Goal: Information Seeking & Learning: Learn about a topic

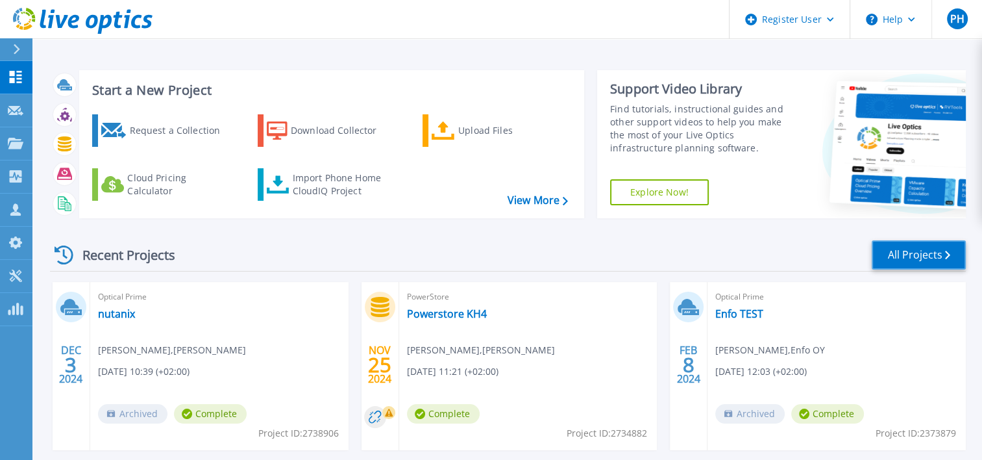
click at [888, 251] on link "All Projects" at bounding box center [919, 254] width 94 height 29
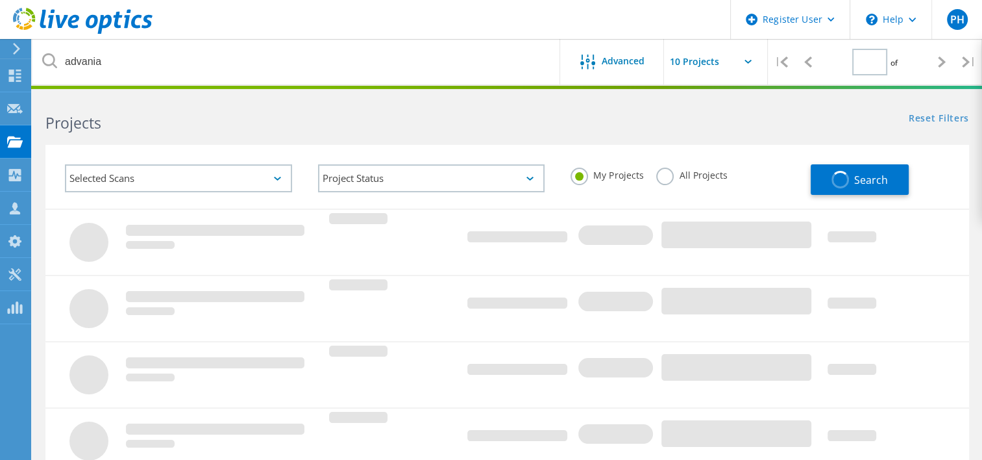
type input "1"
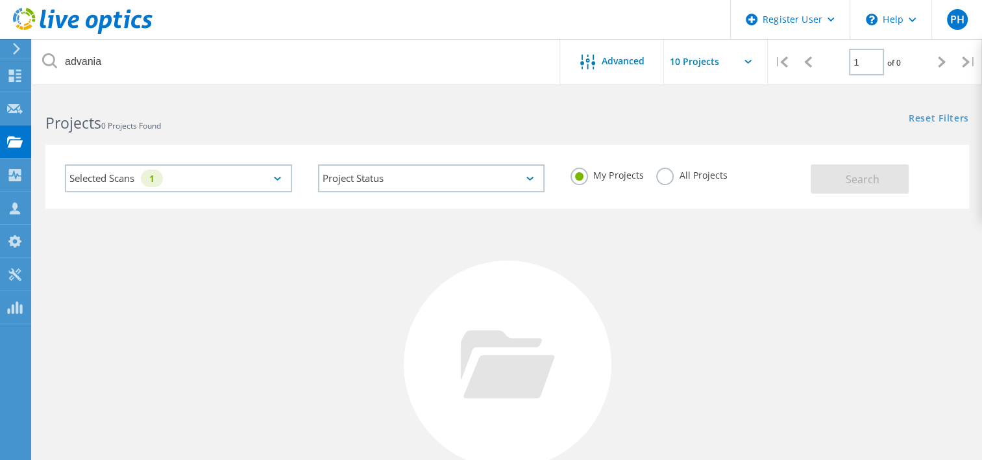
click at [659, 175] on label "All Projects" at bounding box center [691, 173] width 71 height 12
click at [0, 0] on input "All Projects" at bounding box center [0, 0] width 0 height 0
click at [275, 175] on div "Selected Scans 1" at bounding box center [178, 178] width 227 height 28
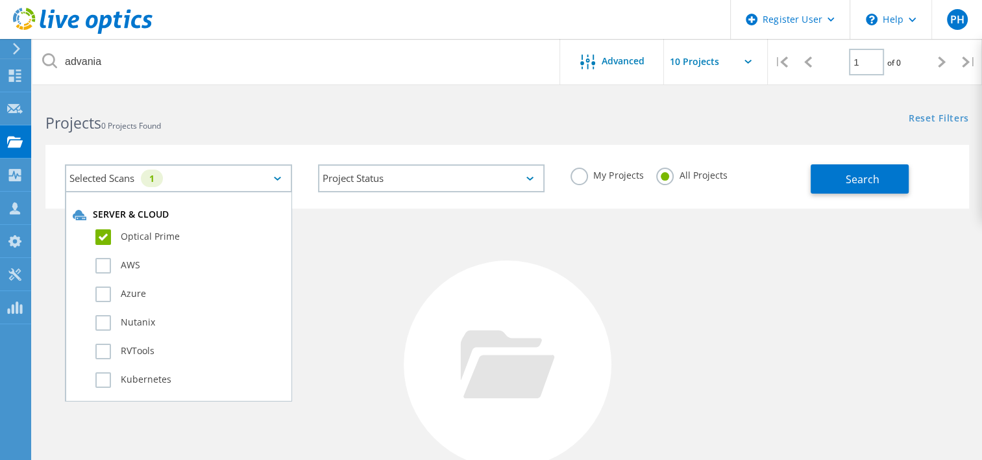
click at [275, 175] on div "Selected Scans 1" at bounding box center [178, 178] width 227 height 28
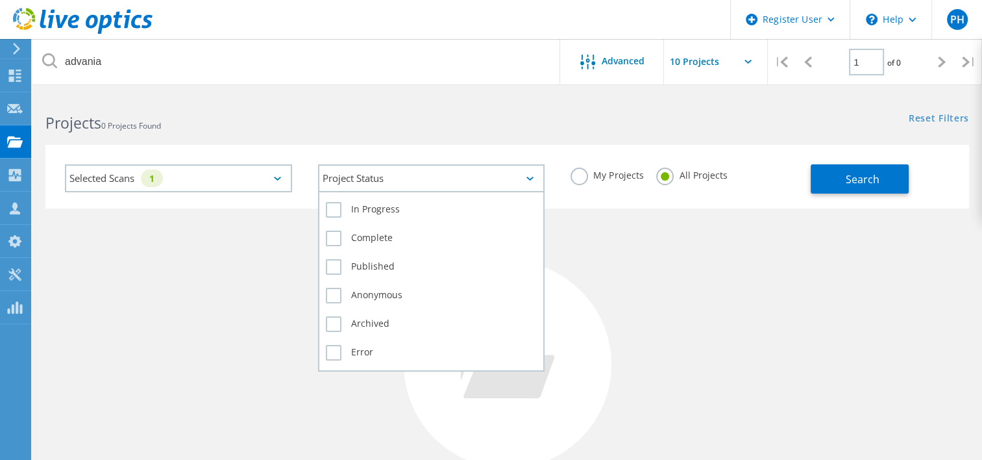
click at [531, 177] on icon at bounding box center [529, 179] width 7 height 4
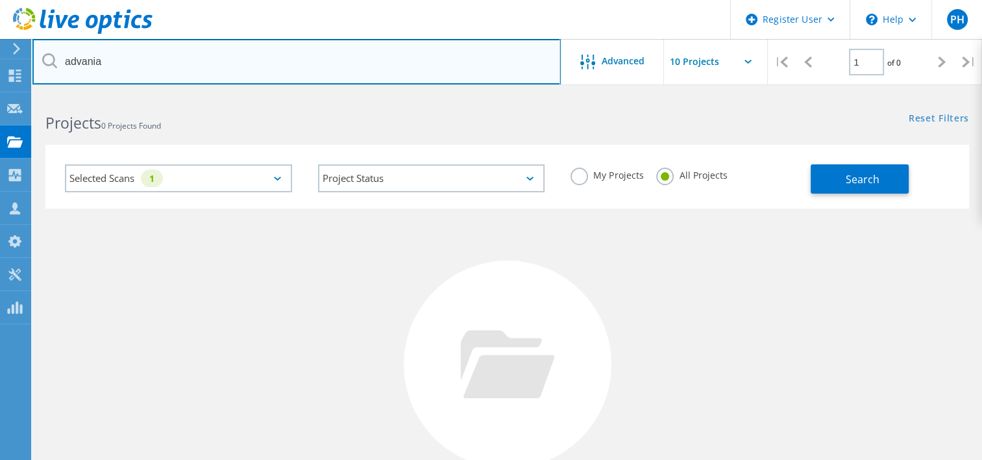
click at [212, 55] on input "advania" at bounding box center [296, 61] width 528 height 45
type input "a"
type input "Enfo"
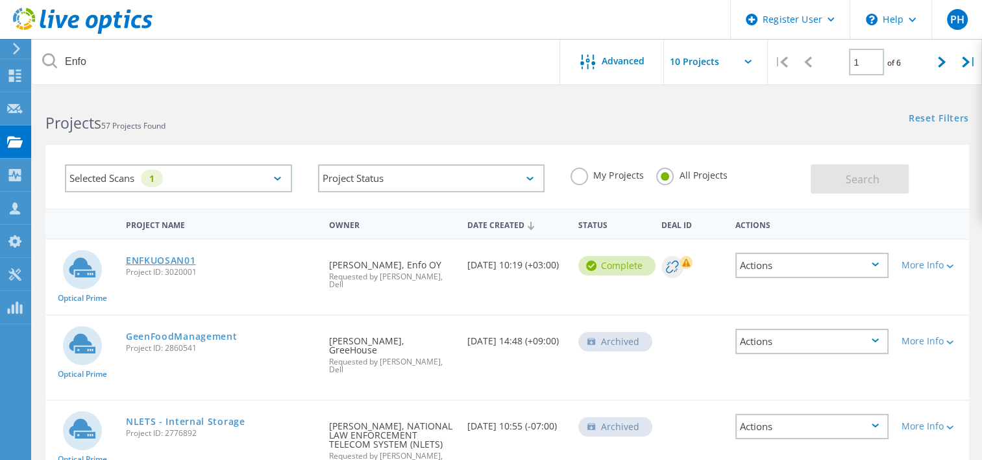
click at [177, 261] on link "ENFKUOSAN01" at bounding box center [161, 260] width 70 height 9
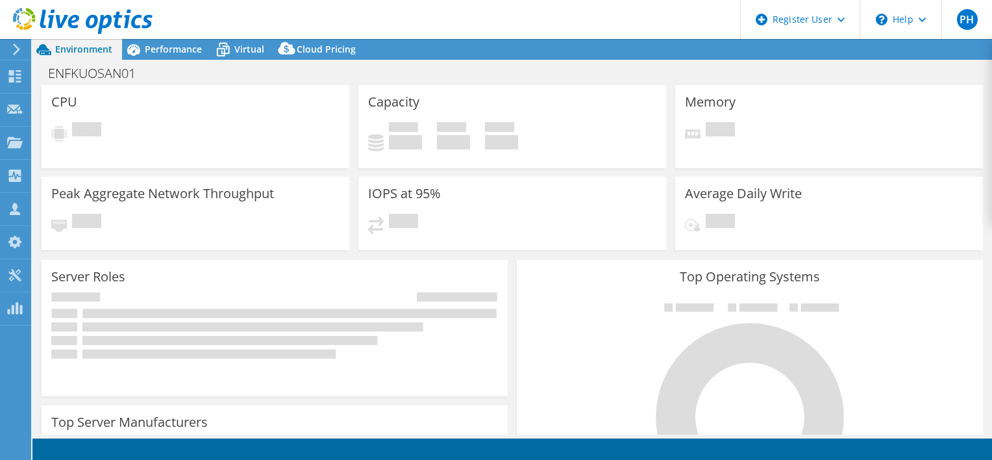
select select "USD"
select select "EUFrankfurt"
select select "EUR"
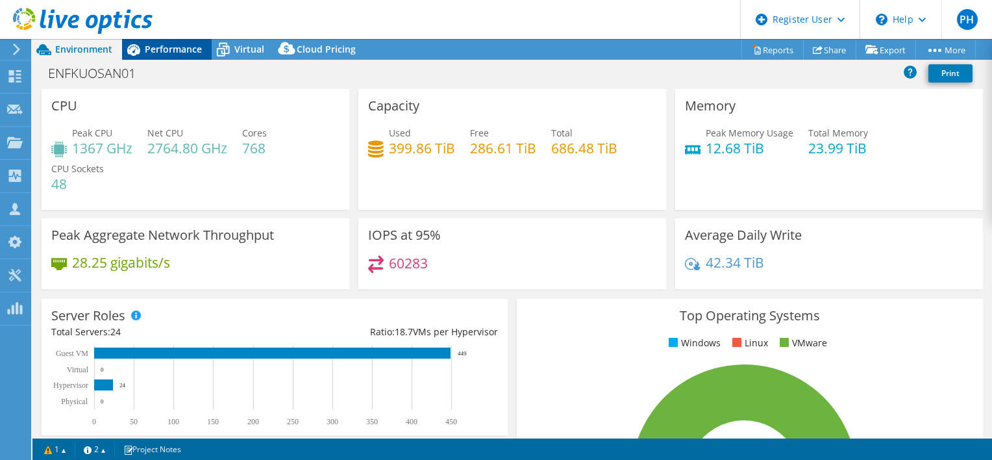
click at [170, 47] on span "Performance" at bounding box center [173, 49] width 57 height 12
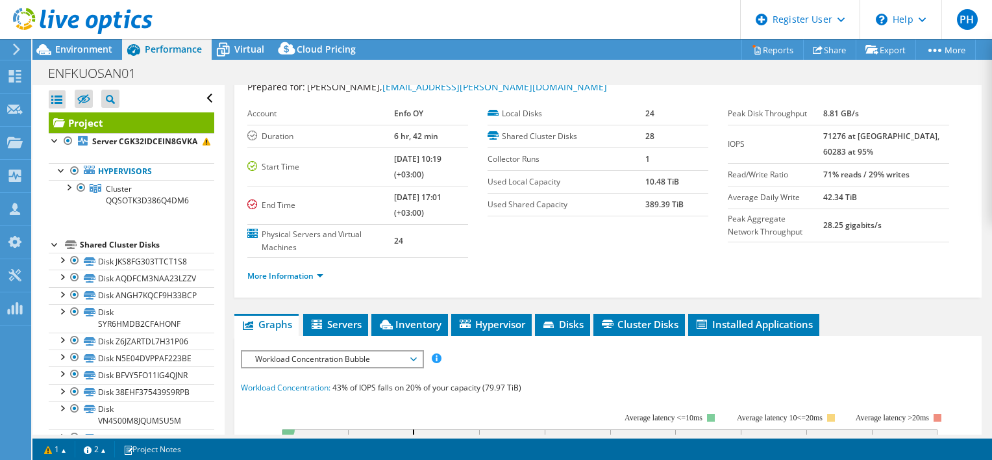
scroll to position [44, 0]
click at [310, 274] on link "More Information" at bounding box center [285, 275] width 76 height 11
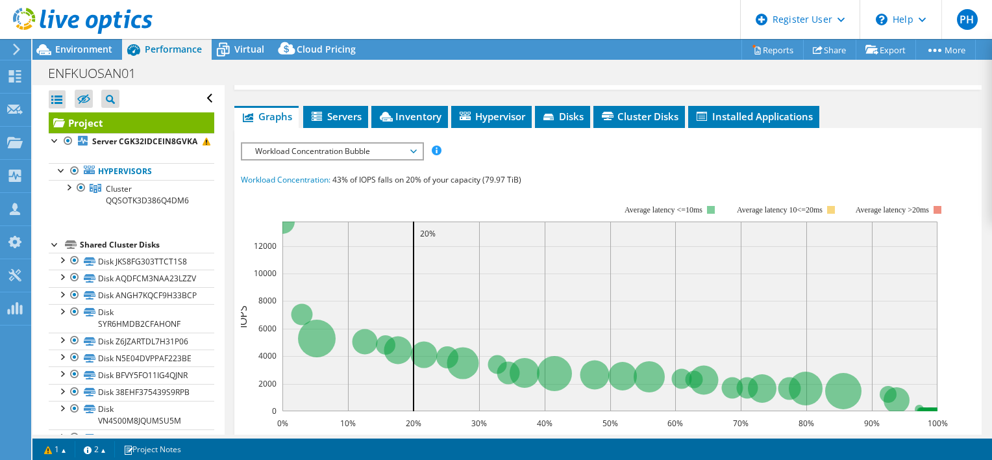
scroll to position [469, 0]
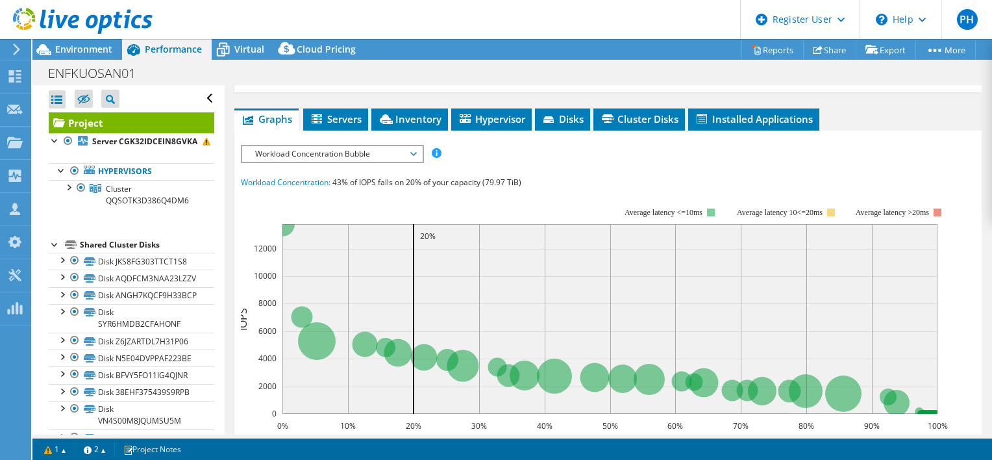
click at [413, 162] on span "Workload Concentration Bubble" at bounding box center [332, 154] width 167 height 16
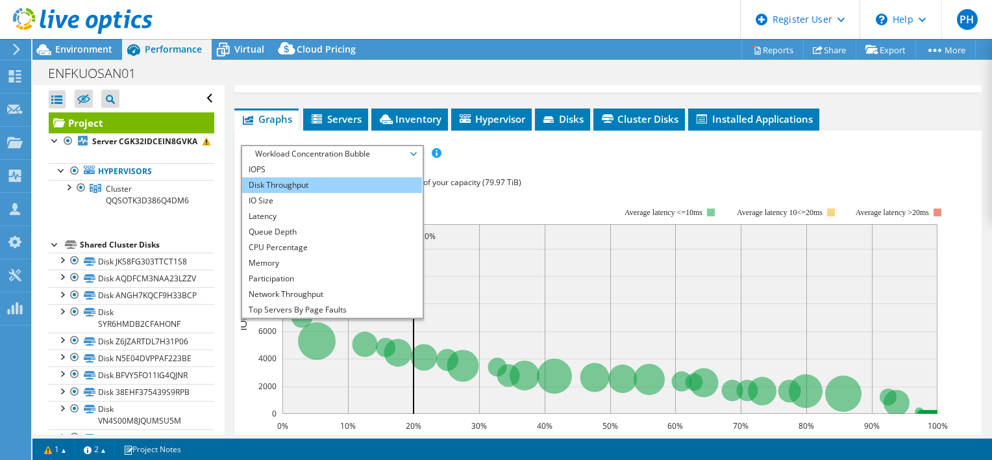
click at [392, 193] on li "Disk Throughput" at bounding box center [332, 185] width 180 height 16
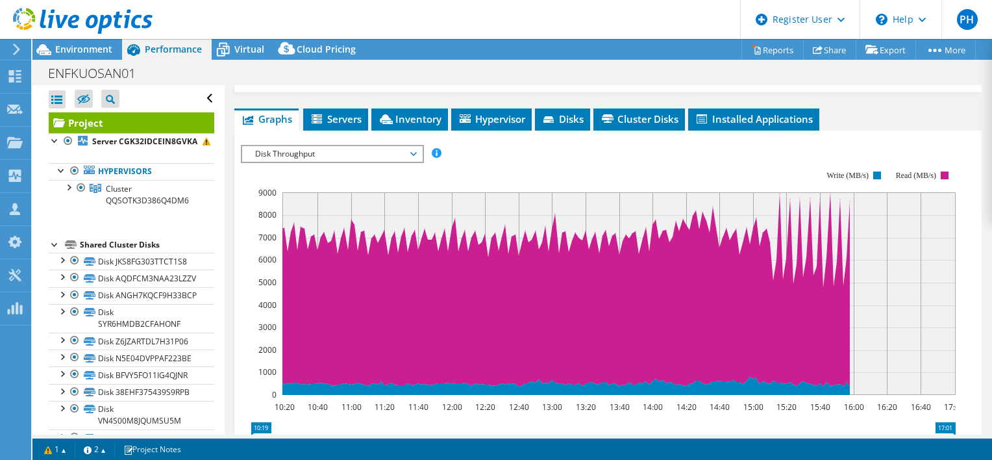
click at [413, 162] on span "Disk Throughput" at bounding box center [332, 154] width 167 height 16
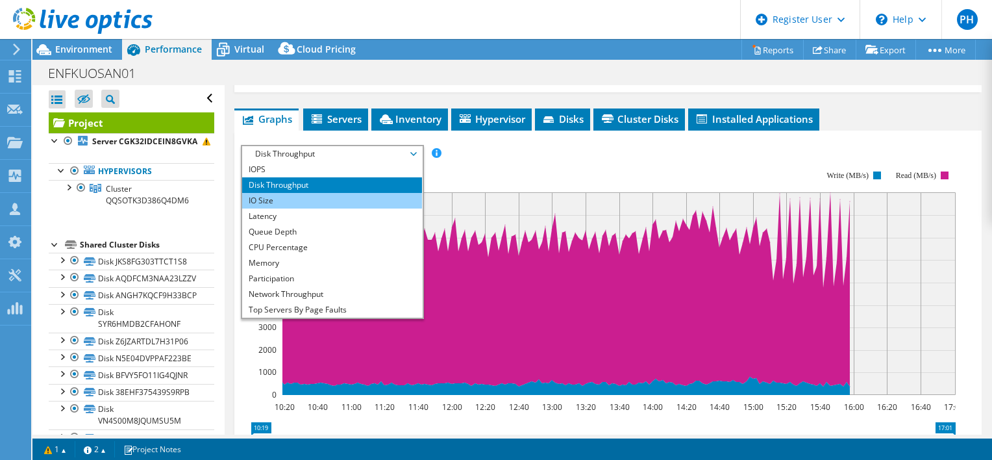
click at [389, 208] on li "IO Size" at bounding box center [332, 201] width 180 height 16
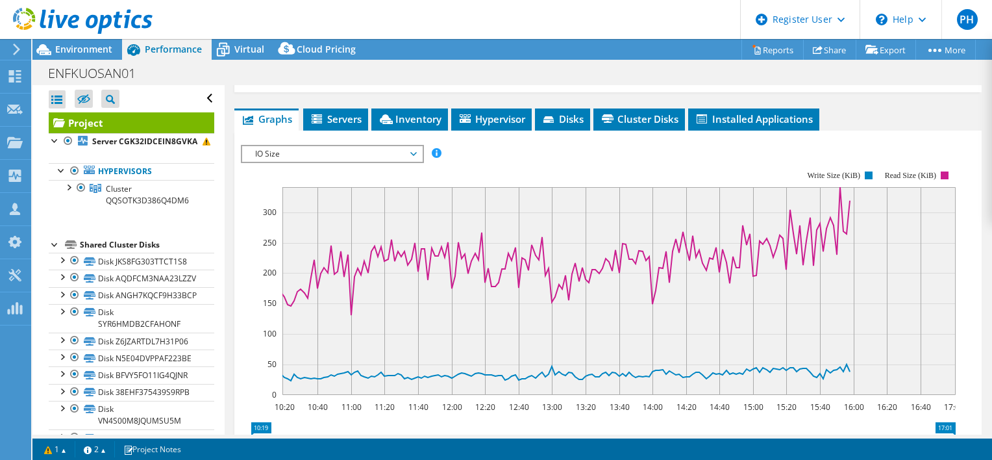
click at [412, 161] on span "IO Size" at bounding box center [332, 154] width 167 height 16
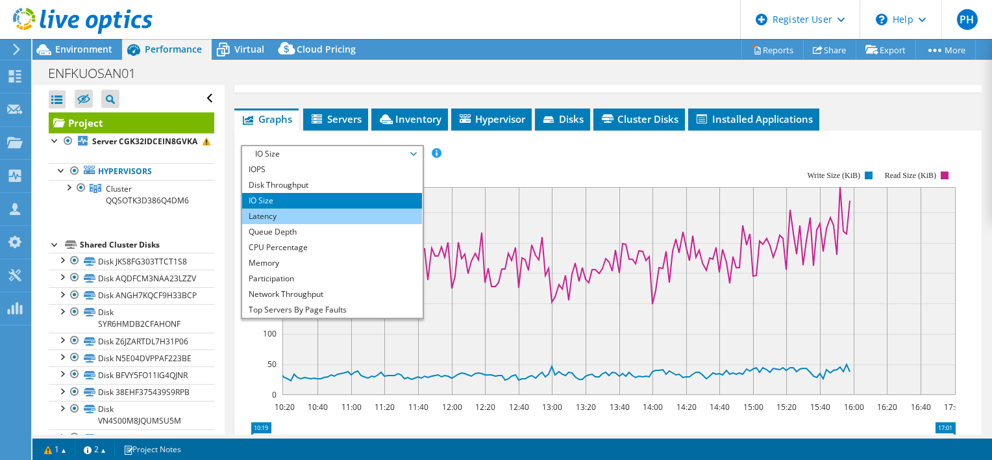
click at [378, 224] on li "Latency" at bounding box center [332, 216] width 180 height 16
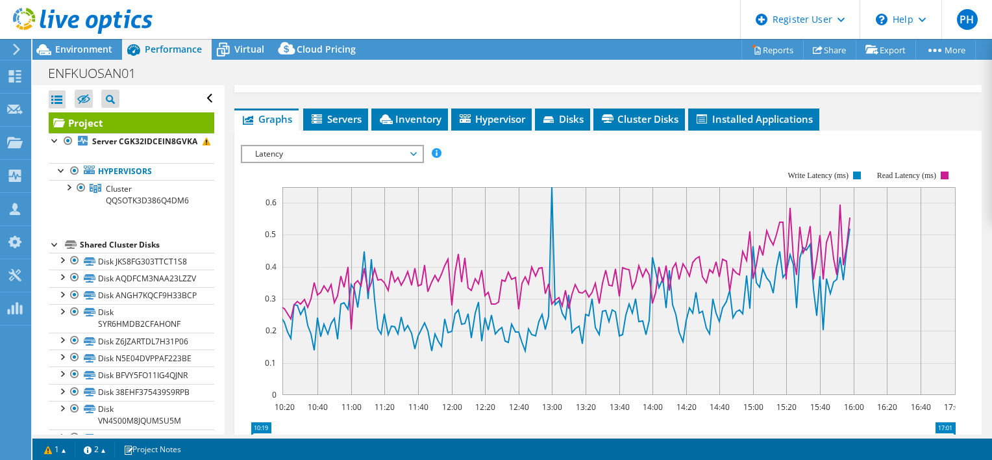
click at [410, 162] on span "Latency" at bounding box center [332, 154] width 167 height 16
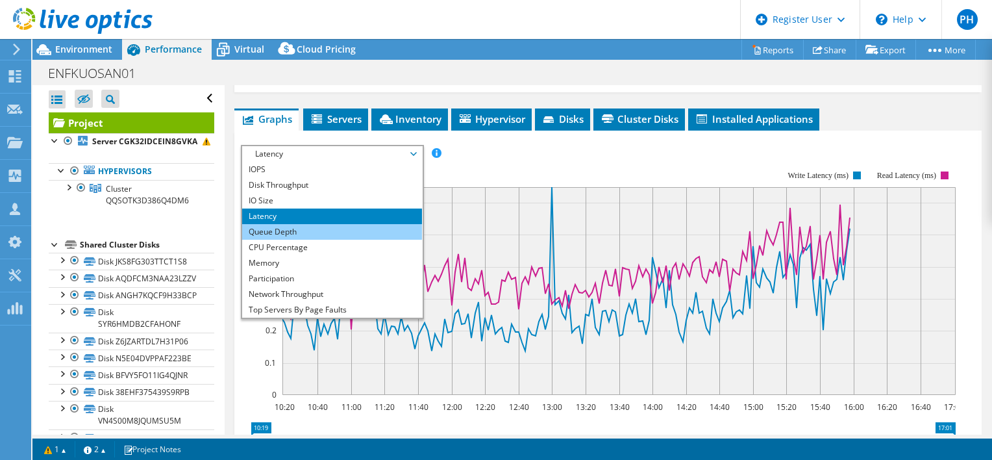
click at [369, 240] on li "Queue Depth" at bounding box center [332, 232] width 180 height 16
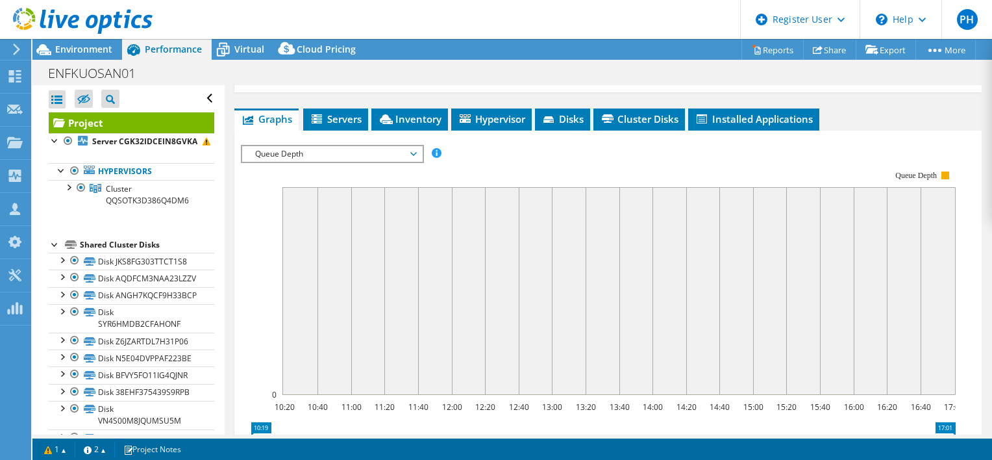
click at [411, 162] on span "Queue Depth" at bounding box center [332, 154] width 167 height 16
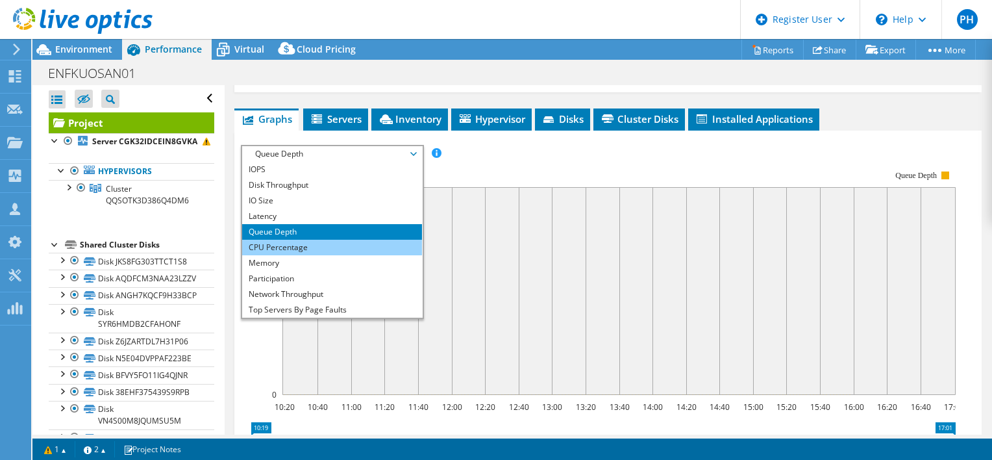
click at [368, 254] on li "CPU Percentage" at bounding box center [332, 248] width 180 height 16
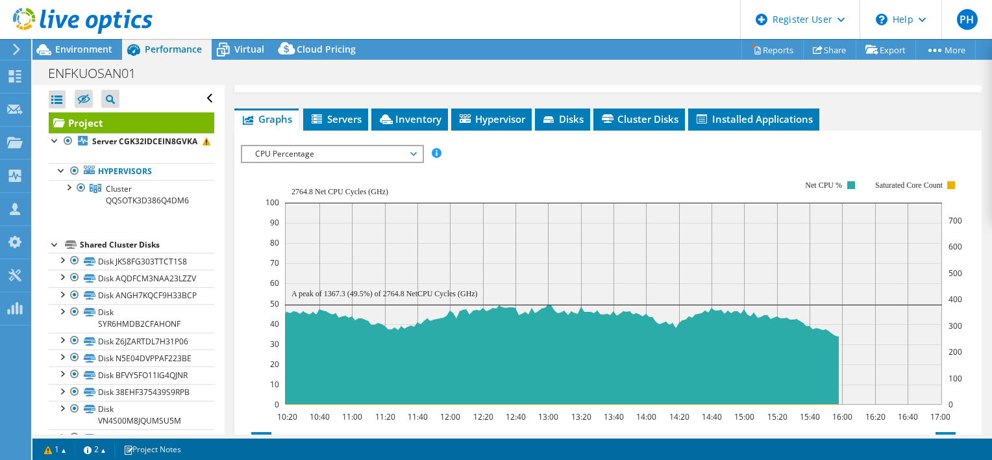
click at [414, 162] on span "CPU Percentage" at bounding box center [332, 154] width 167 height 16
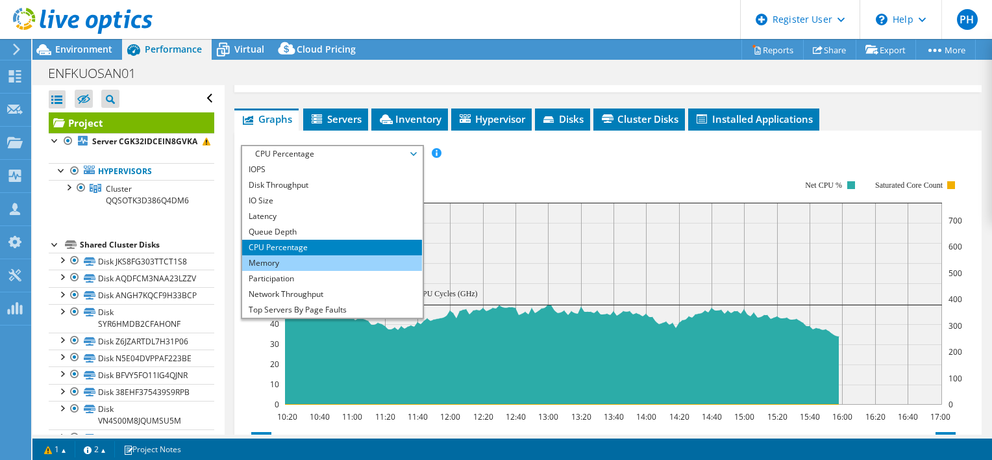
click at [360, 269] on li "Memory" at bounding box center [332, 263] width 180 height 16
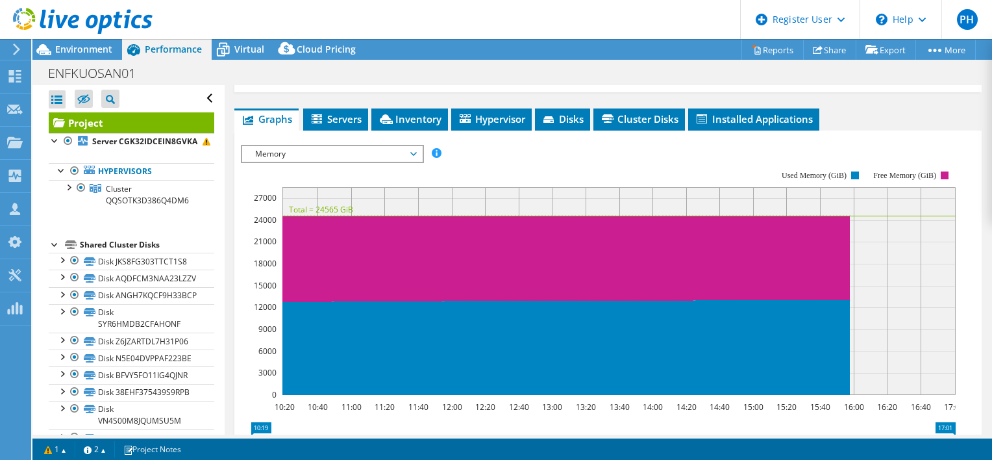
click at [415, 156] on icon at bounding box center [413, 154] width 6 height 4
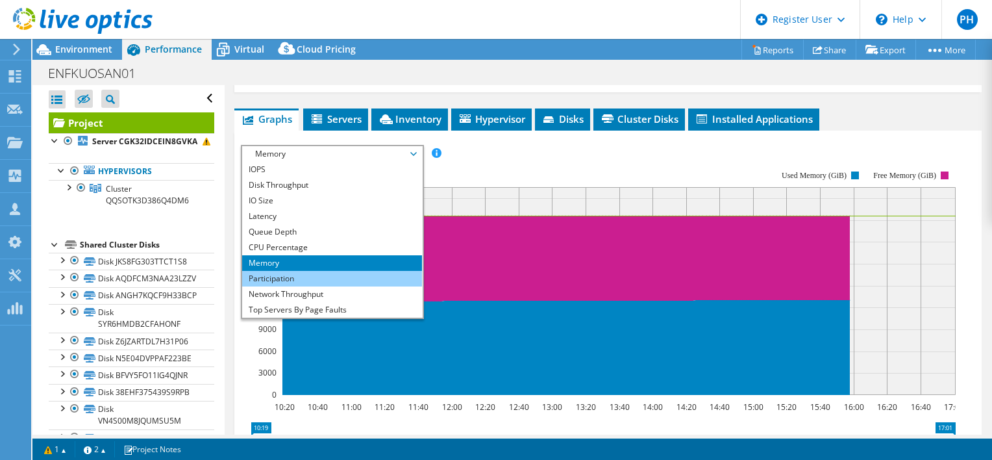
click at [348, 286] on li "Participation" at bounding box center [332, 279] width 180 height 16
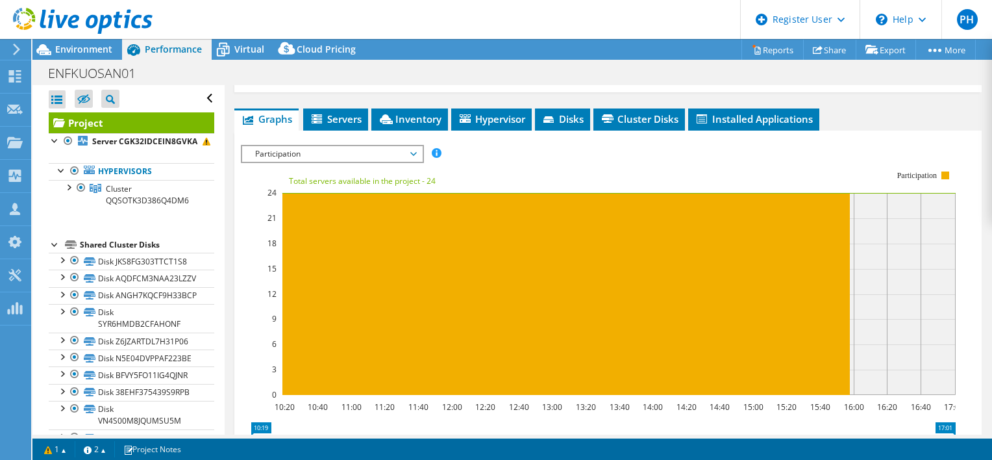
click at [414, 162] on span "Participation" at bounding box center [332, 154] width 167 height 16
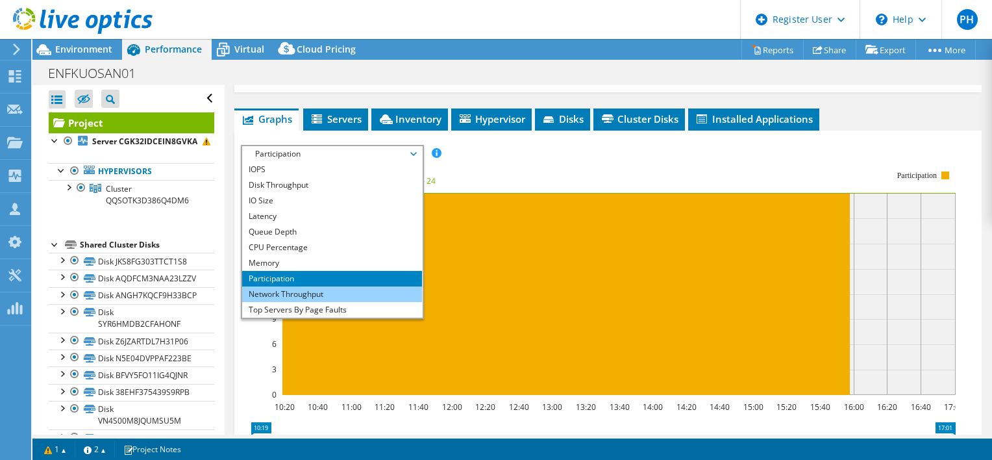
click at [351, 301] on li "Network Throughput" at bounding box center [332, 294] width 180 height 16
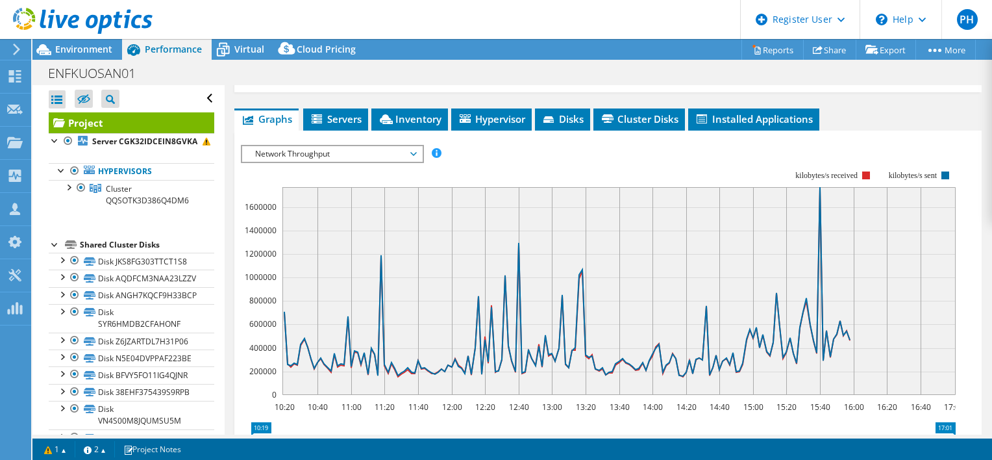
click at [414, 162] on span "Network Throughput" at bounding box center [332, 154] width 167 height 16
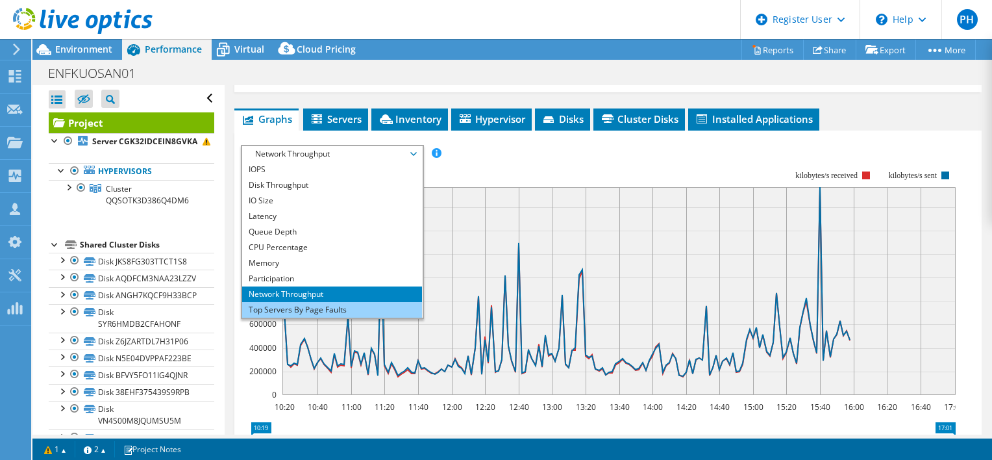
click at [380, 317] on li "Top Servers By Page Faults" at bounding box center [332, 310] width 180 height 16
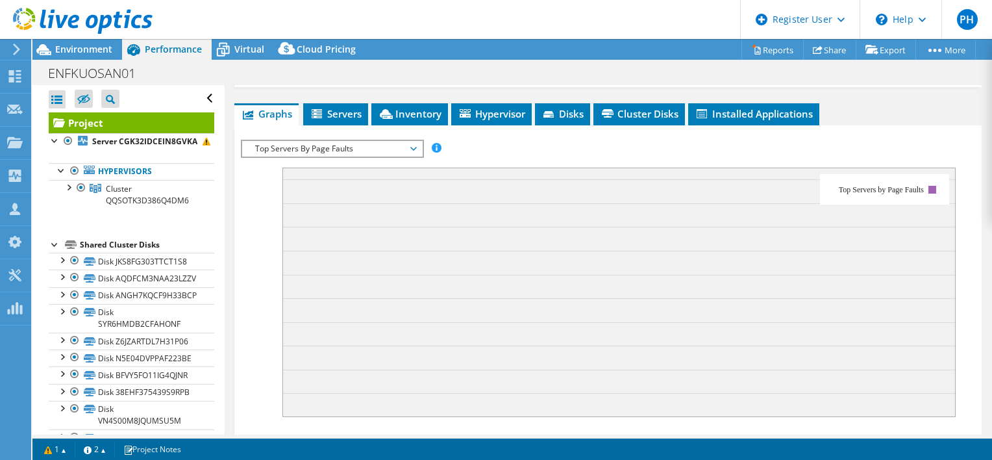
scroll to position [473, 0]
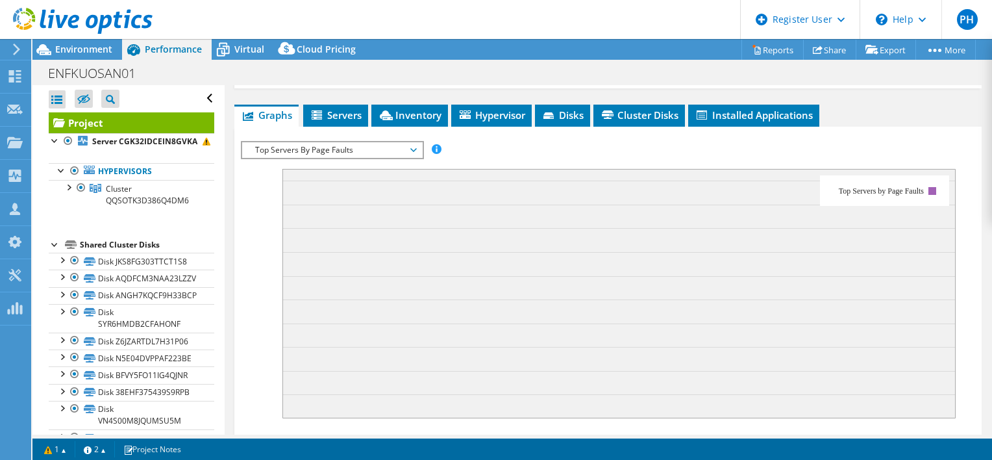
click at [413, 158] on span "Top Servers By Page Faults" at bounding box center [332, 150] width 167 height 16
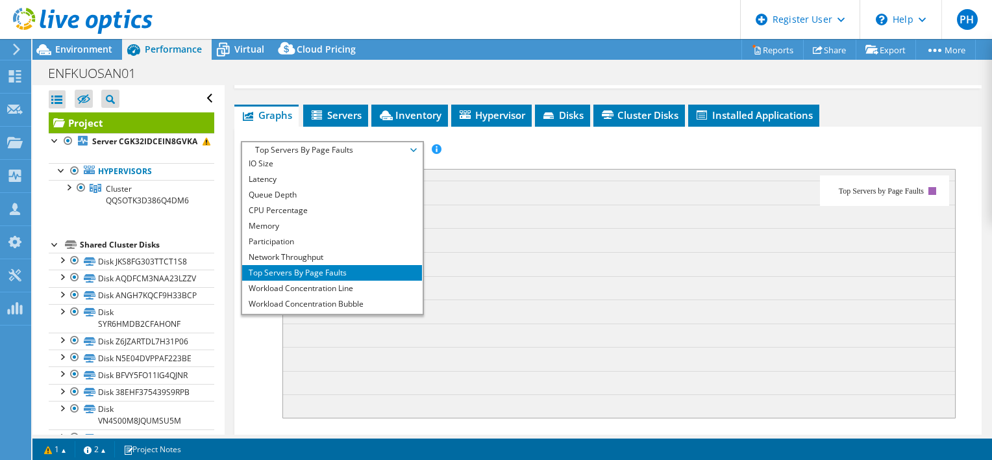
scroll to position [47, 0]
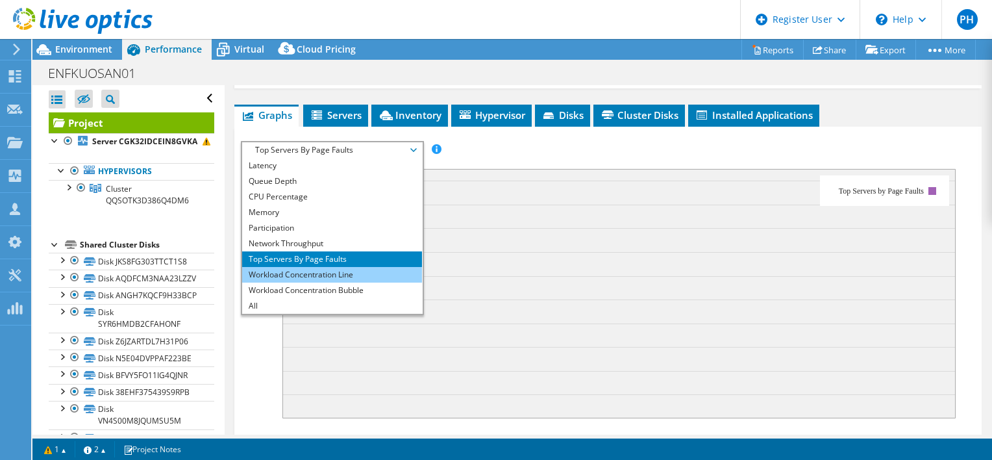
click at [358, 282] on li "Workload Concentration Line" at bounding box center [332, 275] width 180 height 16
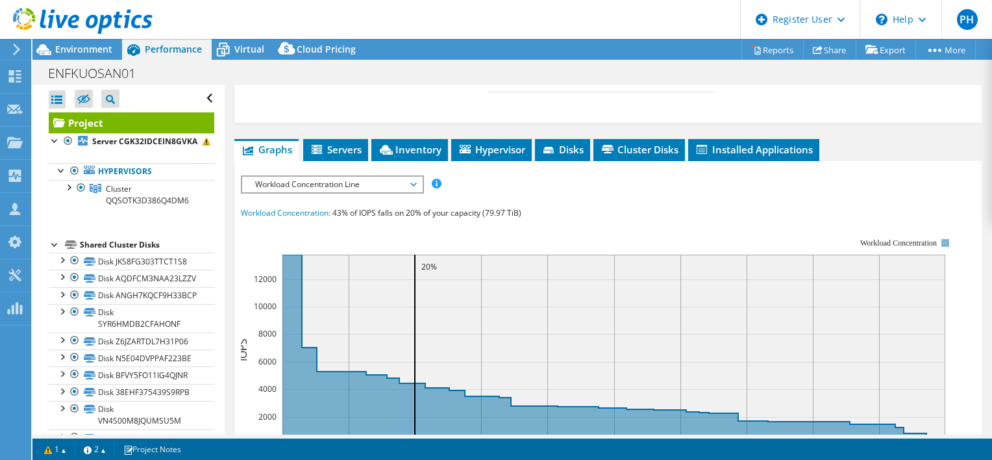
scroll to position [434, 0]
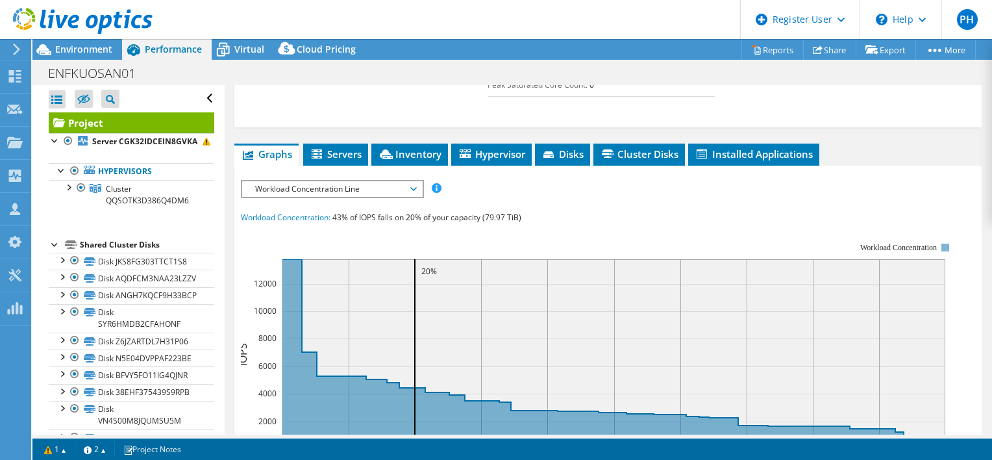
click at [410, 197] on span "Workload Concentration Line" at bounding box center [332, 189] width 167 height 16
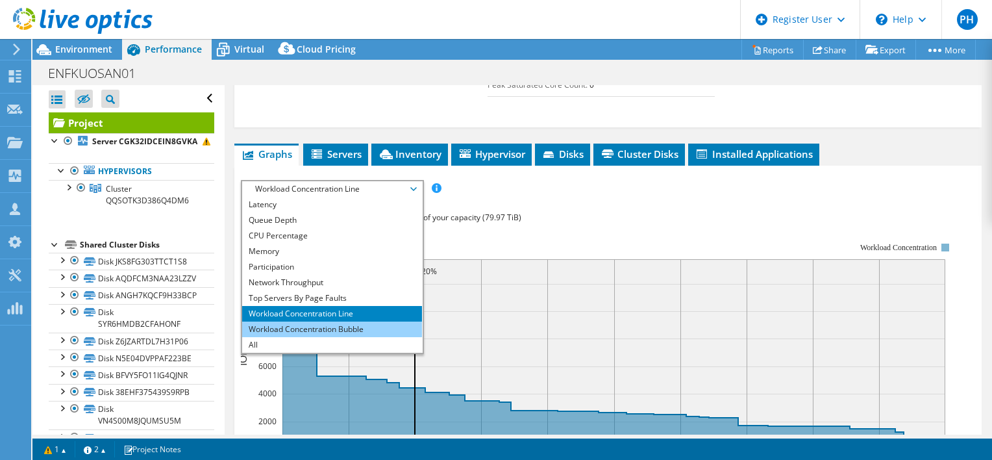
click at [332, 337] on li "Workload Concentration Bubble" at bounding box center [332, 329] width 180 height 16
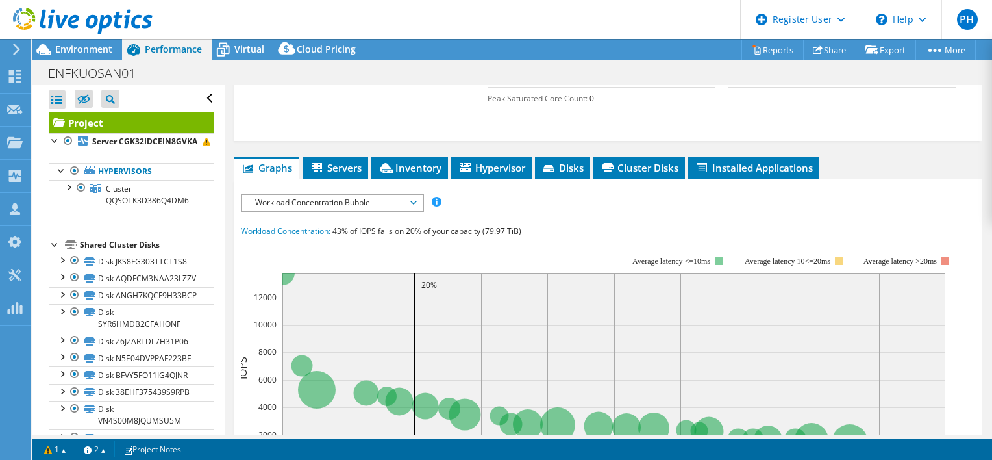
scroll to position [410, 0]
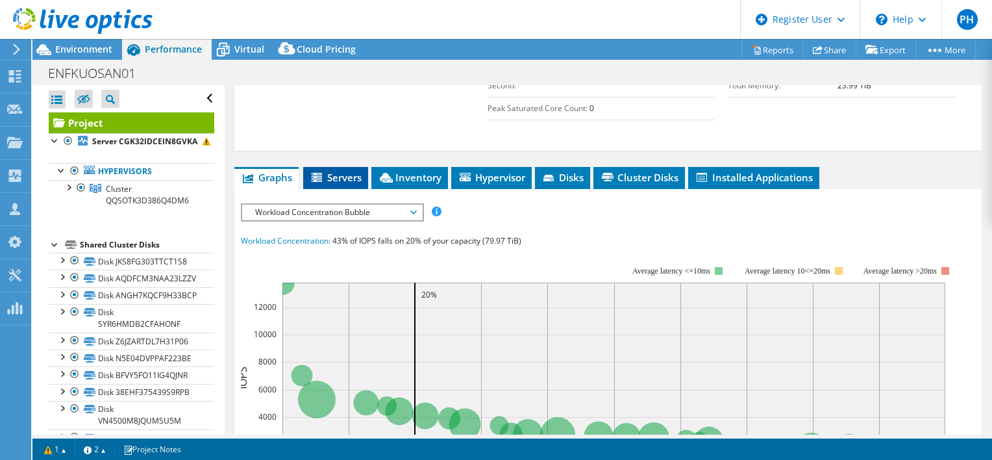
click at [342, 184] on span "Servers" at bounding box center [336, 177] width 52 height 13
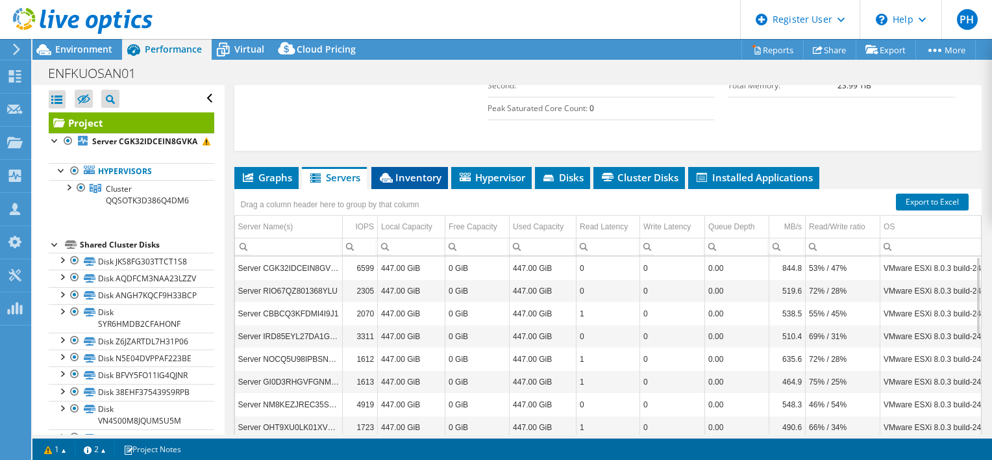
click at [425, 184] on span "Inventory" at bounding box center [410, 177] width 64 height 13
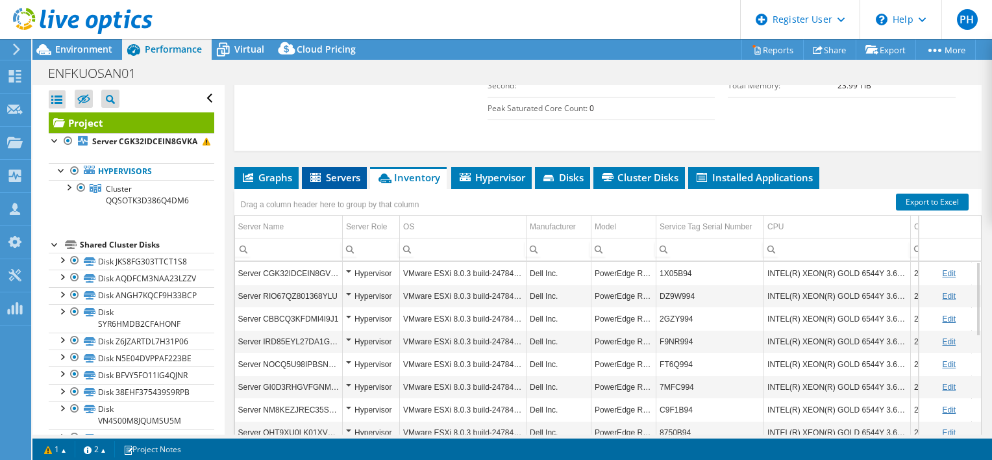
click at [330, 184] on span "Servers" at bounding box center [334, 177] width 52 height 13
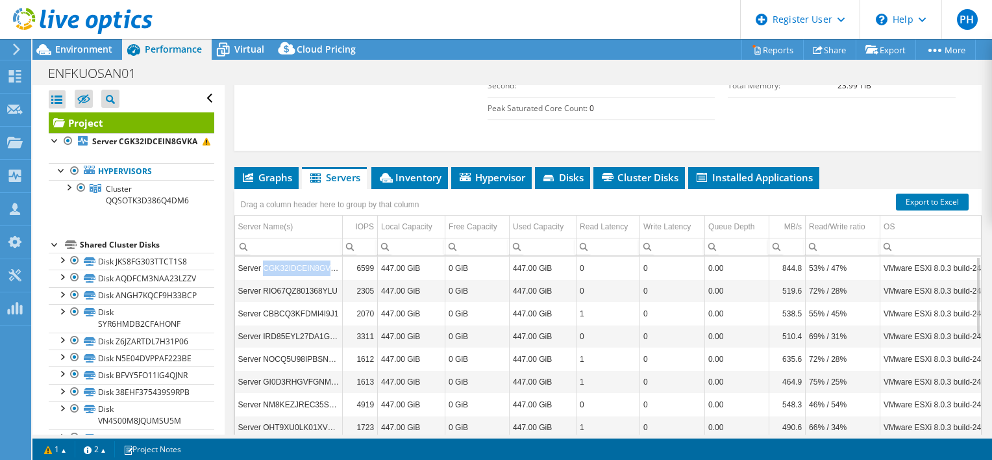
drag, startPoint x: 332, startPoint y: 282, endPoint x: 262, endPoint y: 278, distance: 70.2
click at [262, 278] on td "Server CGK32IDCEIN8GVKA" at bounding box center [289, 267] width 108 height 23
copy td "CGK32IDCEIN8GVKA"
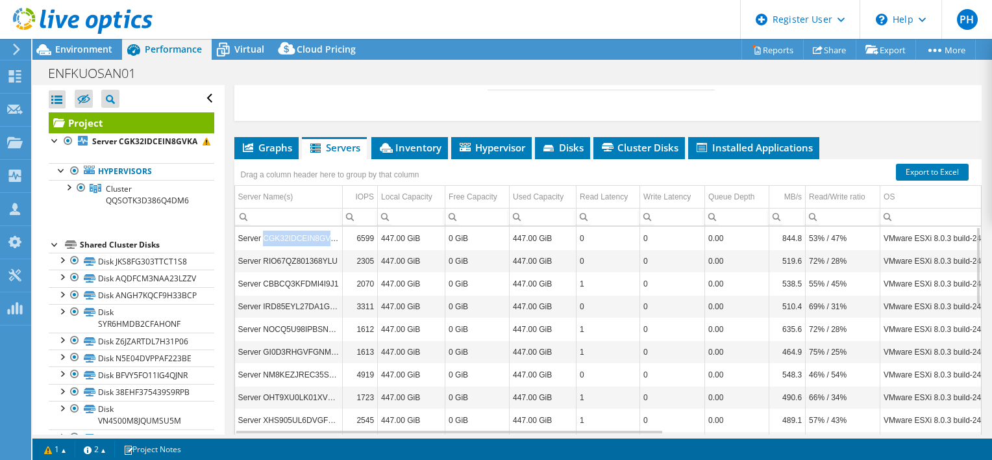
scroll to position [0, 0]
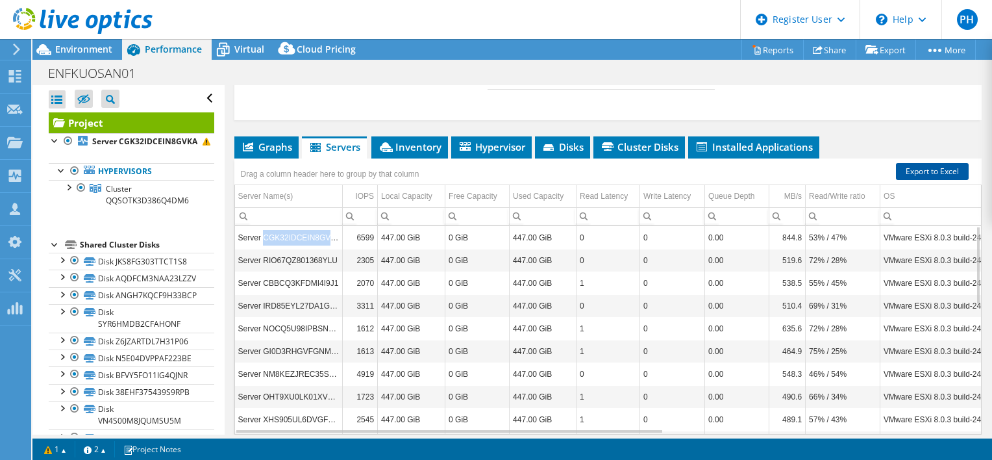
click at [923, 179] on link "Export to Excel" at bounding box center [932, 171] width 73 height 17
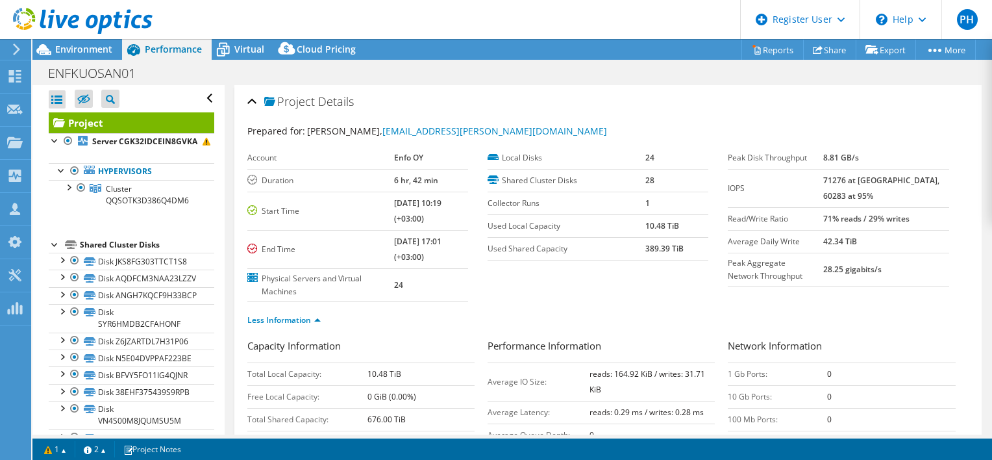
click at [857, 240] on b "42.34 TiB" at bounding box center [840, 241] width 34 height 11
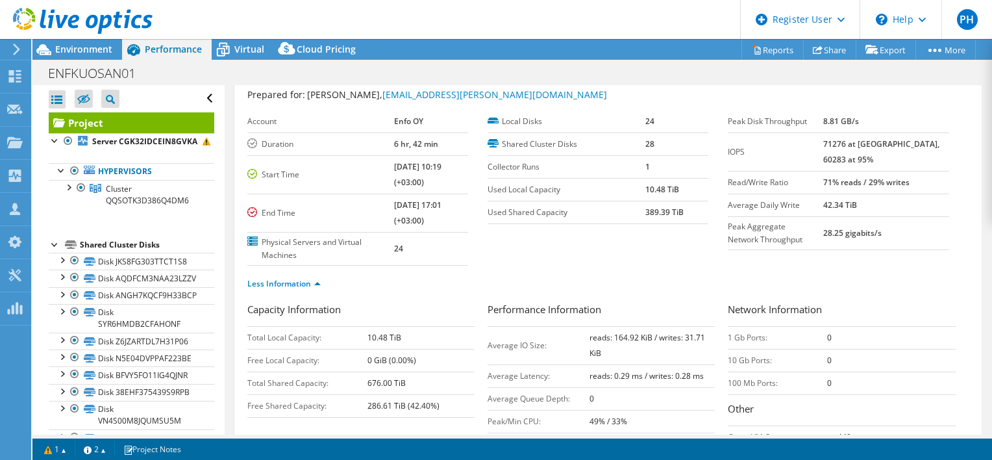
scroll to position [25, 0]
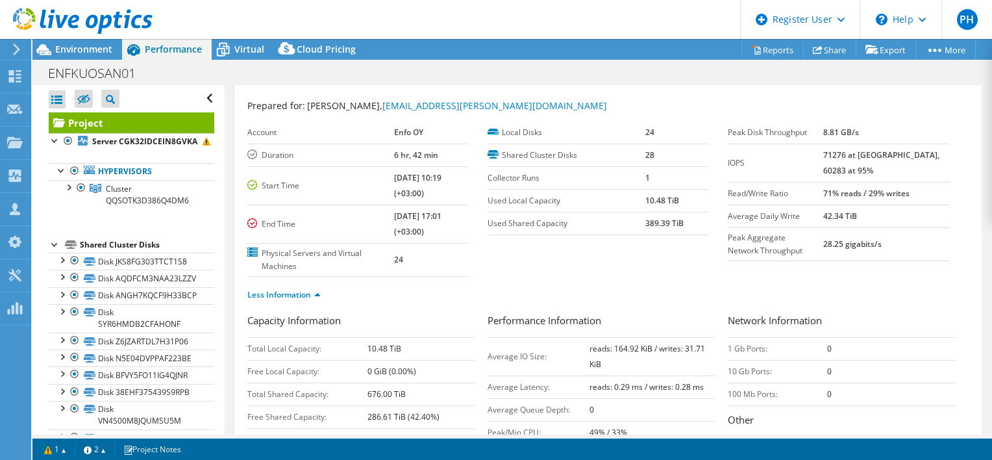
click at [229, 19] on header "PH Dell User Petteri Heinonen Petteri.Heinonen@dell.com Dell My Profile Log Out…" at bounding box center [496, 19] width 992 height 39
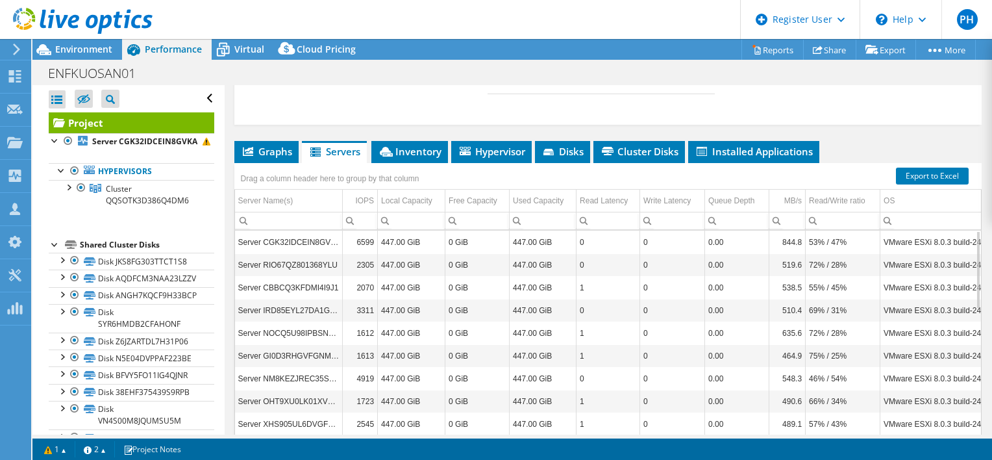
scroll to position [440, 0]
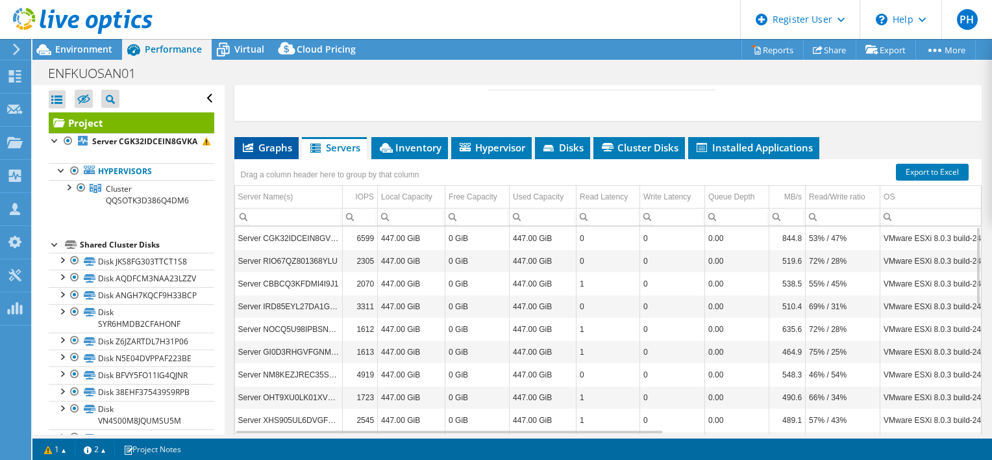
click at [267, 154] on span "Graphs" at bounding box center [266, 147] width 51 height 13
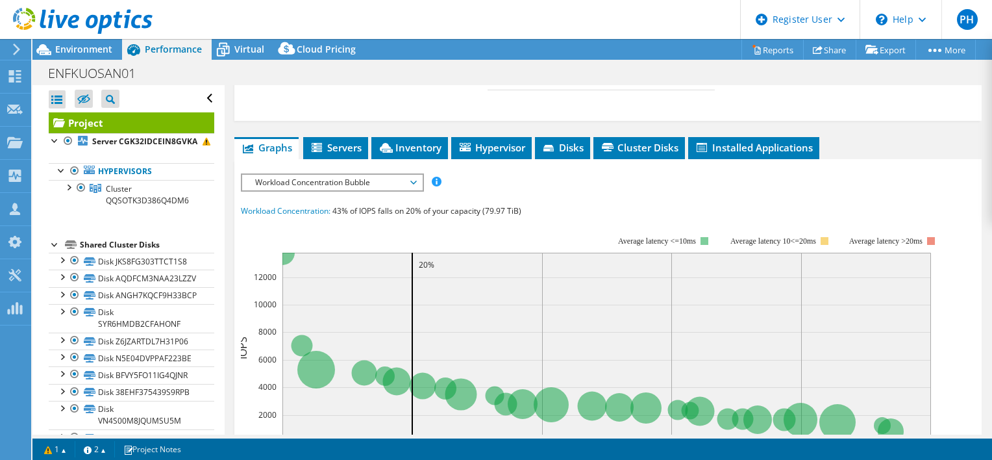
click at [362, 190] on span "Workload Concentration Bubble" at bounding box center [332, 183] width 167 height 16
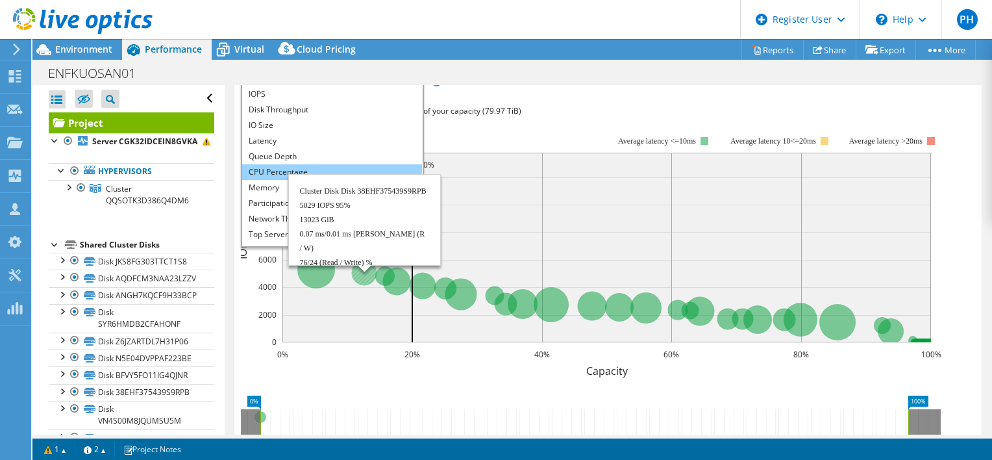
scroll to position [0, 0]
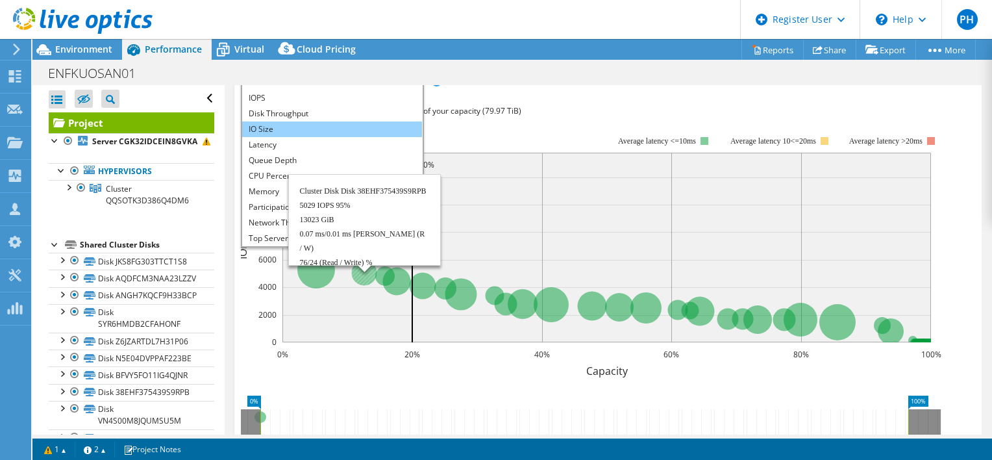
click at [340, 137] on li "IO Size" at bounding box center [332, 129] width 180 height 16
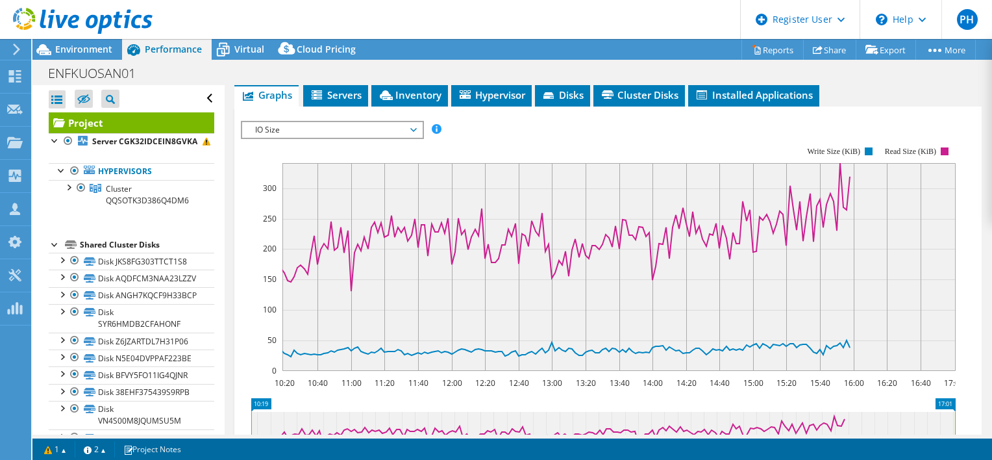
scroll to position [493, 0]
click at [286, 31] on header "PH Dell User Petteri Heinonen Petteri.Heinonen@dell.com Dell My Profile Log Out…" at bounding box center [496, 19] width 992 height 39
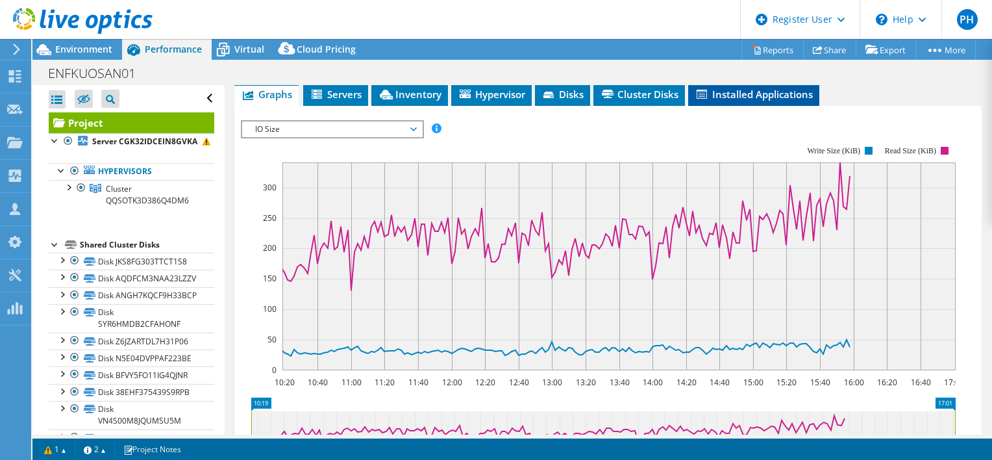
click at [781, 101] on span "Installed Applications" at bounding box center [754, 94] width 118 height 13
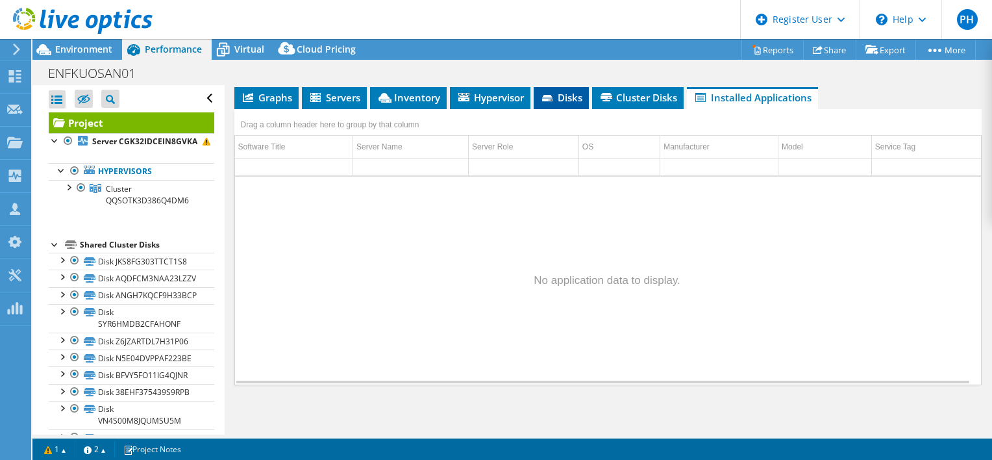
click at [574, 103] on span "Disks" at bounding box center [561, 97] width 42 height 13
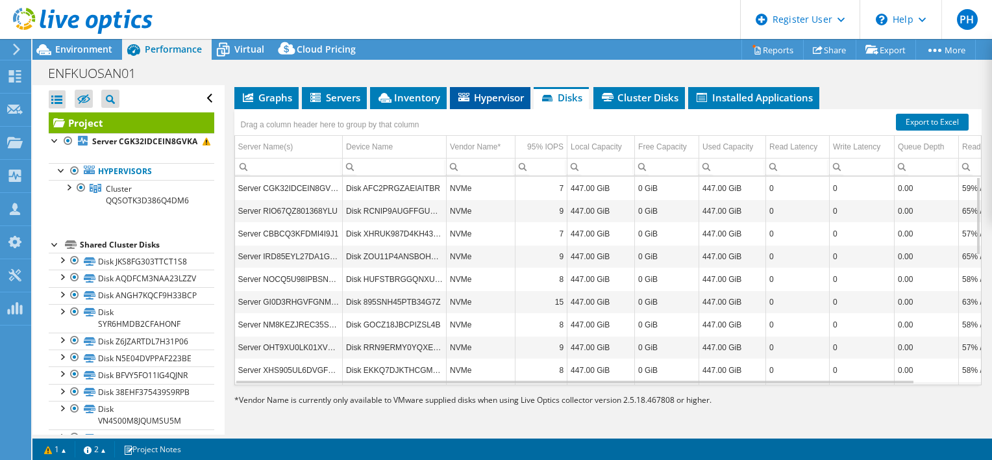
click at [497, 102] on span "Hypervisor" at bounding box center [490, 97] width 68 height 13
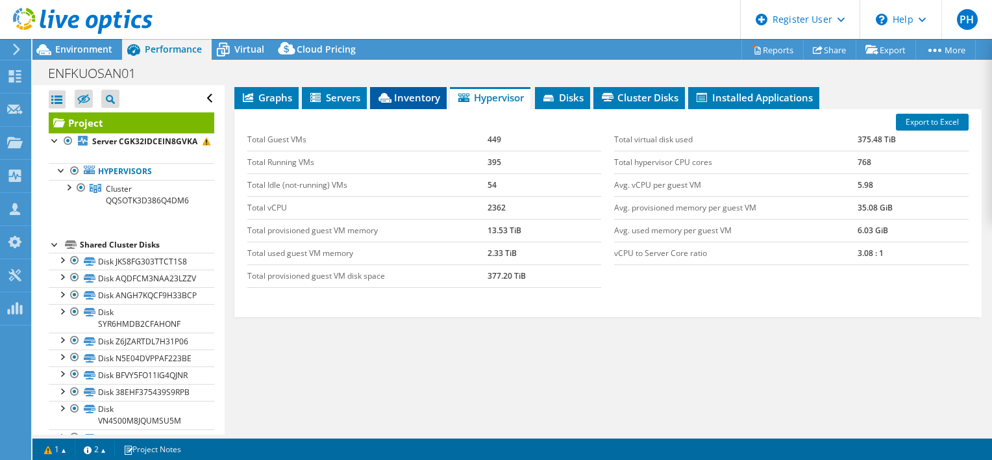
click at [425, 104] on span "Inventory" at bounding box center [409, 97] width 64 height 13
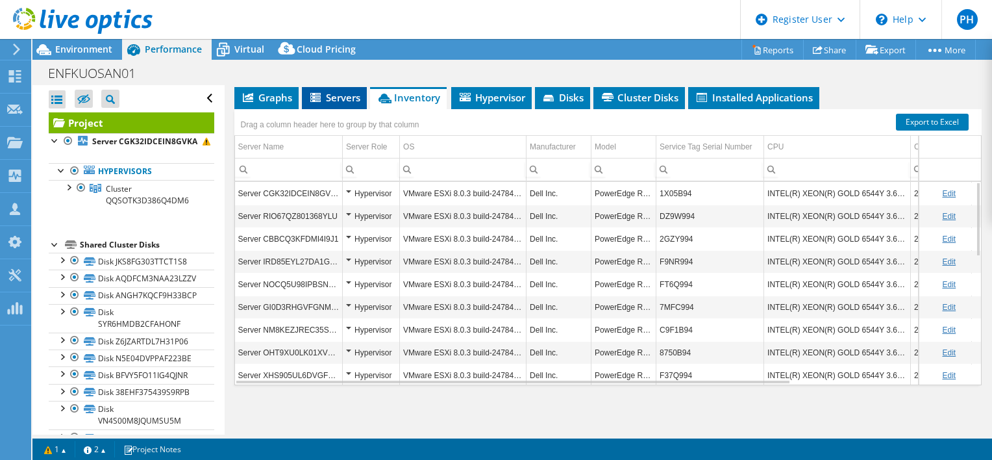
click at [332, 104] on span "Servers" at bounding box center [334, 97] width 52 height 13
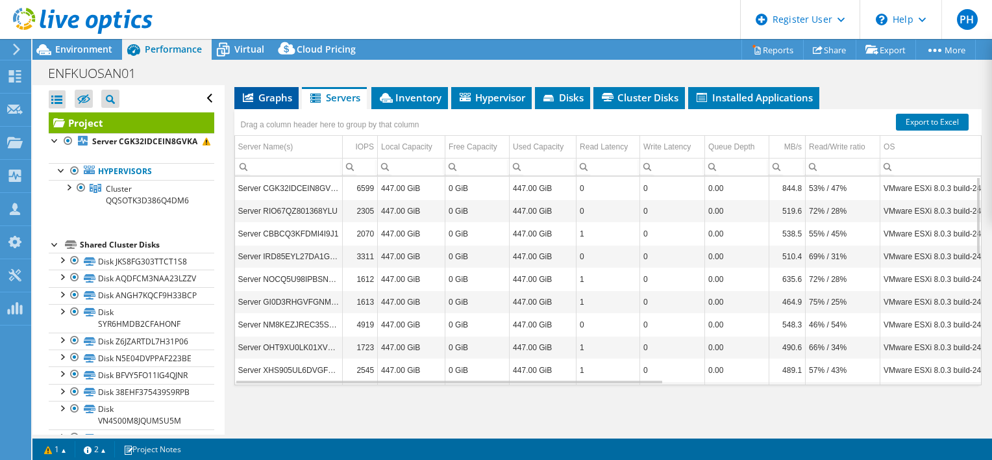
click at [270, 101] on span "Graphs" at bounding box center [266, 97] width 51 height 13
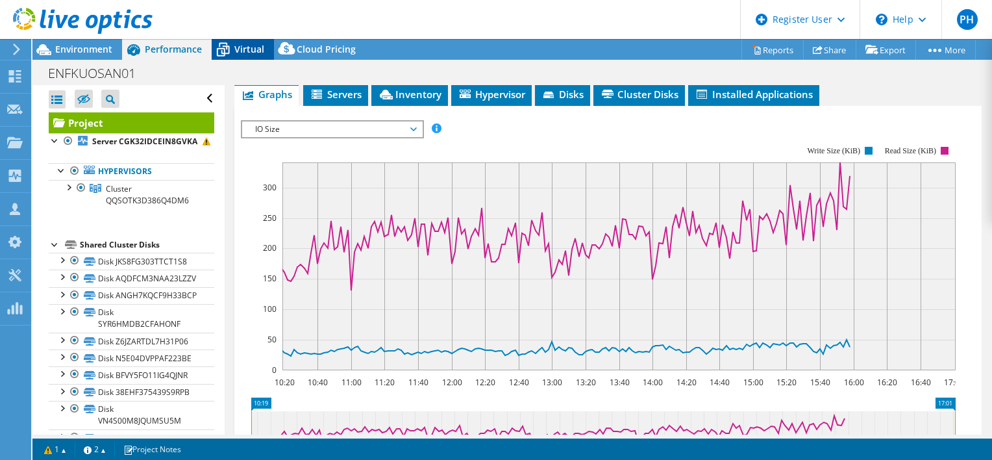
click at [248, 47] on span "Virtual" at bounding box center [249, 49] width 30 height 12
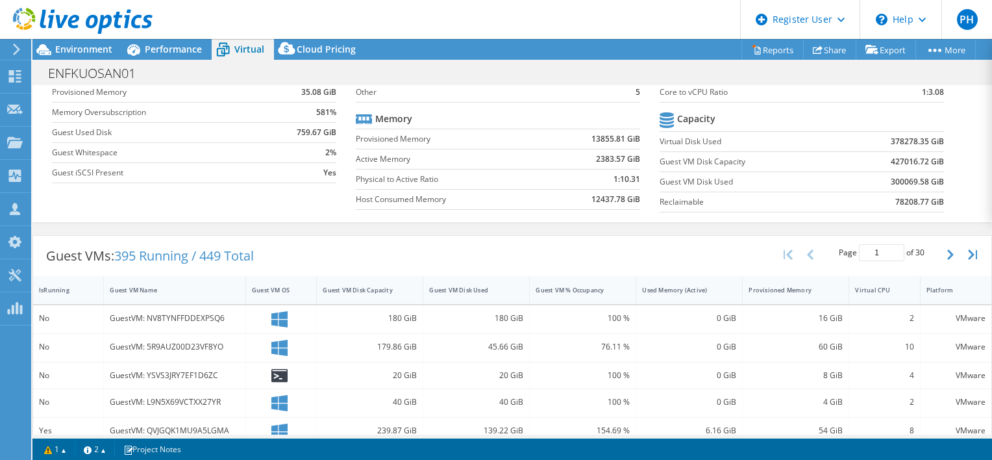
scroll to position [0, 0]
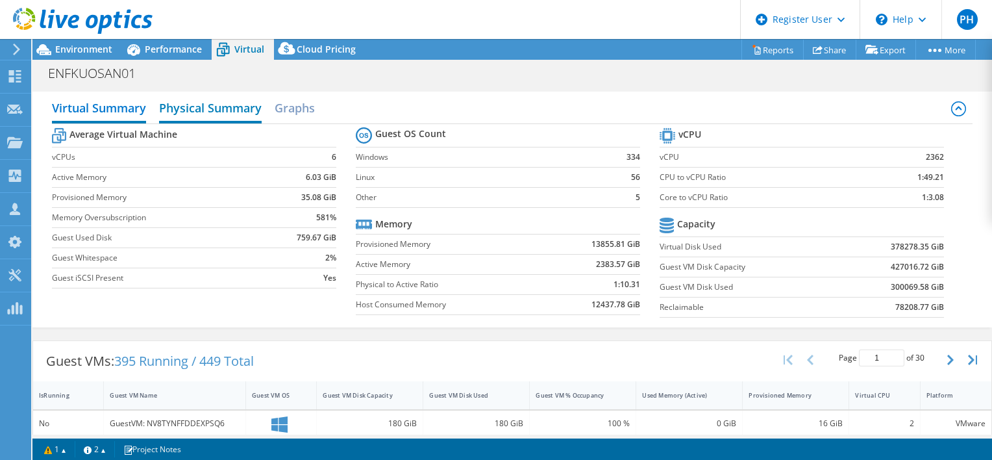
click at [213, 106] on h2 "Physical Summary" at bounding box center [210, 109] width 103 height 29
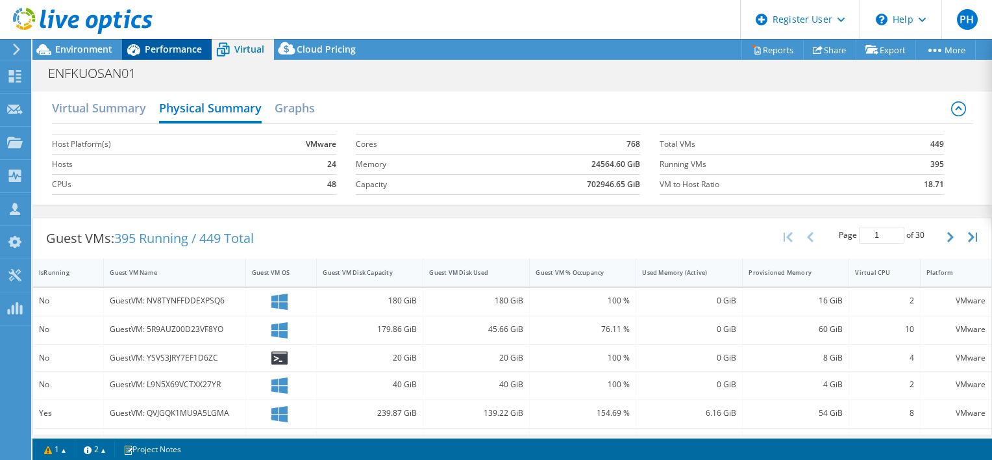
click at [177, 43] on span "Performance" at bounding box center [173, 49] width 57 height 12
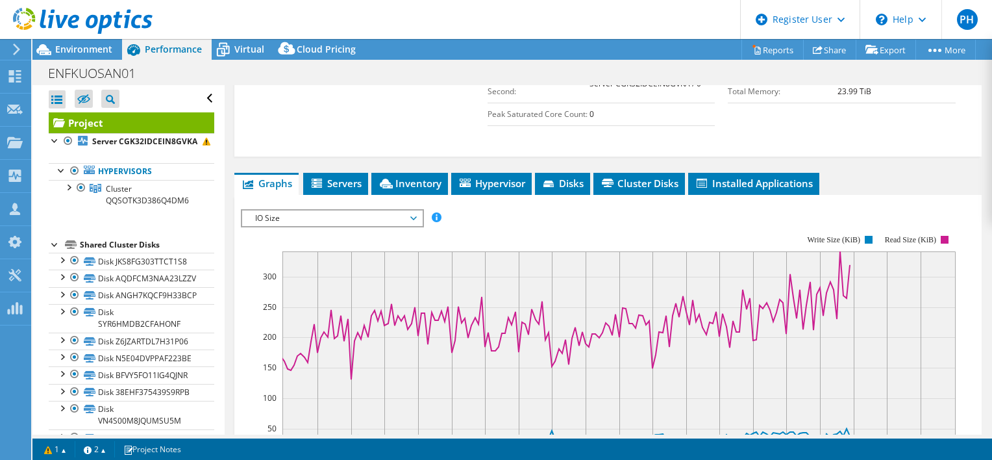
scroll to position [404, 0]
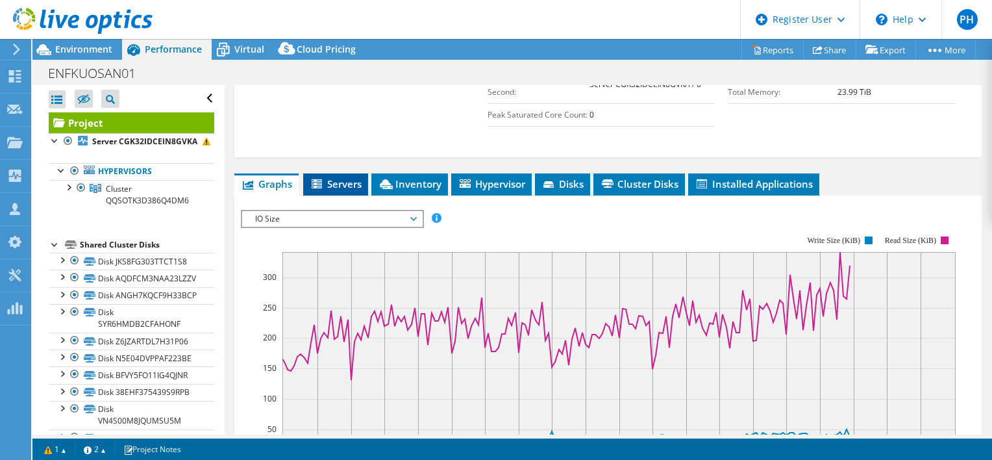
click at [340, 190] on span "Servers" at bounding box center [336, 183] width 52 height 13
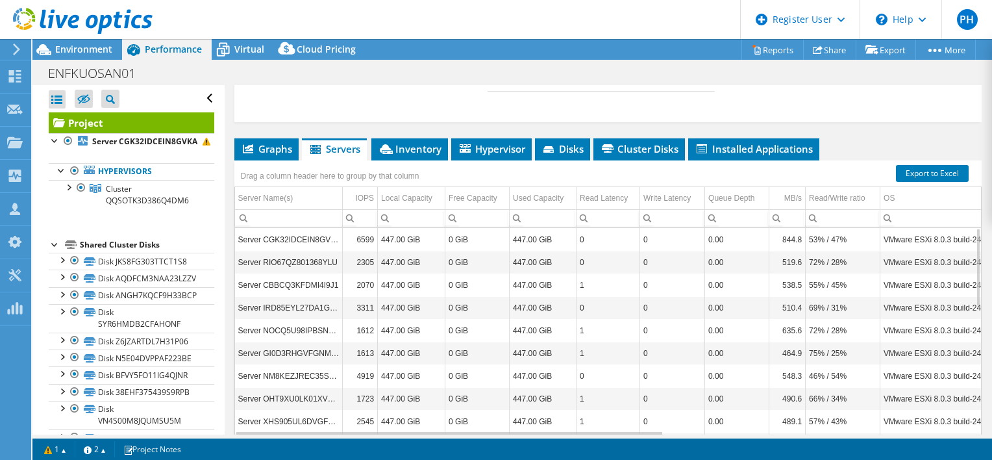
scroll to position [442, 0]
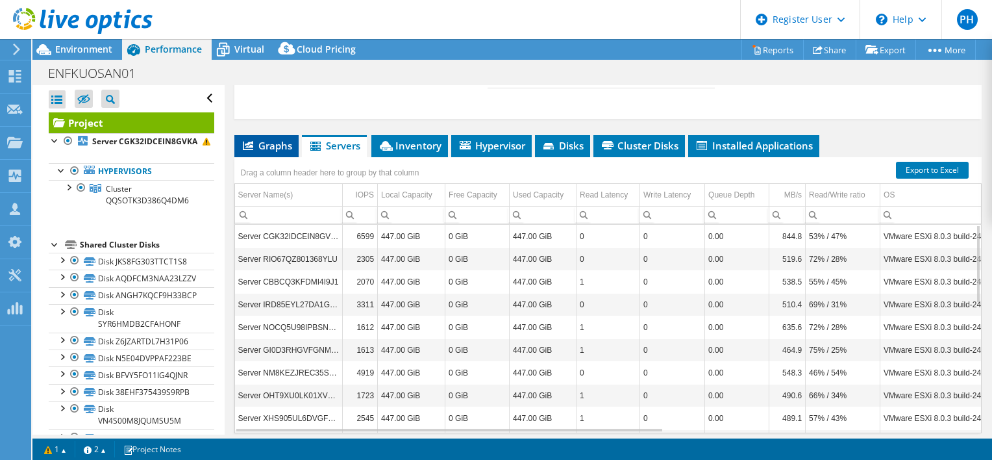
click at [262, 152] on span "Graphs" at bounding box center [266, 145] width 51 height 13
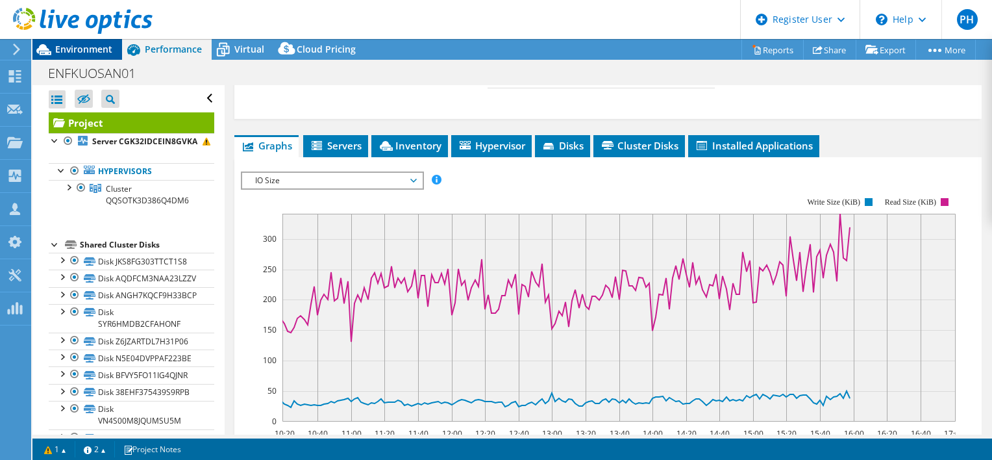
click at [67, 49] on span "Environment" at bounding box center [83, 49] width 57 height 12
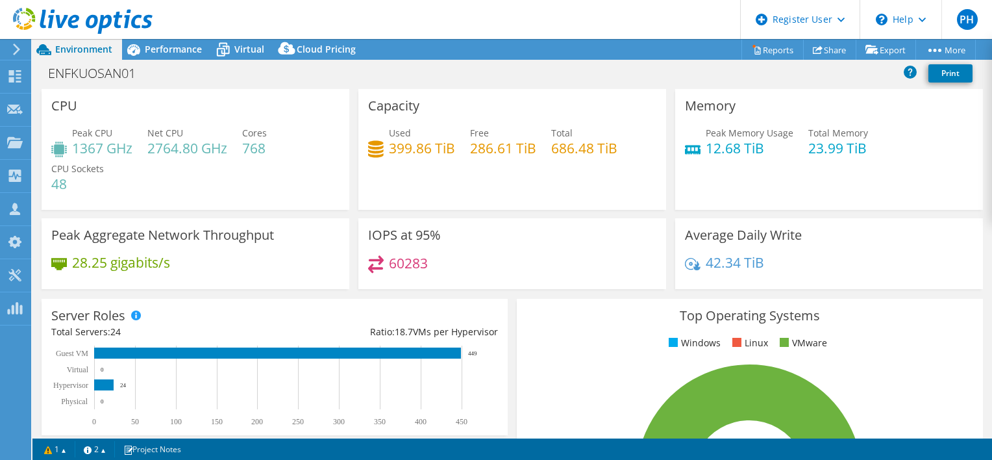
click at [70, 18] on use at bounding box center [83, 21] width 140 height 26
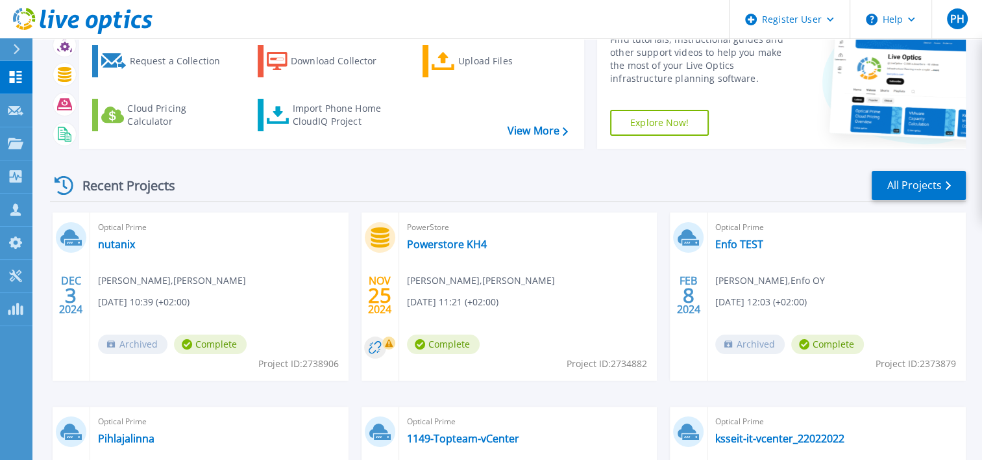
scroll to position [69, 0]
click at [933, 182] on link "All Projects" at bounding box center [919, 185] width 94 height 29
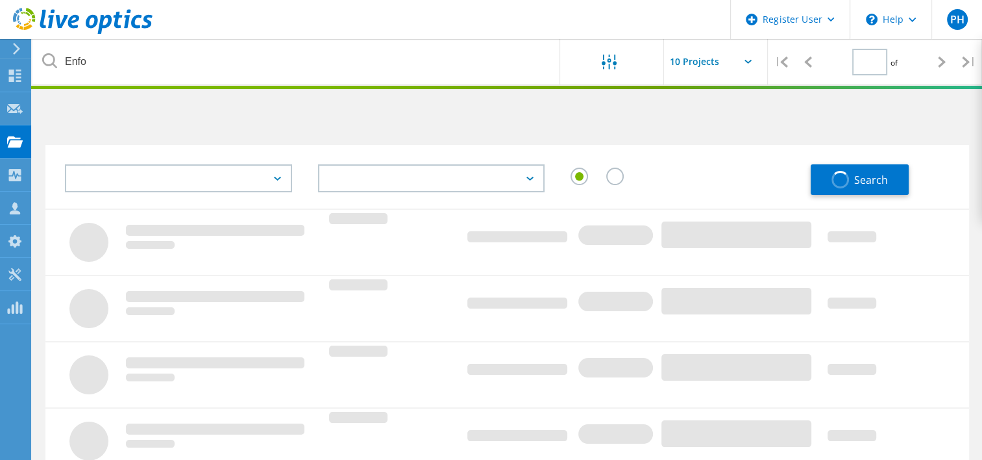
type input "1"
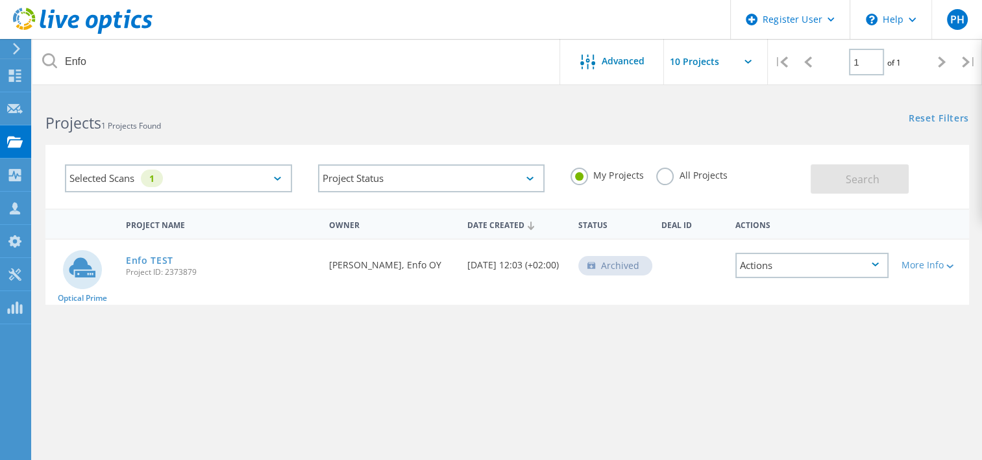
click at [673, 174] on label "All Projects" at bounding box center [691, 173] width 71 height 12
click at [0, 0] on input "All Projects" at bounding box center [0, 0] width 0 height 0
click at [164, 256] on link "Enfo TEST" at bounding box center [149, 260] width 47 height 9
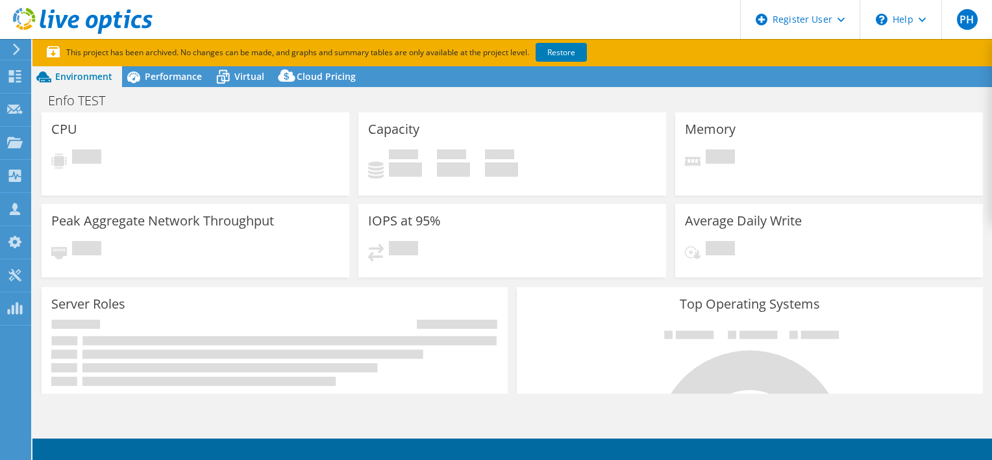
select select "EUFrankfurt"
select select "EUR"
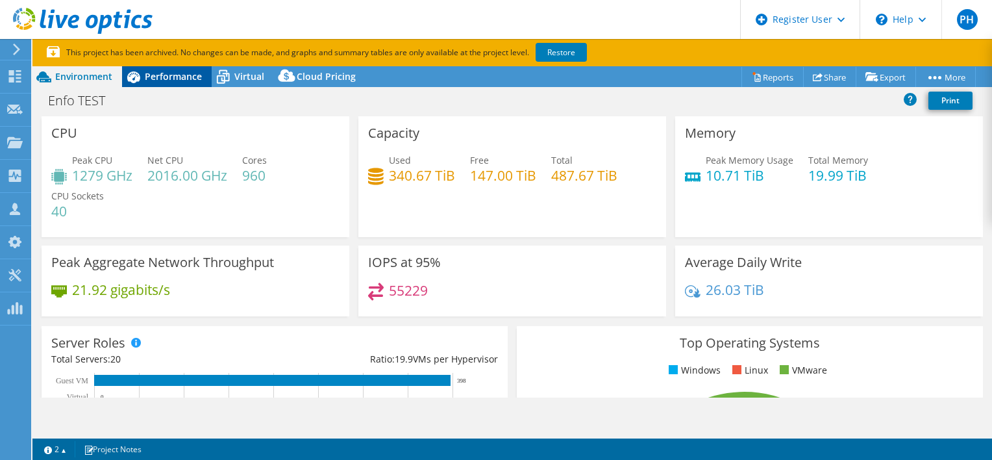
click at [164, 76] on span "Performance" at bounding box center [173, 76] width 57 height 12
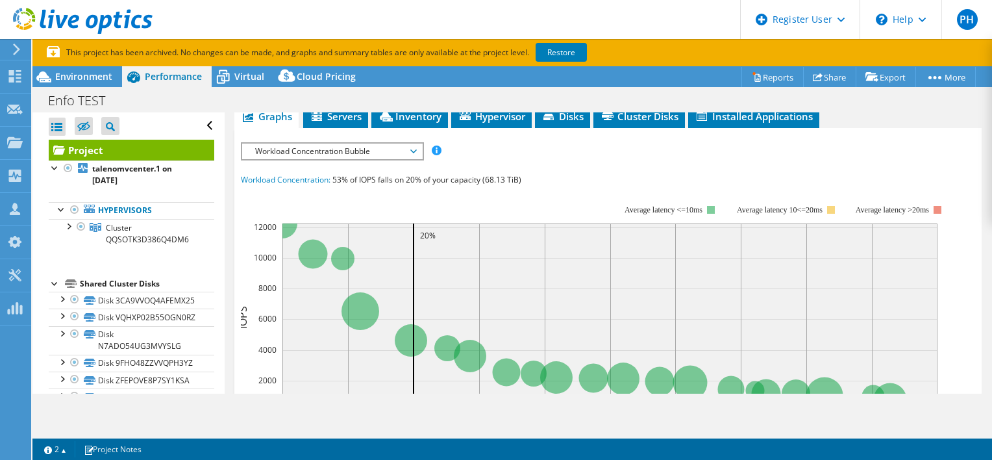
scroll to position [283, 0]
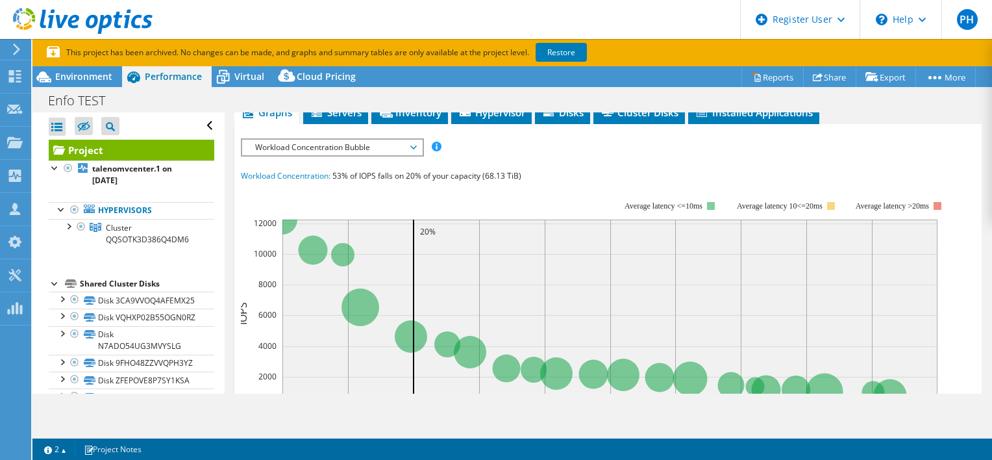
click at [414, 147] on span "Workload Concentration Bubble" at bounding box center [332, 148] width 167 height 16
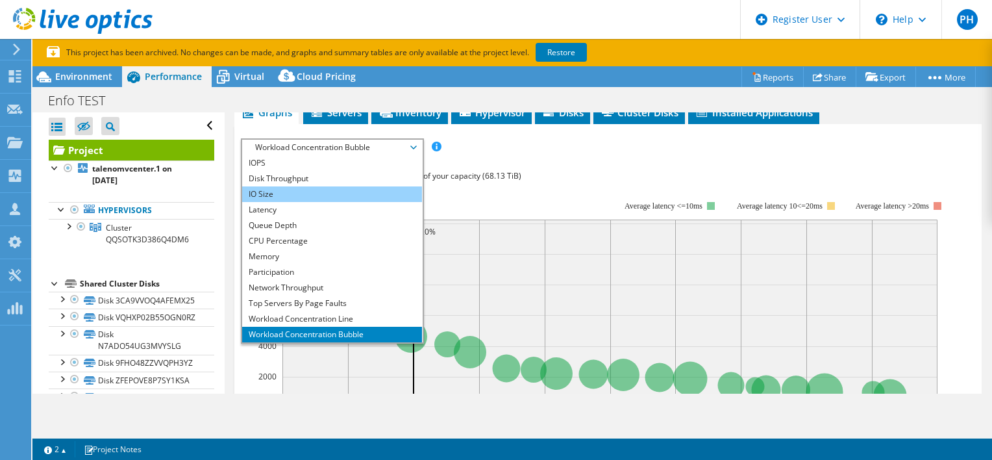
click at [375, 186] on li "IO Size" at bounding box center [332, 194] width 180 height 16
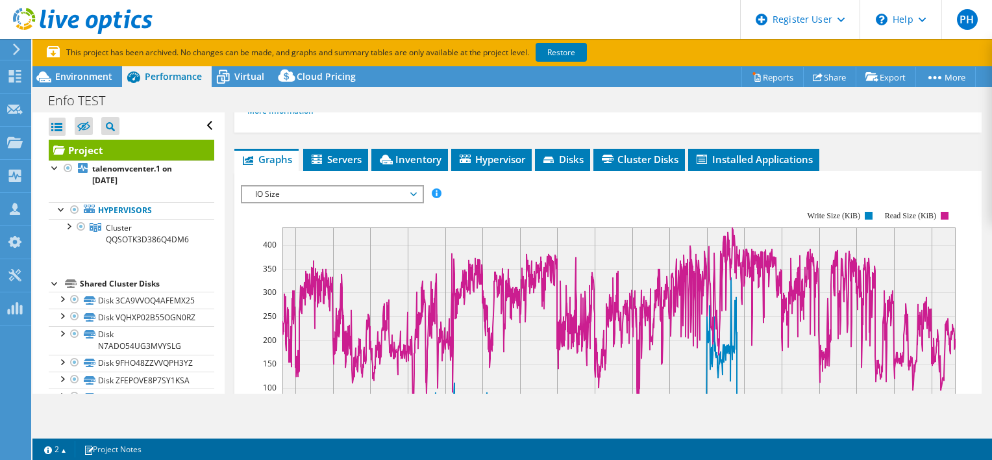
scroll to position [226, 0]
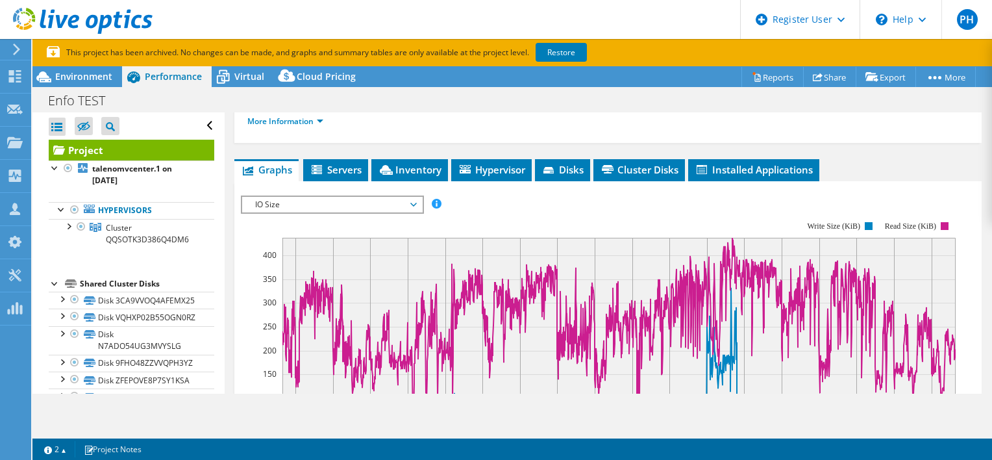
click at [415, 203] on icon at bounding box center [413, 205] width 6 height 4
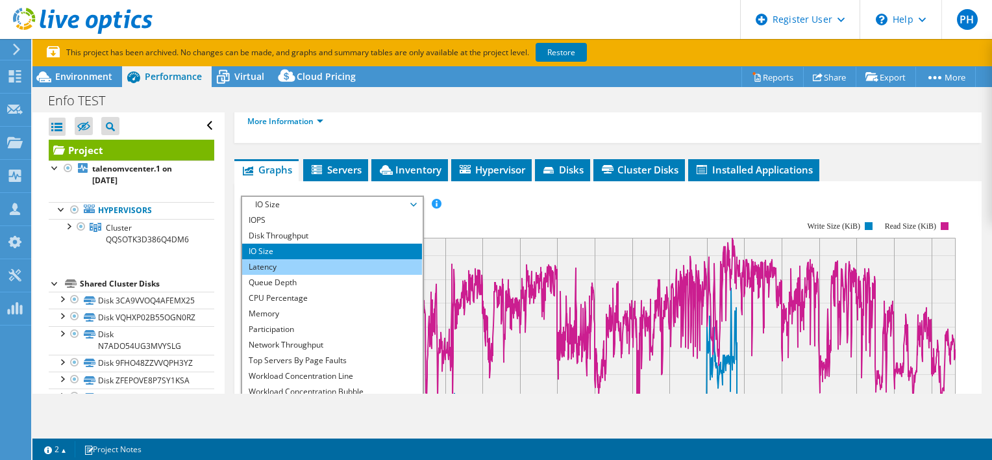
click at [371, 261] on li "Latency" at bounding box center [332, 267] width 180 height 16
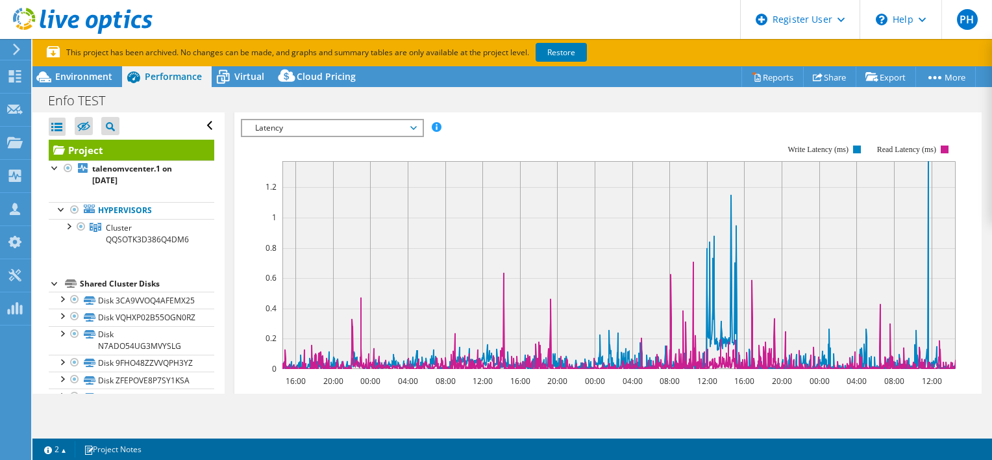
scroll to position [301, 0]
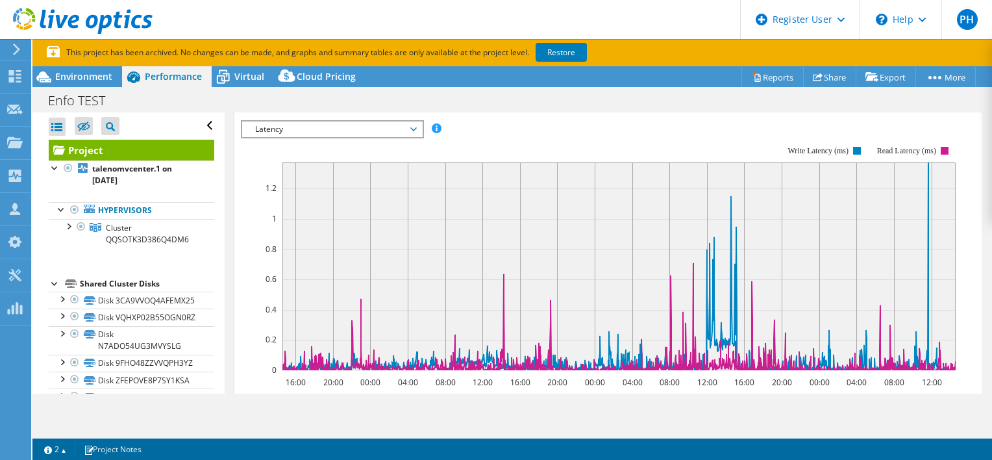
click at [408, 125] on span "Latency" at bounding box center [332, 129] width 167 height 16
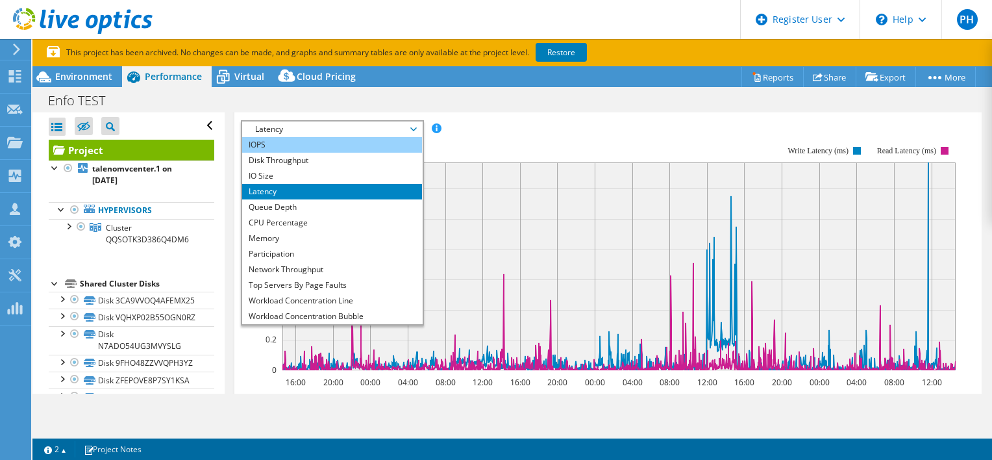
click at [373, 145] on li "IOPS" at bounding box center [332, 145] width 180 height 16
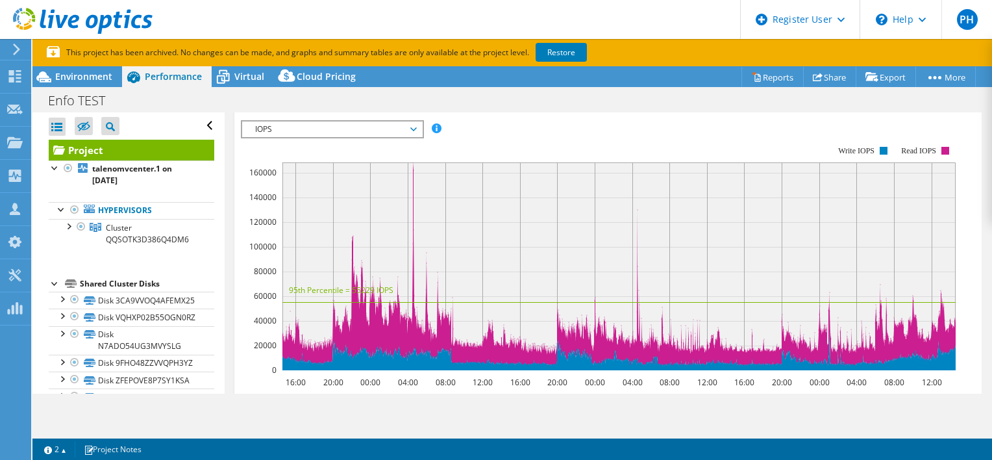
click at [52, 19] on use at bounding box center [83, 21] width 140 height 26
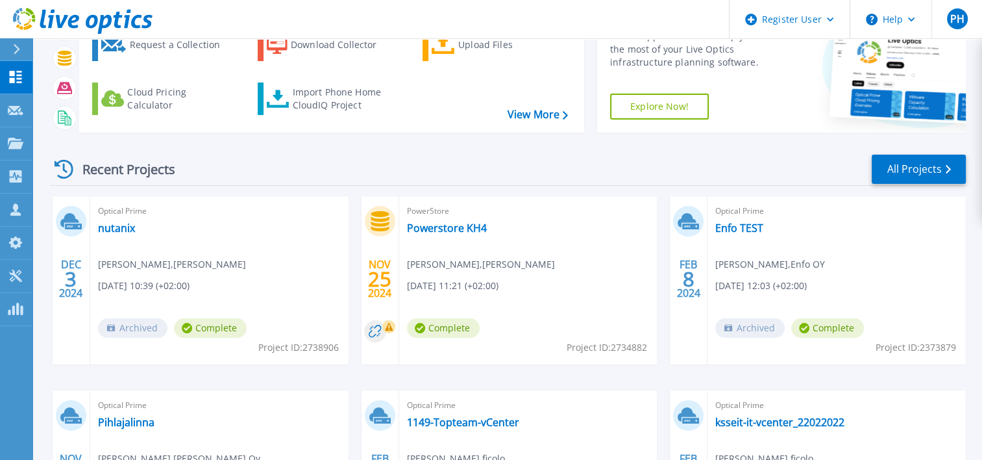
scroll to position [78, 0]
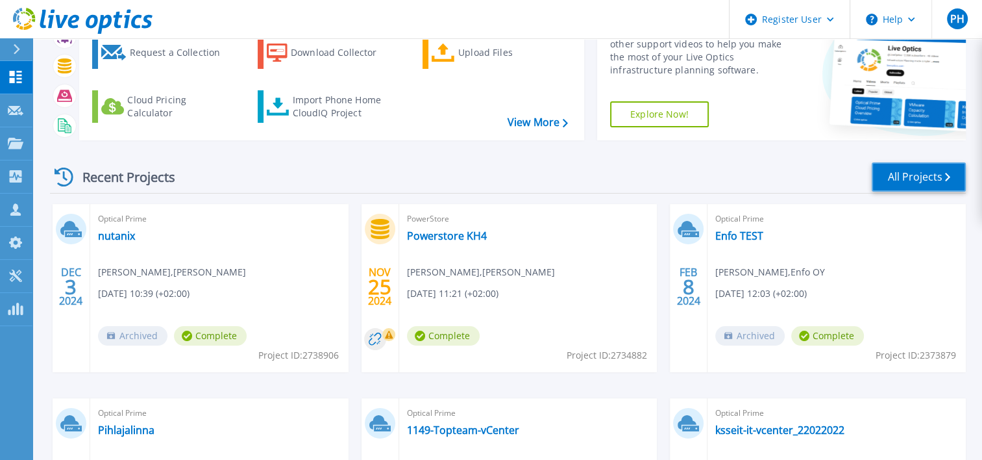
click at [917, 167] on link "All Projects" at bounding box center [919, 176] width 94 height 29
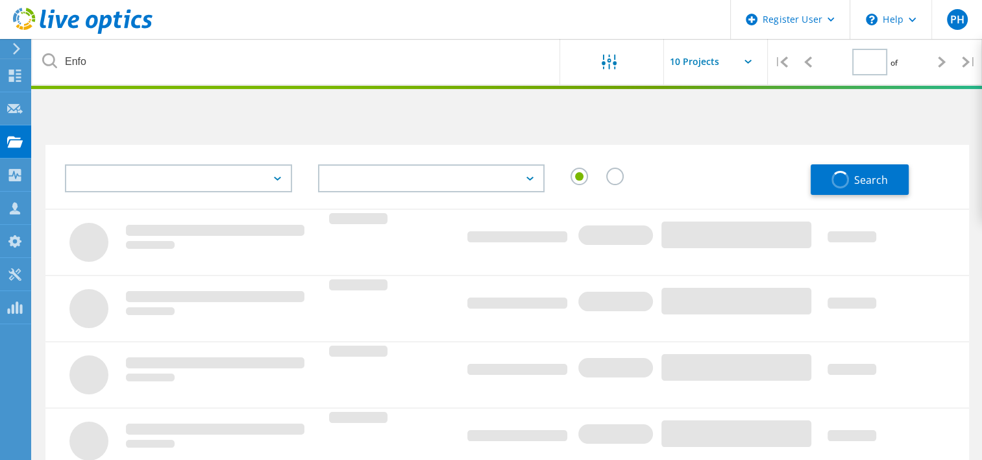
type input "1"
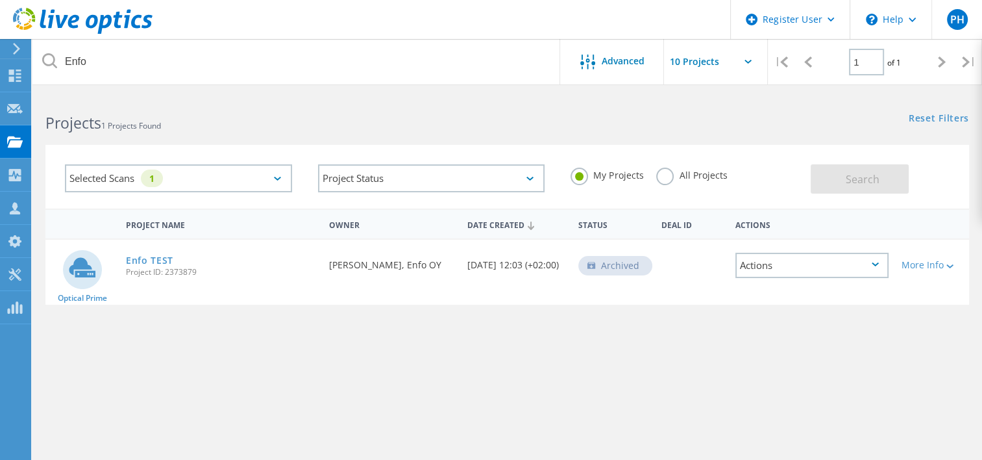
click at [663, 177] on label "All Projects" at bounding box center [691, 173] width 71 height 12
click at [0, 0] on input "All Projects" at bounding box center [0, 0] width 0 height 0
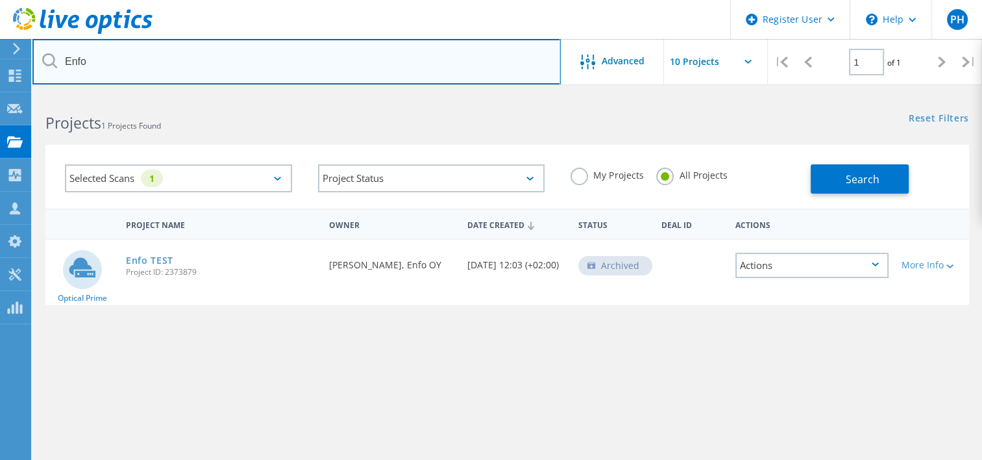
click at [145, 65] on input "Enfo" at bounding box center [296, 61] width 528 height 45
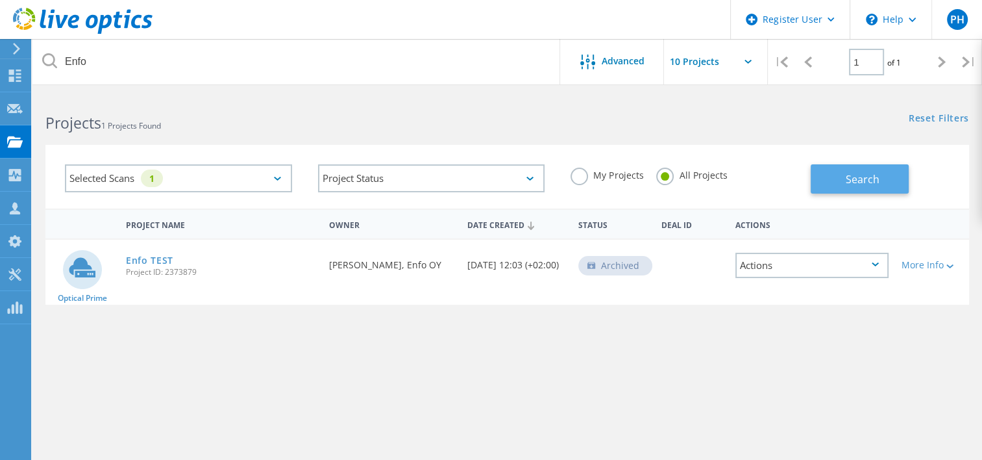
click at [842, 177] on button "Search" at bounding box center [860, 178] width 98 height 29
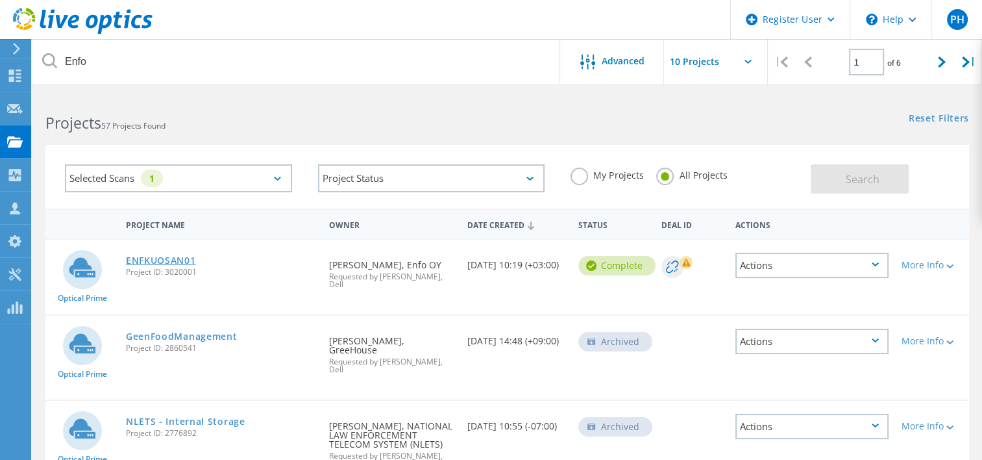
click at [150, 260] on link "ENFKUOSAN01" at bounding box center [161, 260] width 70 height 9
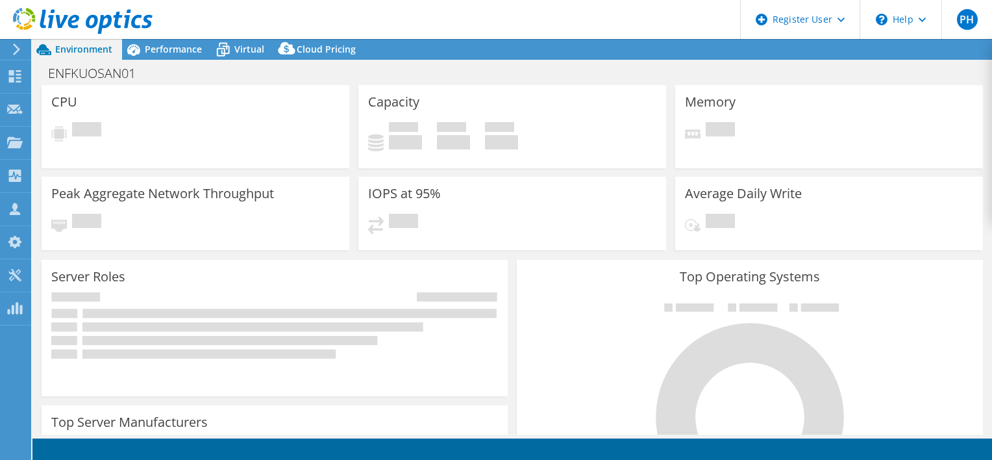
select select "EUFrankfurt"
select select "USD"
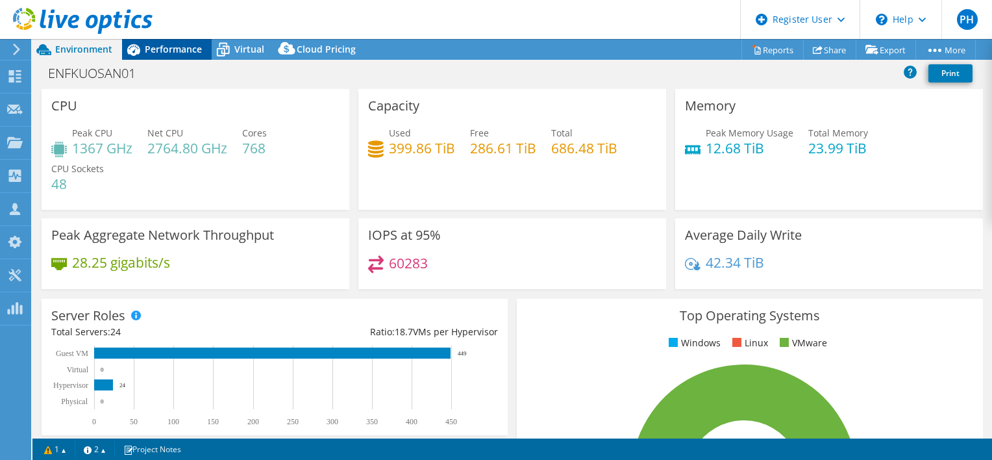
click at [170, 50] on span "Performance" at bounding box center [173, 49] width 57 height 12
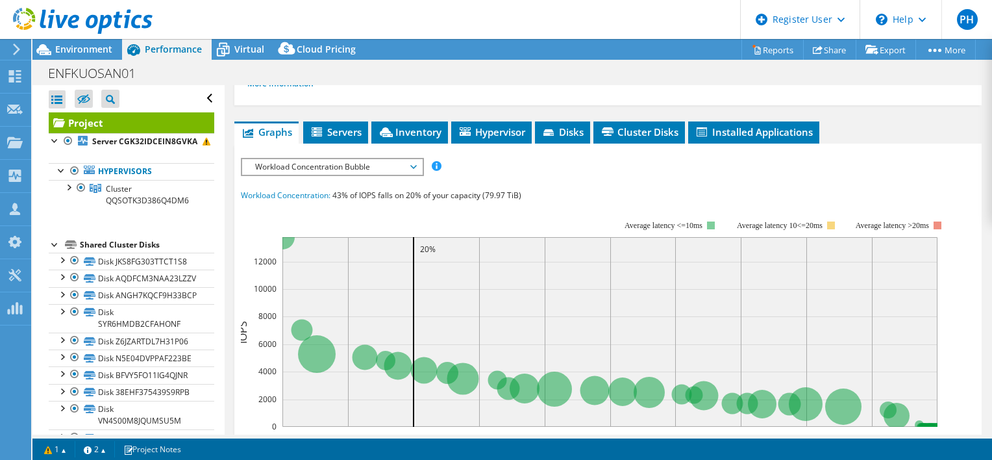
scroll to position [236, 0]
click at [410, 163] on span "Workload Concentration Bubble" at bounding box center [332, 167] width 167 height 16
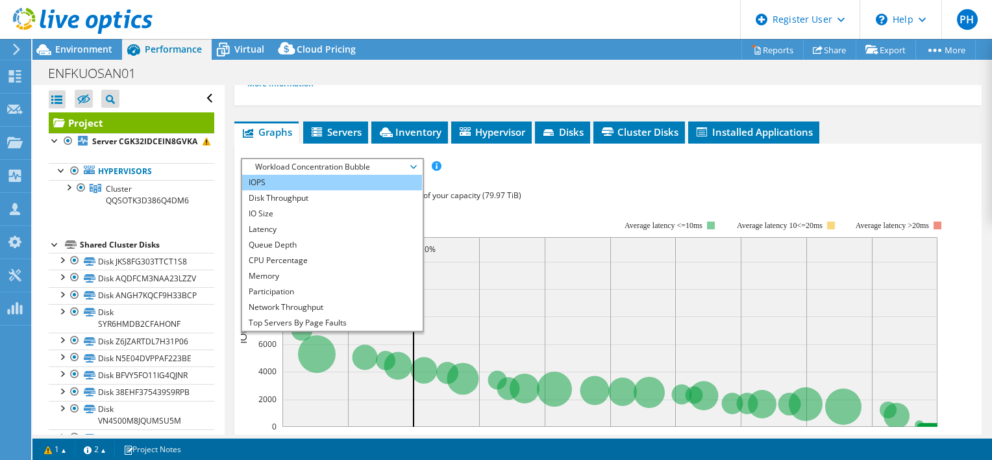
click at [377, 178] on li "IOPS" at bounding box center [332, 183] width 180 height 16
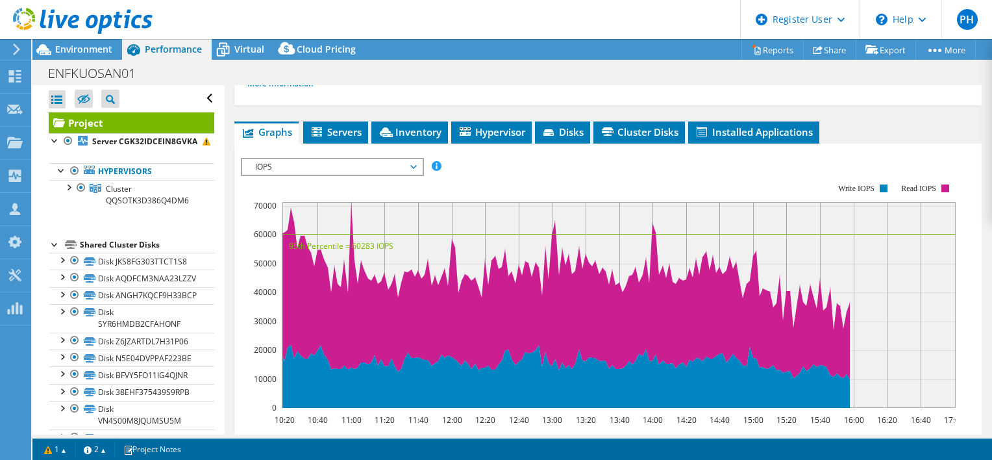
click at [410, 164] on span "IOPS" at bounding box center [332, 167] width 167 height 16
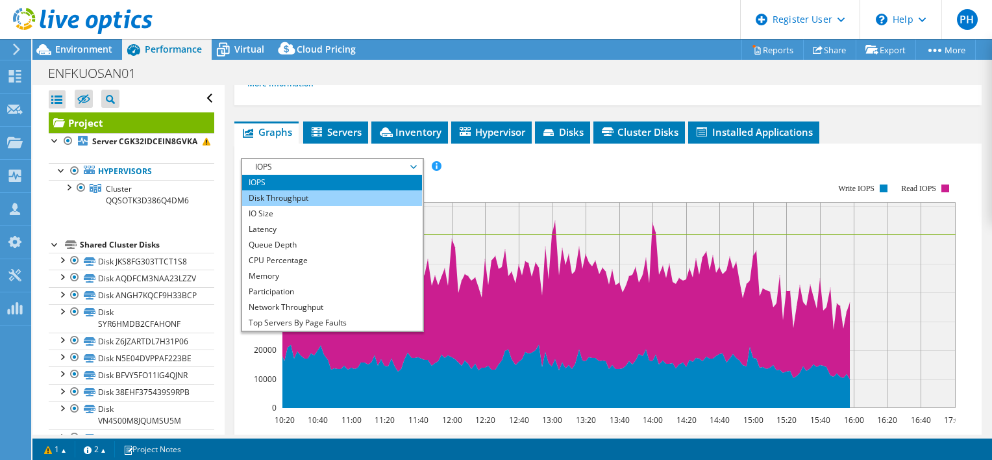
click at [379, 192] on li "Disk Throughput" at bounding box center [332, 198] width 180 height 16
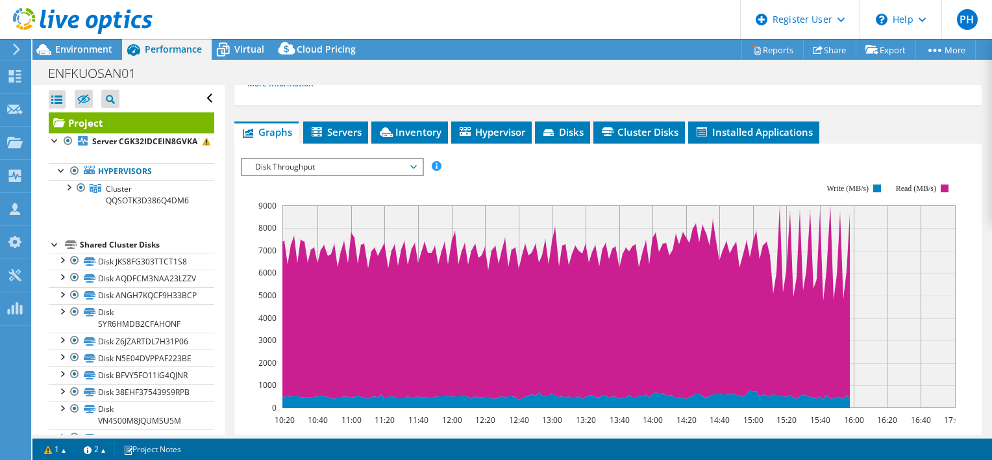
click at [28, 21] on icon at bounding box center [83, 21] width 140 height 27
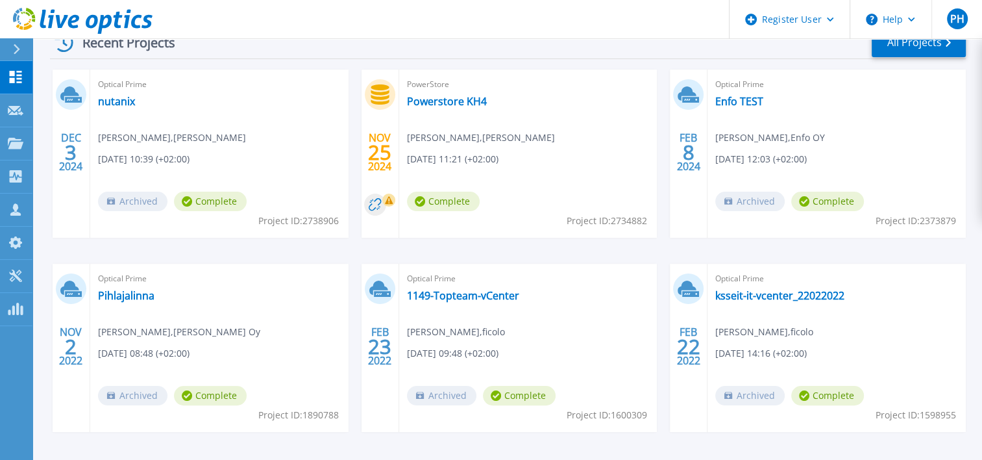
scroll to position [213, 0]
click at [731, 101] on link "Enfo TEST" at bounding box center [739, 100] width 48 height 13
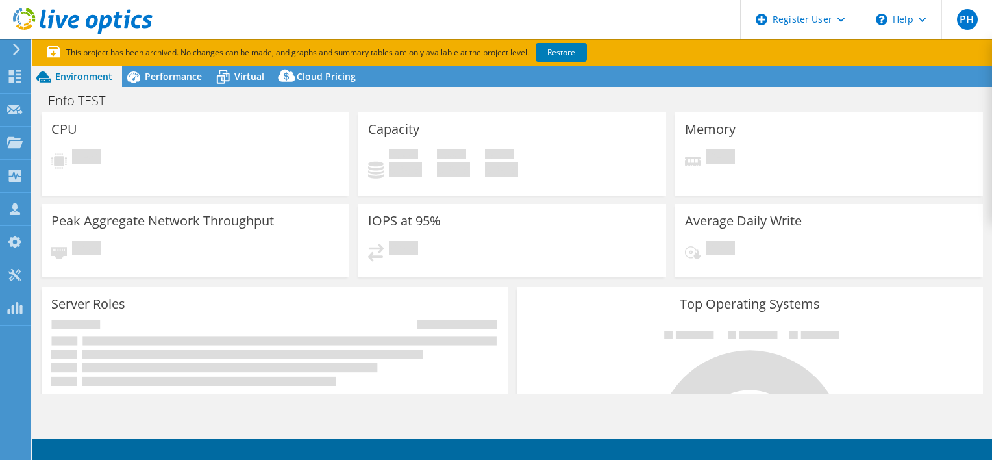
select select "USD"
select select "EUFrankfurt"
select select "EUR"
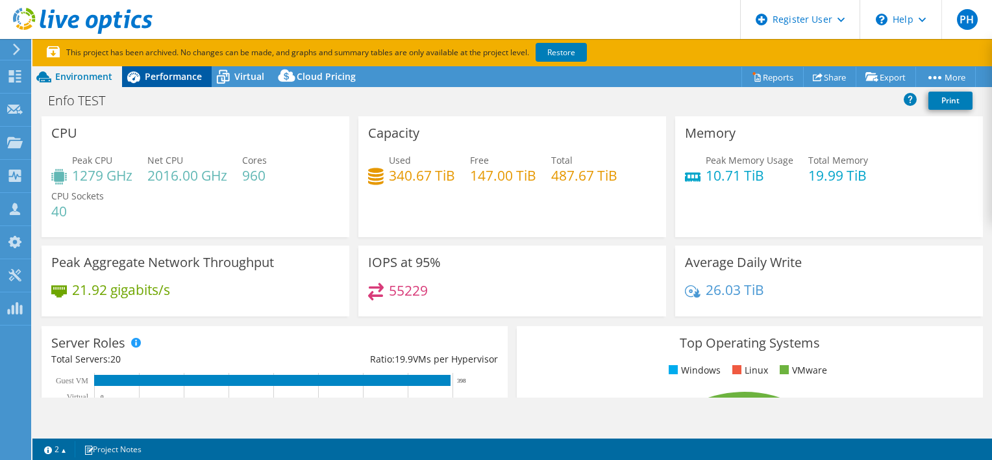
click at [173, 75] on span "Performance" at bounding box center [173, 76] width 57 height 12
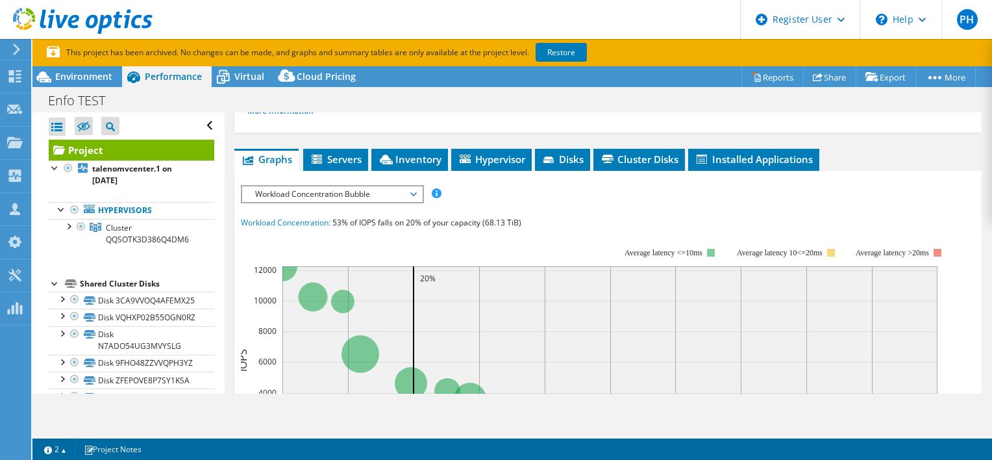
scroll to position [236, 0]
click at [412, 192] on span "Workload Concentration Bubble" at bounding box center [332, 194] width 167 height 16
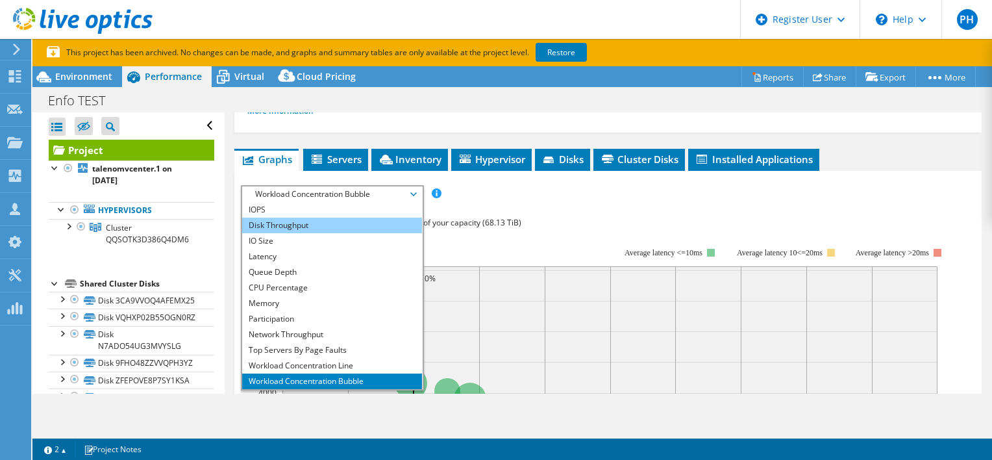
click at [375, 227] on li "Disk Throughput" at bounding box center [332, 225] width 180 height 16
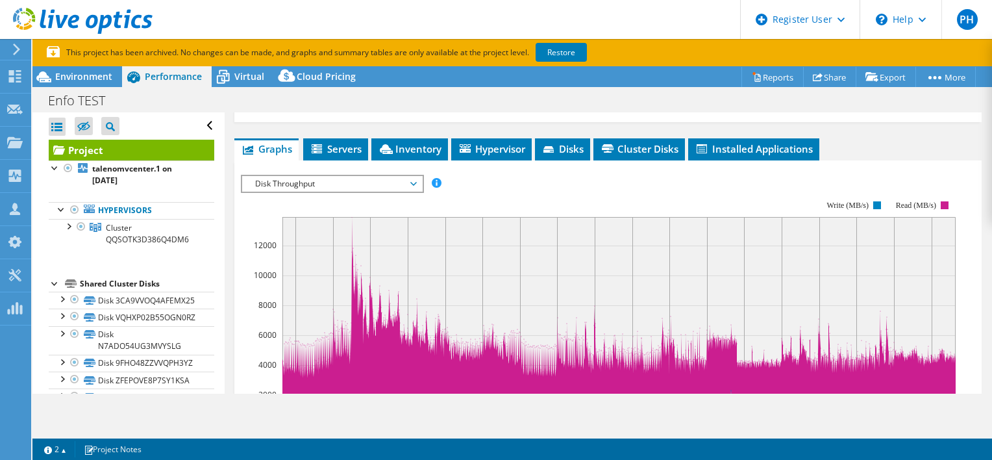
scroll to position [247, 0]
click at [25, 21] on icon at bounding box center [83, 21] width 140 height 27
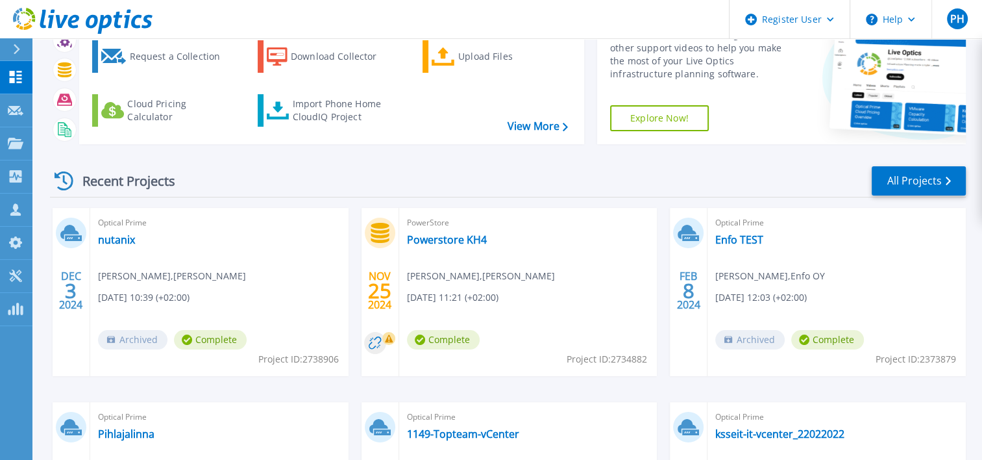
scroll to position [64, 0]
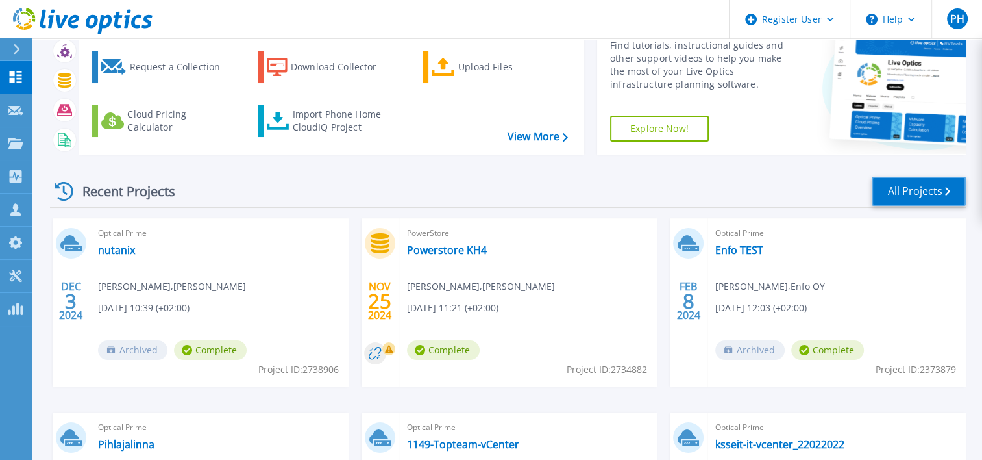
click at [918, 190] on link "All Projects" at bounding box center [919, 191] width 94 height 29
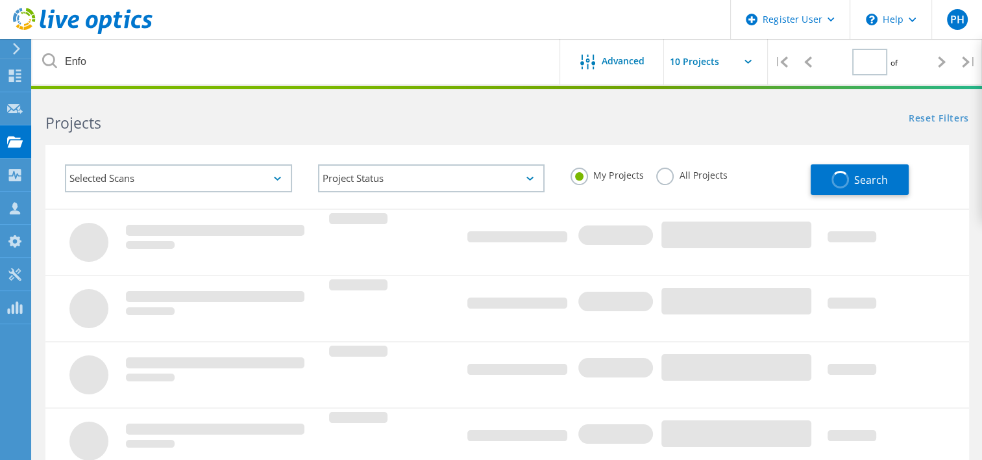
type input "1"
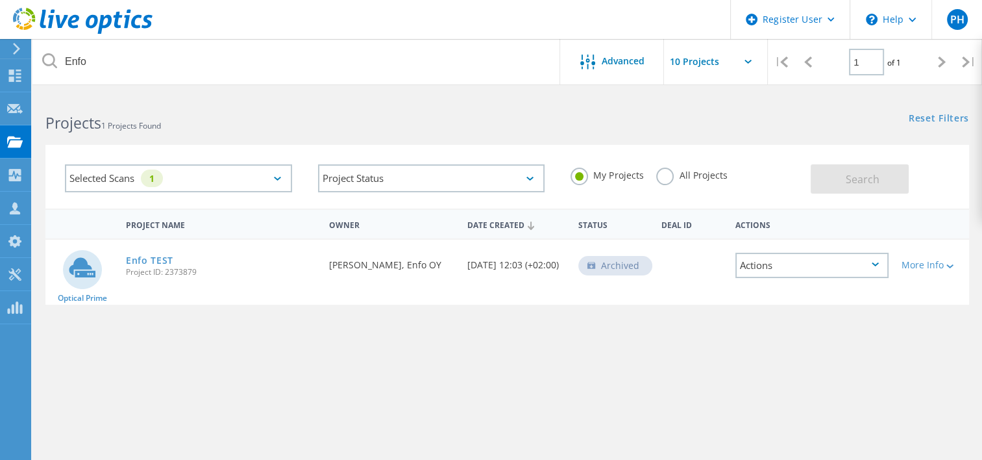
click at [663, 176] on label "All Projects" at bounding box center [691, 173] width 71 height 12
click at [0, 0] on input "All Projects" at bounding box center [0, 0] width 0 height 0
click at [848, 177] on span "Search" at bounding box center [863, 179] width 34 height 14
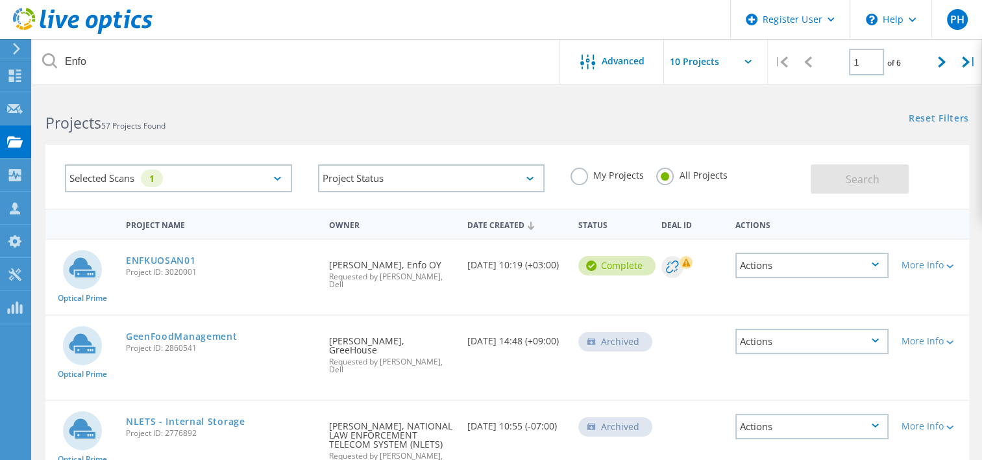
click at [277, 177] on icon at bounding box center [277, 179] width 7 height 4
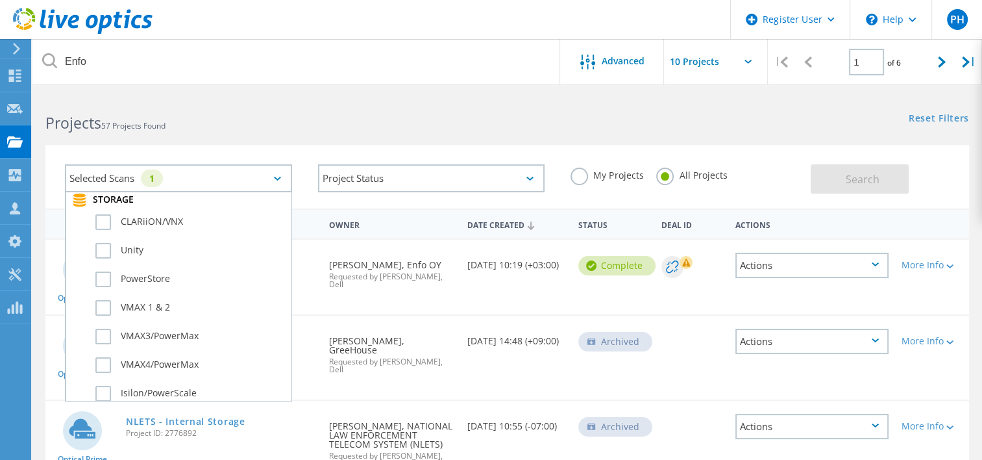
scroll to position [297, 0]
click at [99, 272] on label "PowerStore" at bounding box center [189, 280] width 189 height 16
click at [0, 0] on input "PowerStore" at bounding box center [0, 0] width 0 height 0
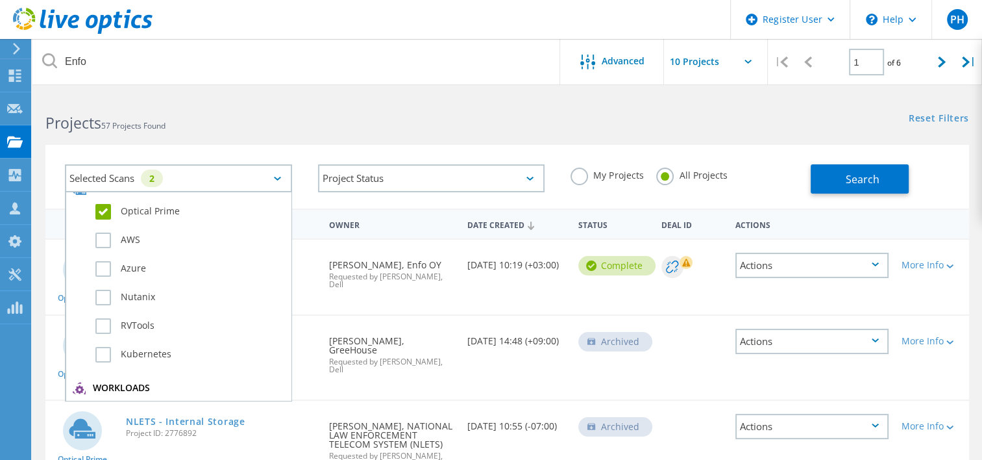
scroll to position [0, 0]
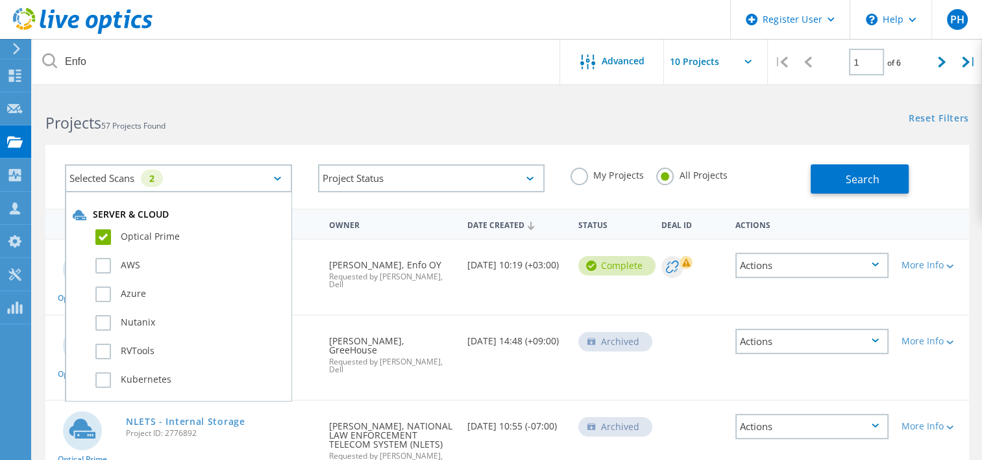
click at [101, 232] on label "Optical Prime" at bounding box center [189, 237] width 189 height 16
click at [0, 0] on input "Optical Prime" at bounding box center [0, 0] width 0 height 0
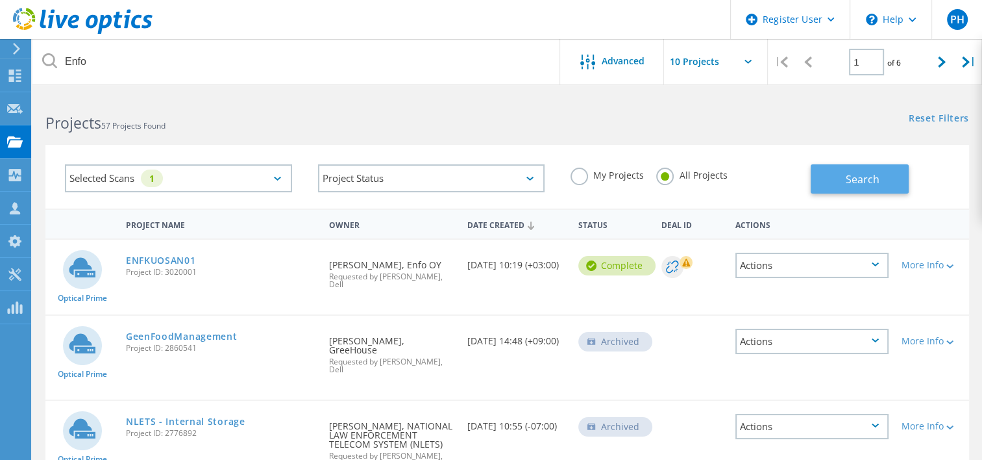
click at [857, 177] on span "Search" at bounding box center [863, 179] width 34 height 14
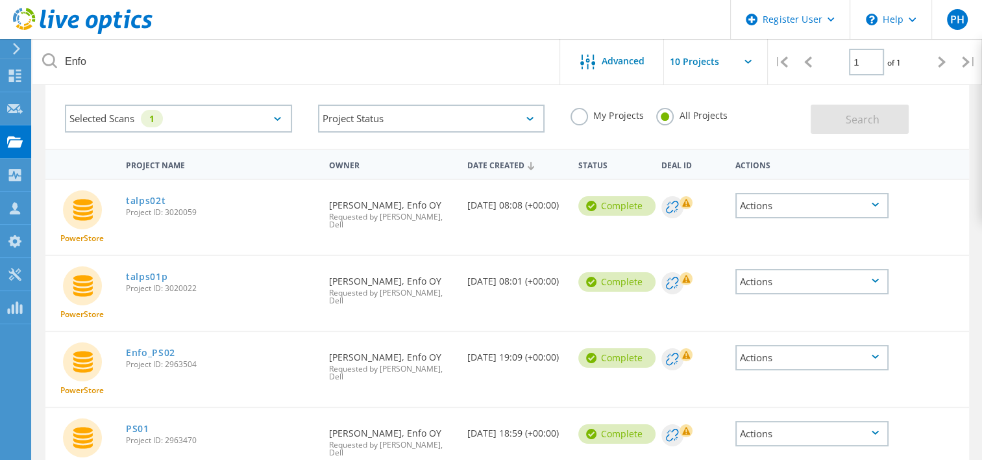
scroll to position [58, 0]
click at [149, 279] on link "talps01p" at bounding box center [147, 277] width 42 height 9
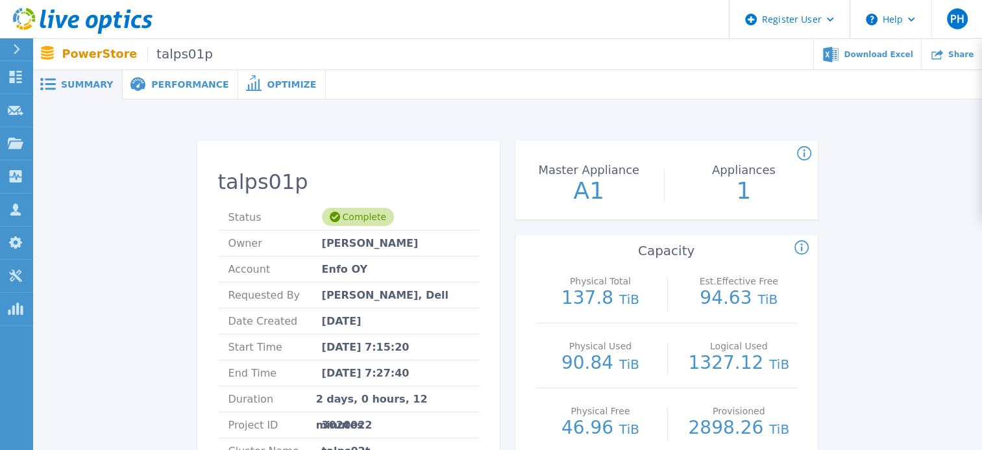
click at [171, 85] on span "Performance" at bounding box center [189, 84] width 77 height 9
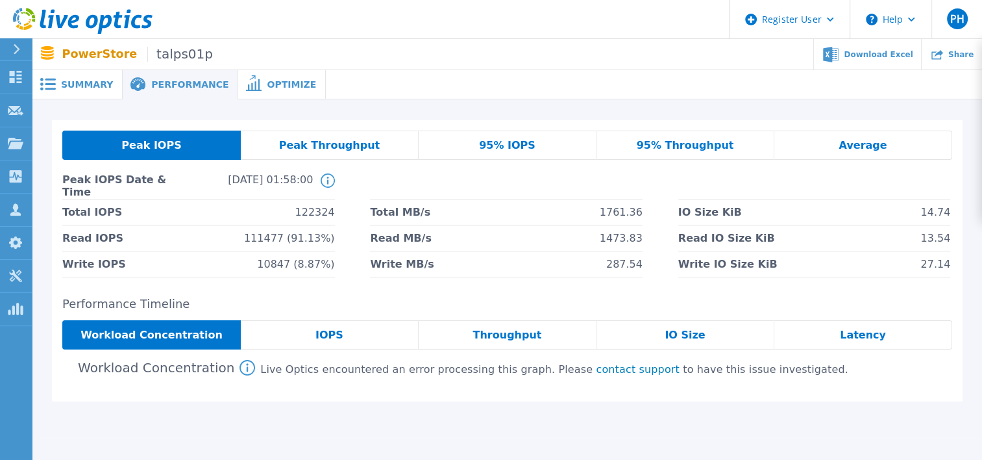
click at [346, 140] on span "Peak Throughput" at bounding box center [329, 145] width 101 height 10
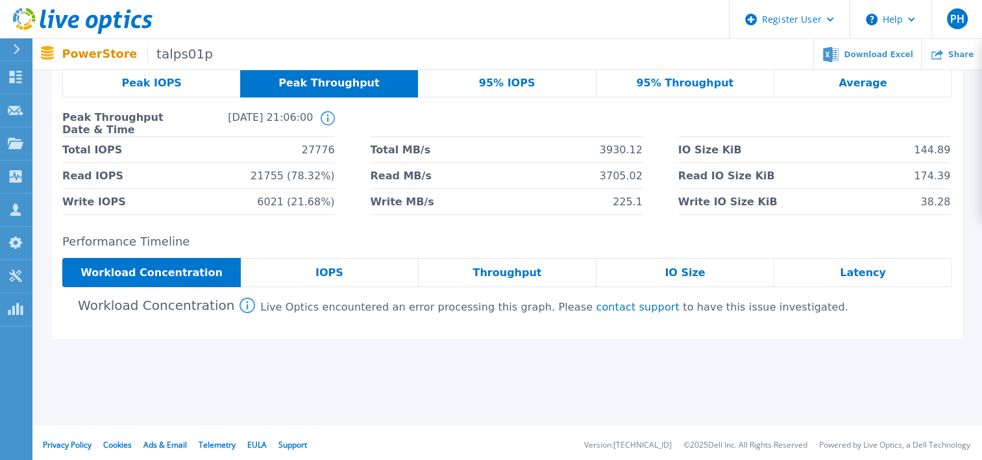
scroll to position [67, 0]
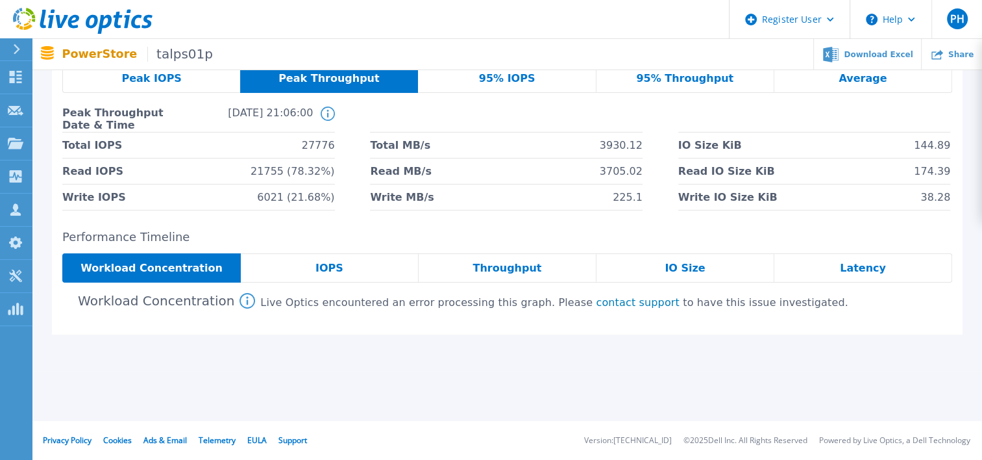
click at [332, 266] on span "IOPS" at bounding box center [329, 268] width 28 height 10
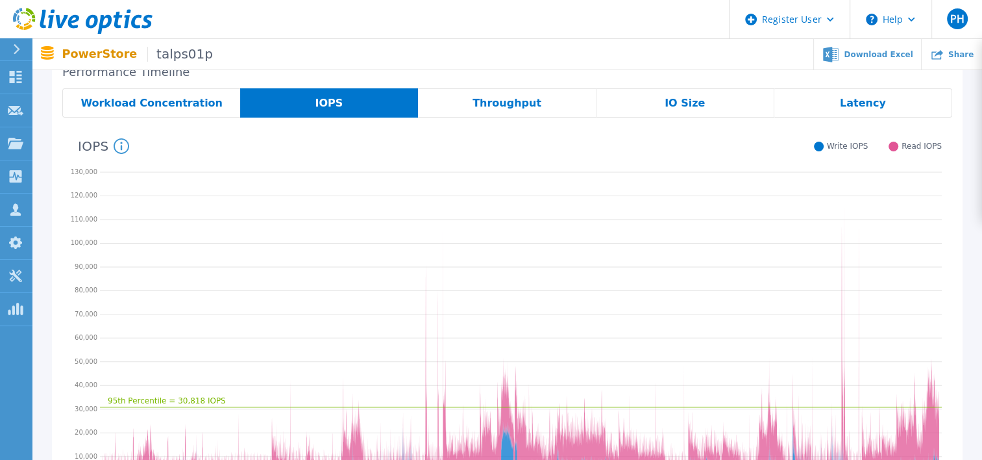
scroll to position [232, 0]
click at [513, 101] on span "Throughput" at bounding box center [507, 102] width 69 height 10
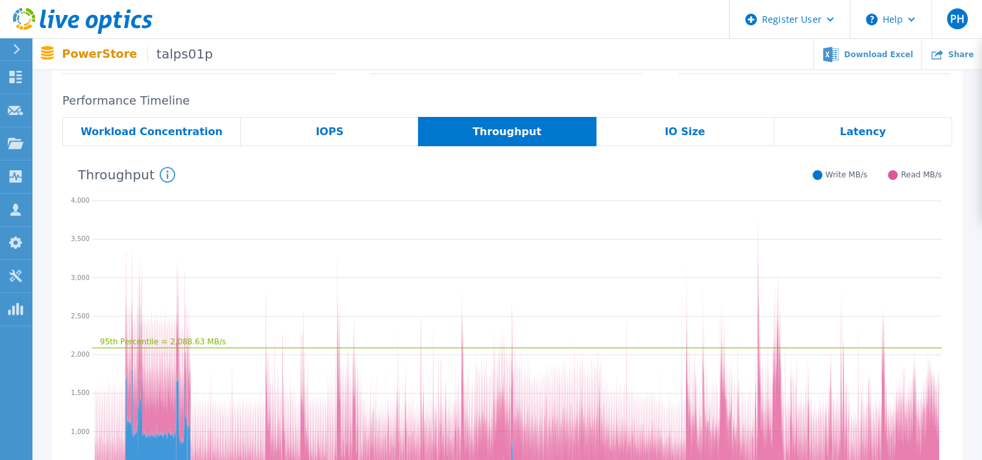
scroll to position [204, 0]
click at [678, 133] on span "IO Size" at bounding box center [685, 131] width 40 height 10
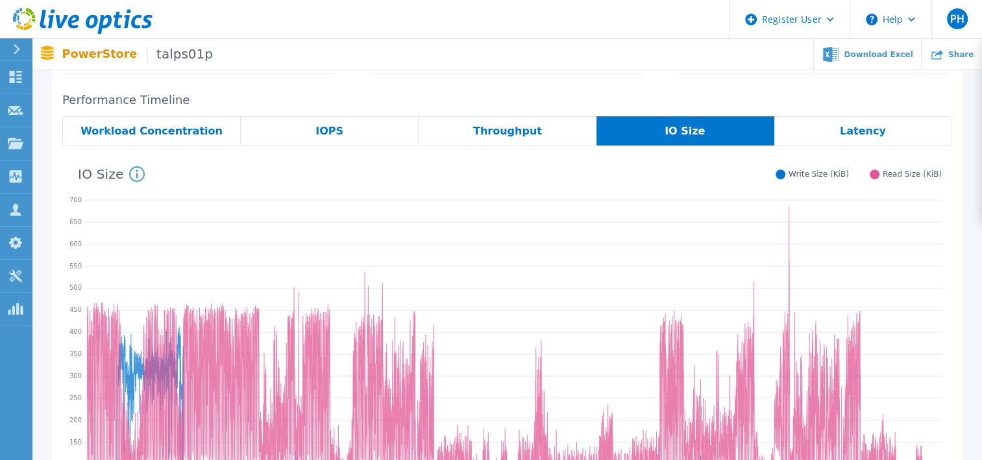
click at [860, 133] on span "Latency" at bounding box center [863, 131] width 46 height 10
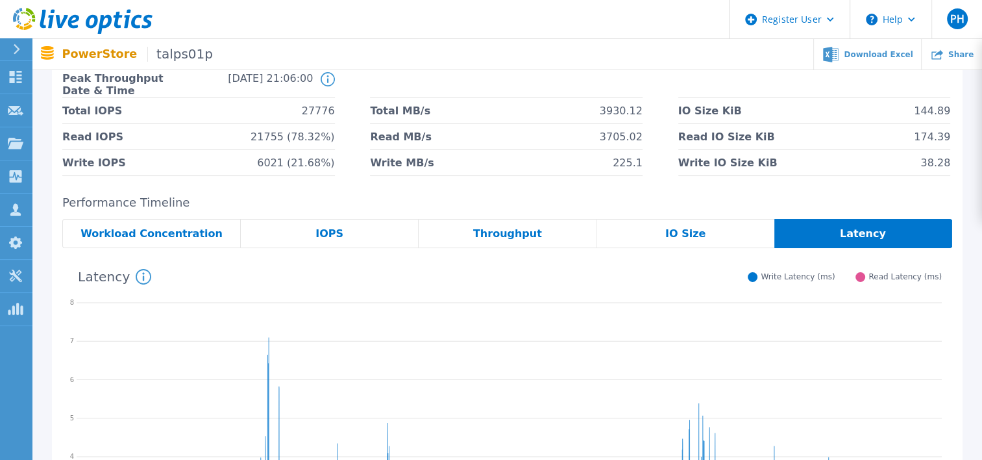
scroll to position [0, 0]
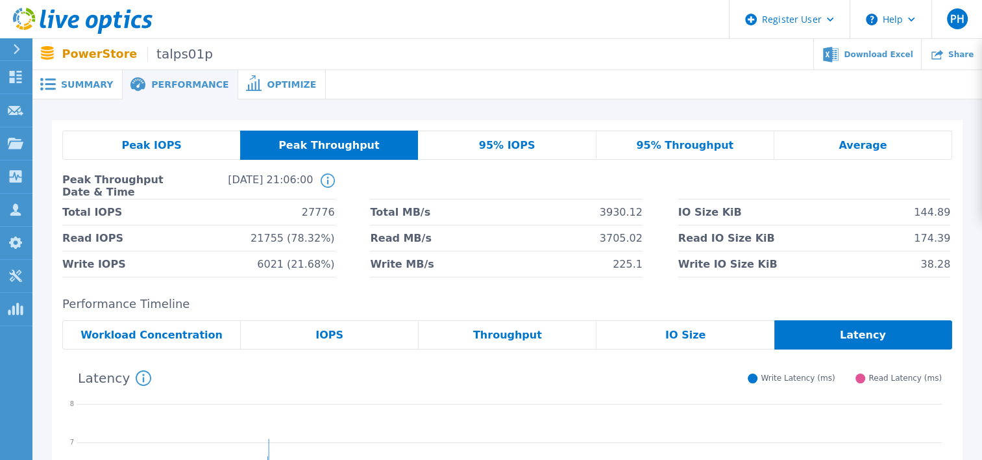
click at [691, 140] on span "95% Throughput" at bounding box center [684, 145] width 97 height 10
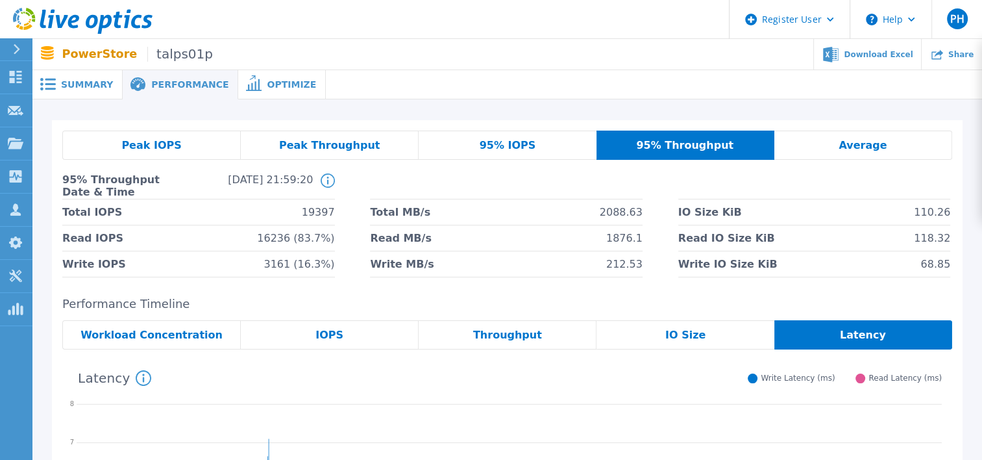
click at [859, 150] on span "Average" at bounding box center [863, 145] width 48 height 10
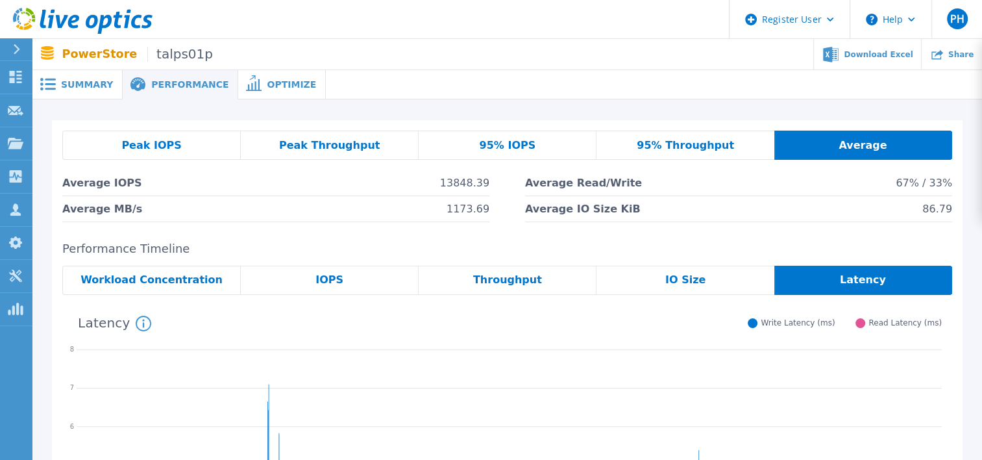
click at [680, 142] on span "95% Throughput" at bounding box center [685, 145] width 97 height 10
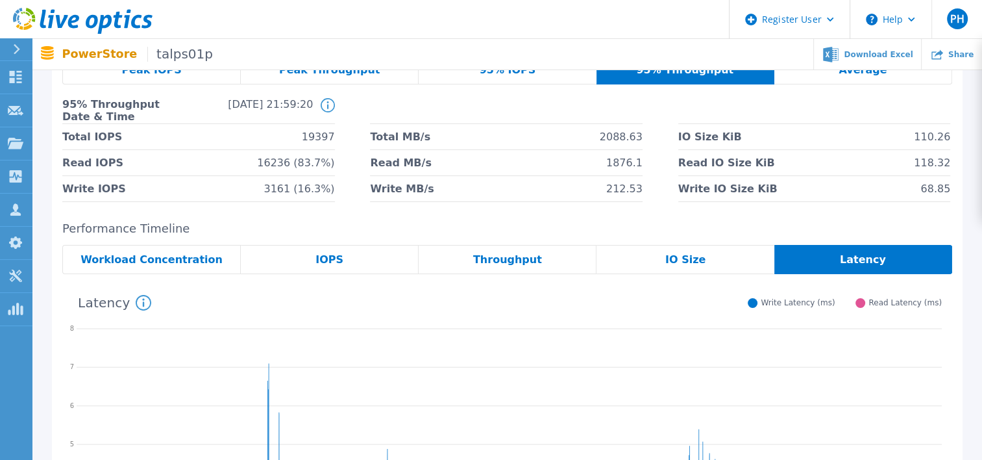
scroll to position [75, 0]
click at [510, 258] on span "Throughput" at bounding box center [507, 259] width 69 height 10
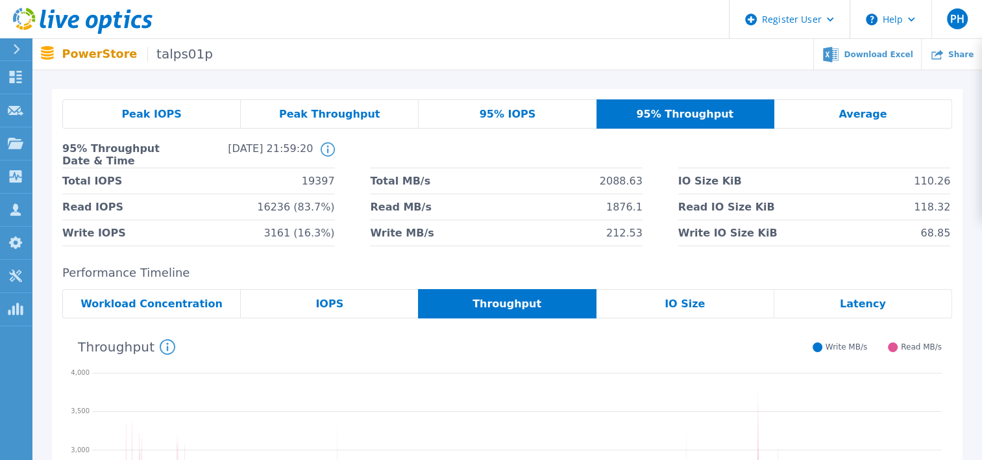
scroll to position [31, 0]
click at [836, 313] on div "Latency" at bounding box center [863, 303] width 178 height 29
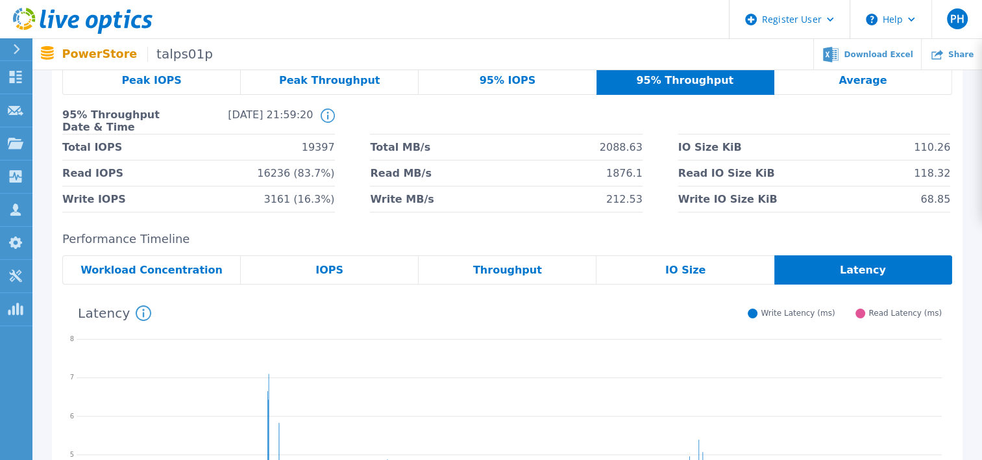
scroll to position [0, 0]
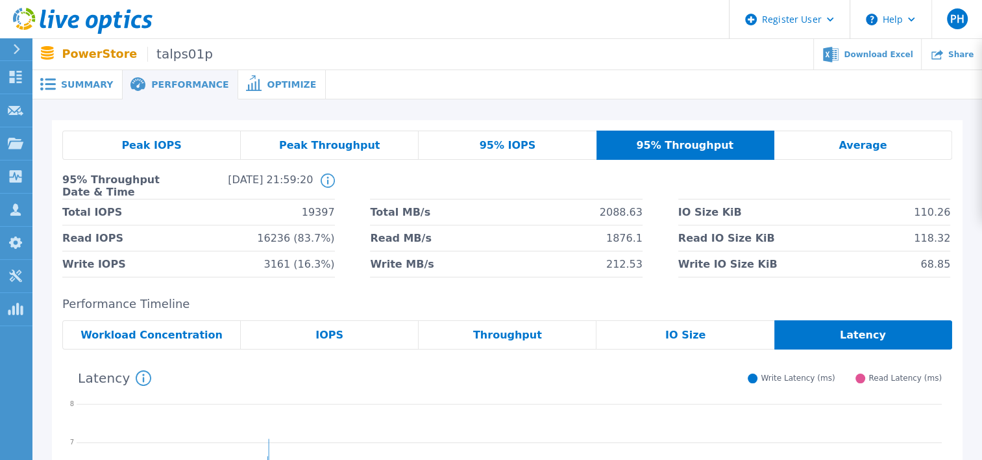
click at [499, 143] on span "95% IOPS" at bounding box center [508, 145] width 56 height 10
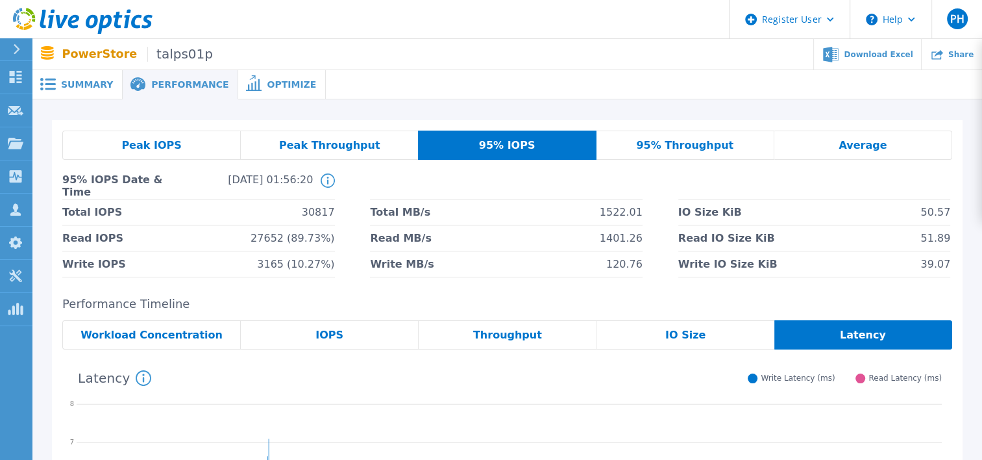
click at [670, 143] on span "95% Throughput" at bounding box center [684, 145] width 97 height 10
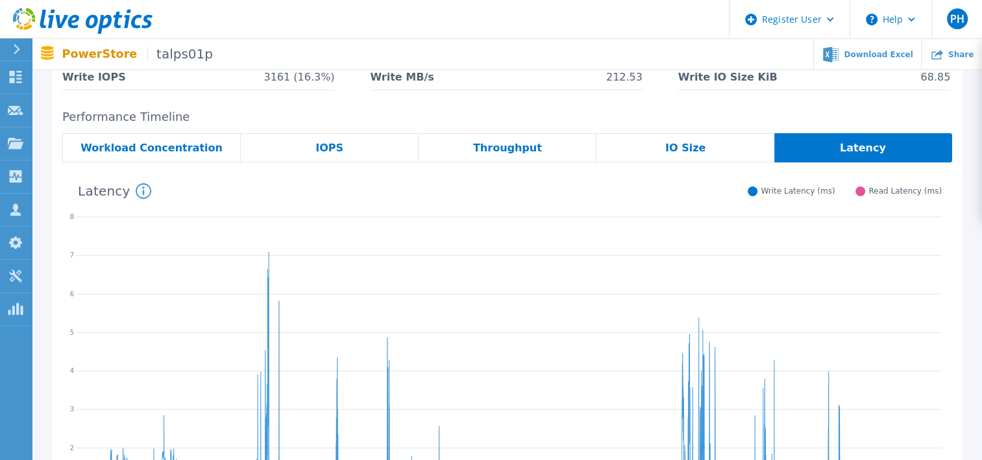
scroll to position [190, 0]
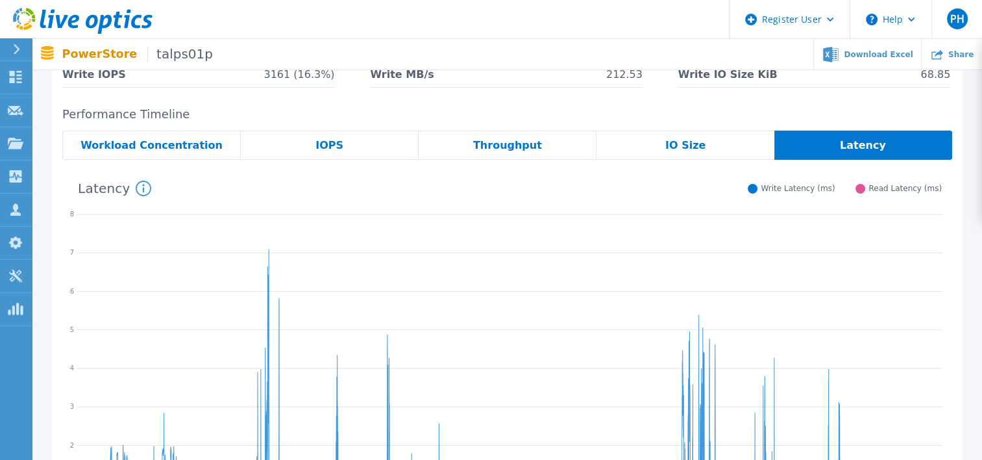
click at [687, 150] on span "IO Size" at bounding box center [685, 145] width 40 height 10
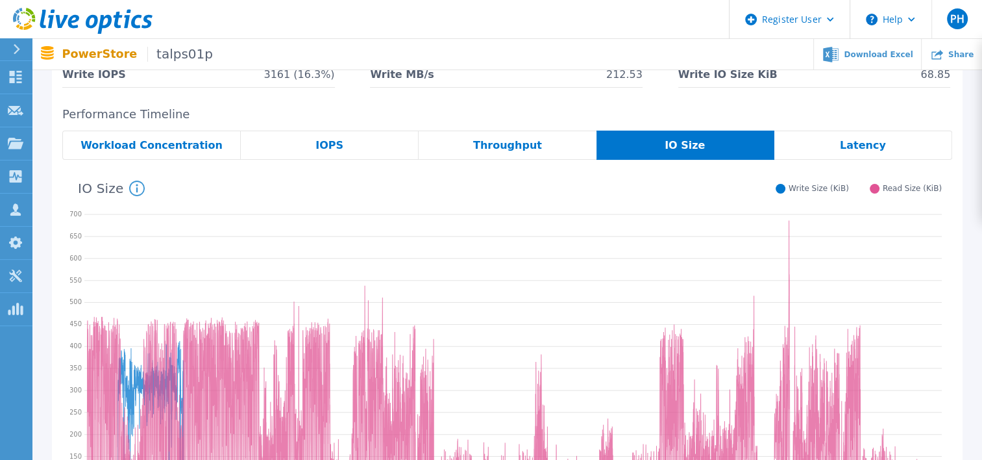
click at [520, 143] on span "Throughput" at bounding box center [507, 145] width 69 height 10
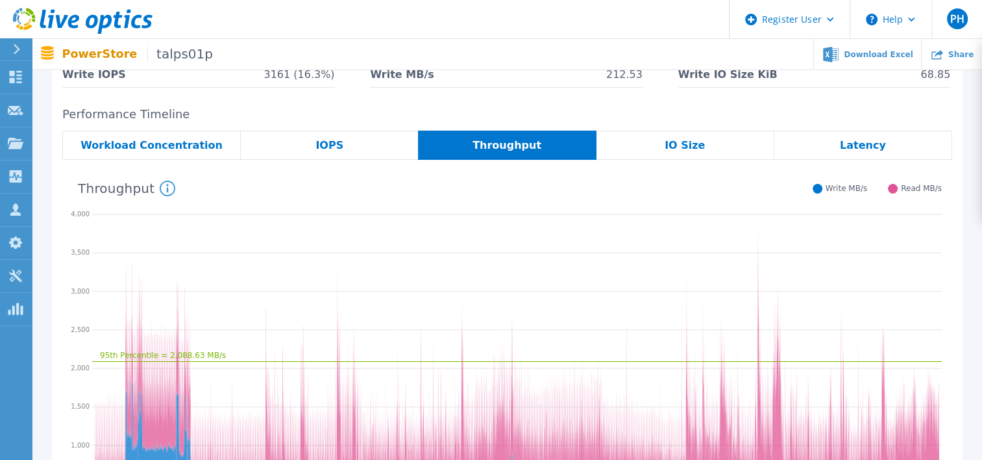
click at [351, 153] on div "IOPS" at bounding box center [329, 144] width 177 height 29
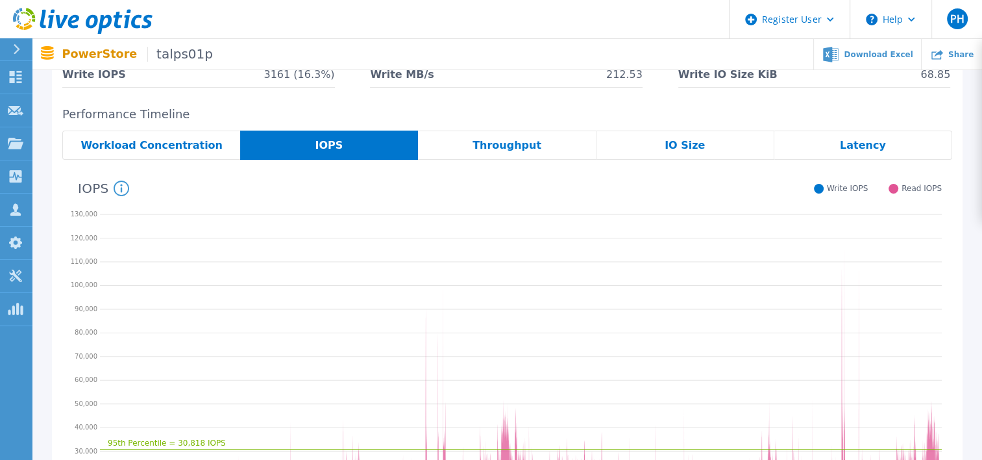
click at [173, 150] on span "Workload Concentration" at bounding box center [151, 145] width 142 height 10
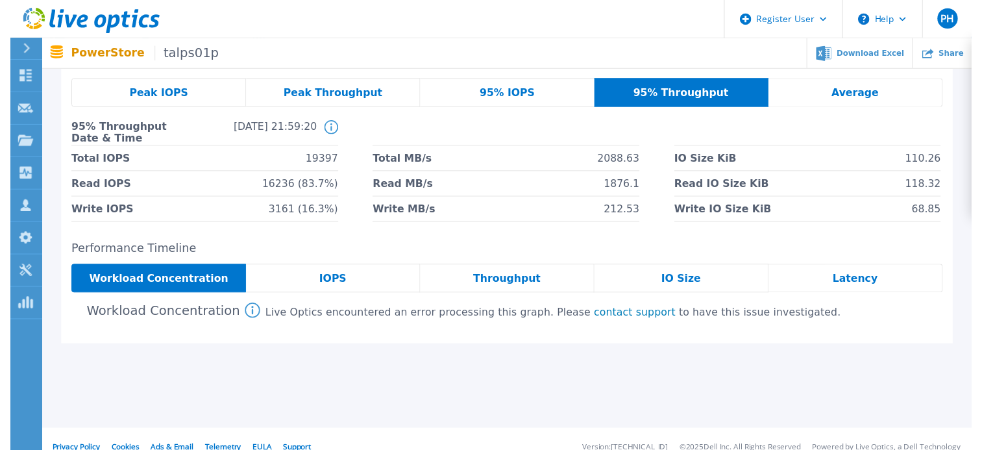
scroll to position [0, 0]
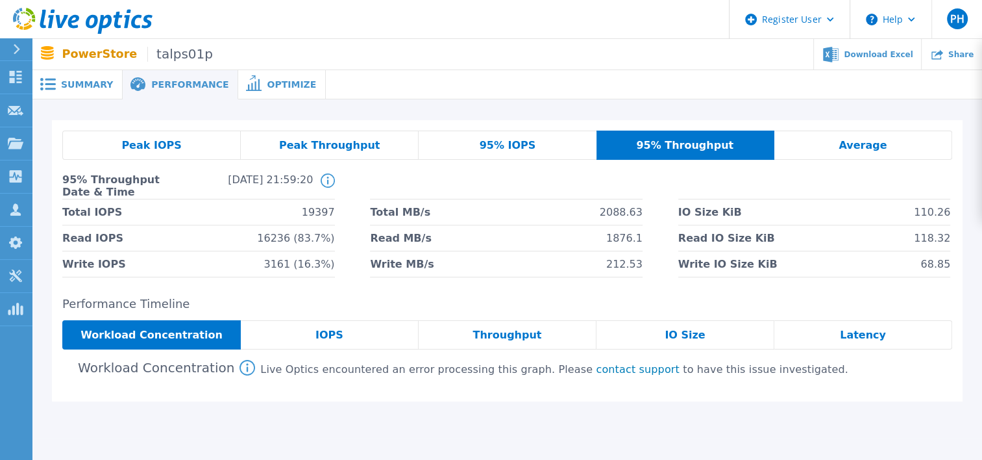
click at [267, 85] on span "Optimize" at bounding box center [291, 84] width 49 height 9
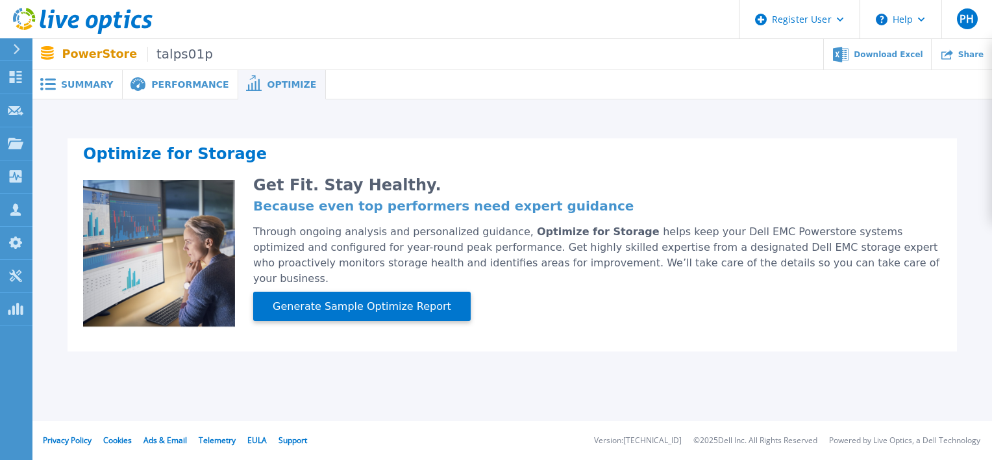
click at [171, 90] on div "Performance" at bounding box center [181, 84] width 116 height 29
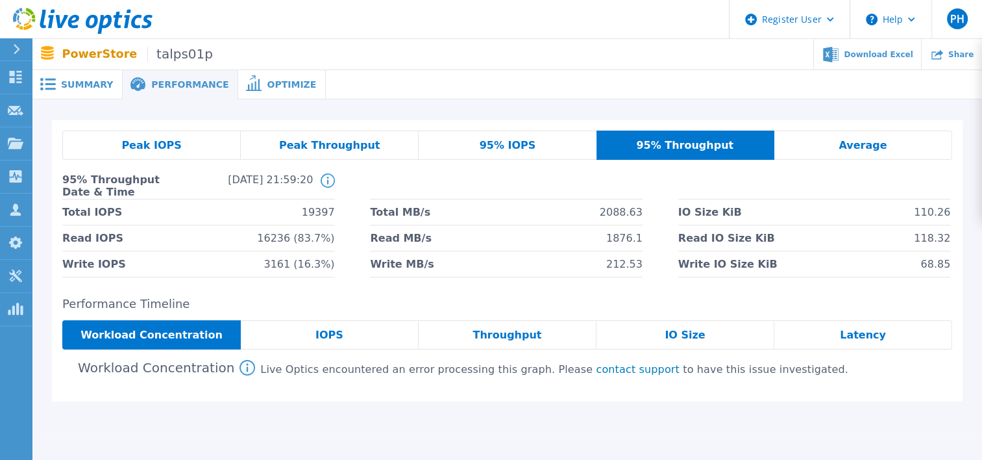
click at [86, 89] on span "Summary" at bounding box center [87, 84] width 52 height 9
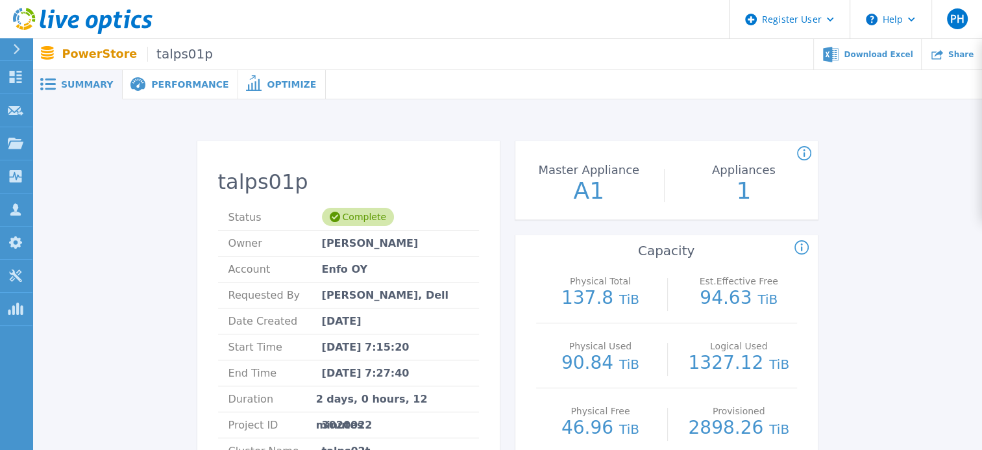
click at [181, 89] on span "Performance" at bounding box center [189, 84] width 77 height 9
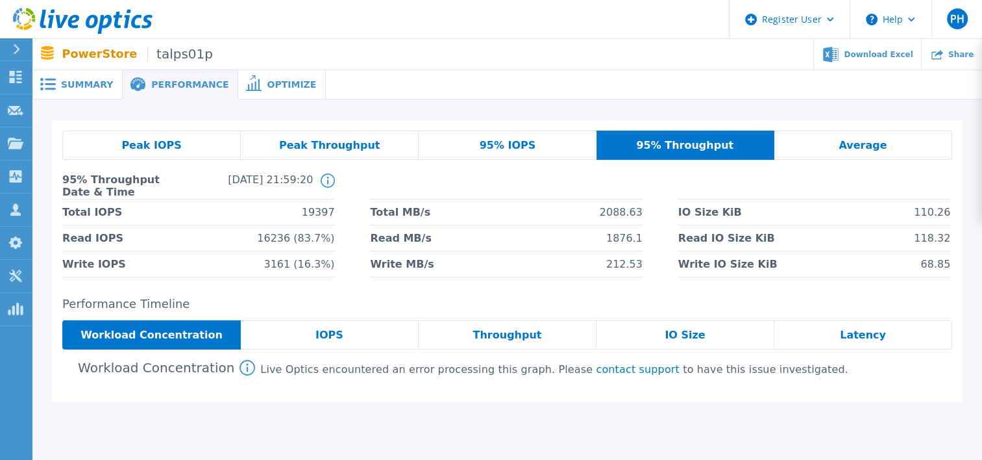
scroll to position [67, 0]
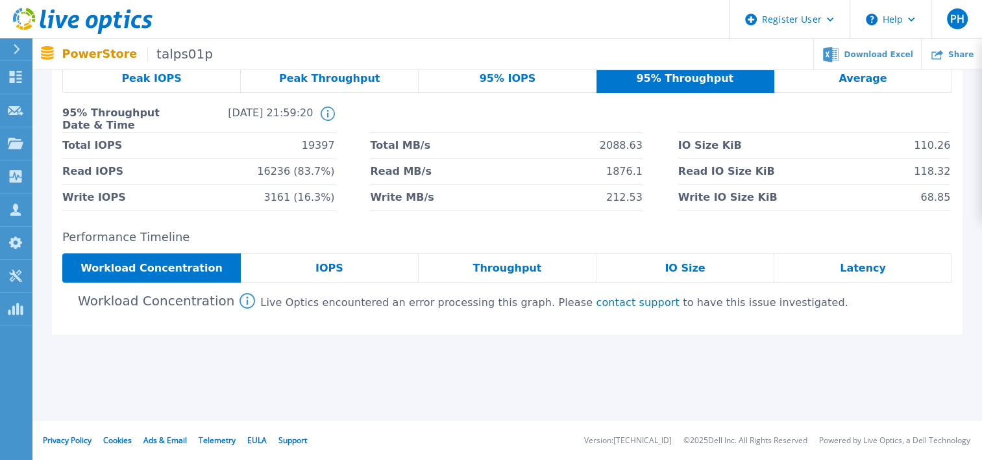
click at [360, 273] on div "IOPS" at bounding box center [330, 267] width 178 height 29
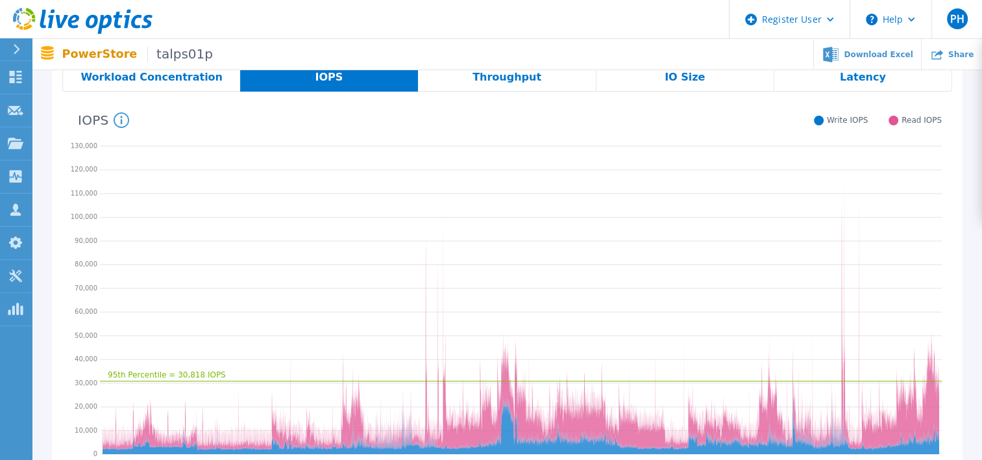
scroll to position [259, 0]
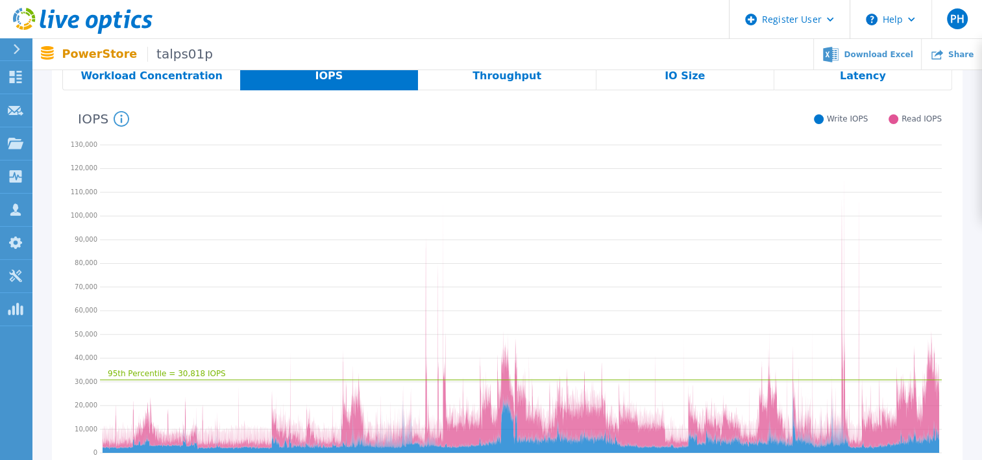
click at [514, 78] on span "Throughput" at bounding box center [507, 76] width 69 height 10
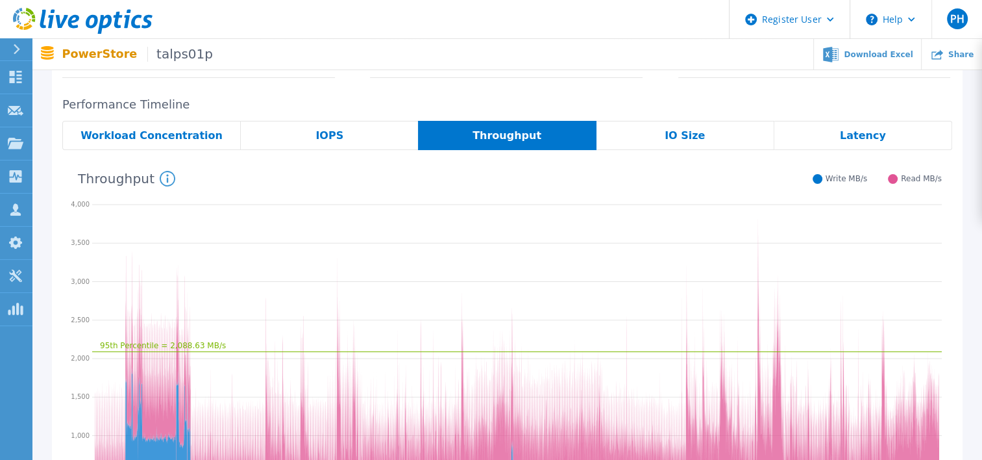
scroll to position [200, 0]
click at [688, 136] on span "IO Size" at bounding box center [685, 135] width 40 height 10
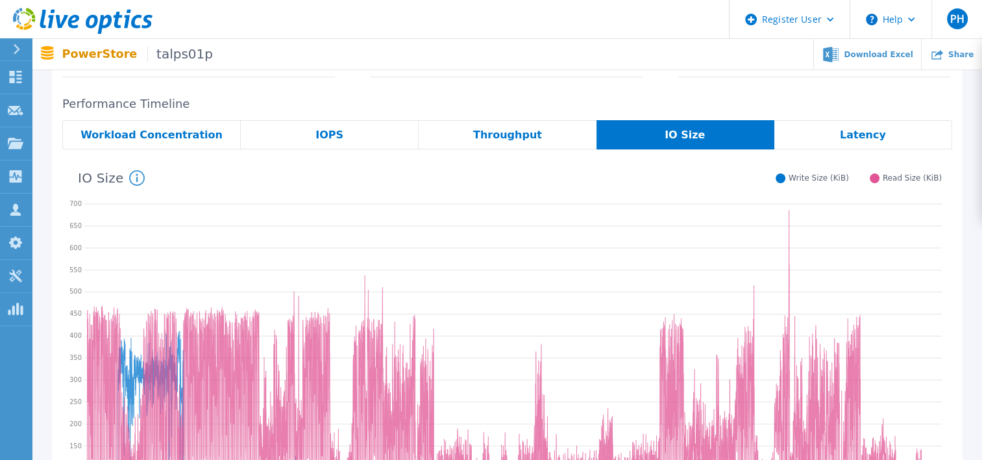
click at [872, 138] on span "Latency" at bounding box center [863, 135] width 46 height 10
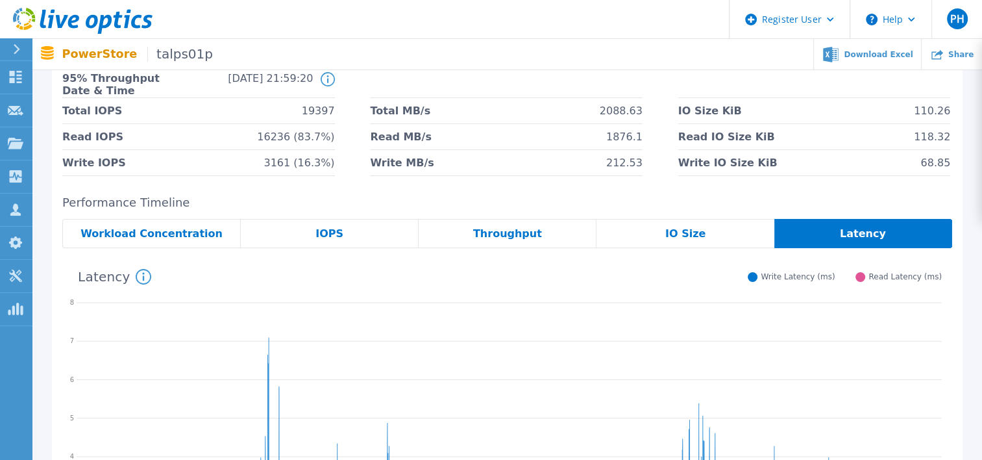
scroll to position [0, 0]
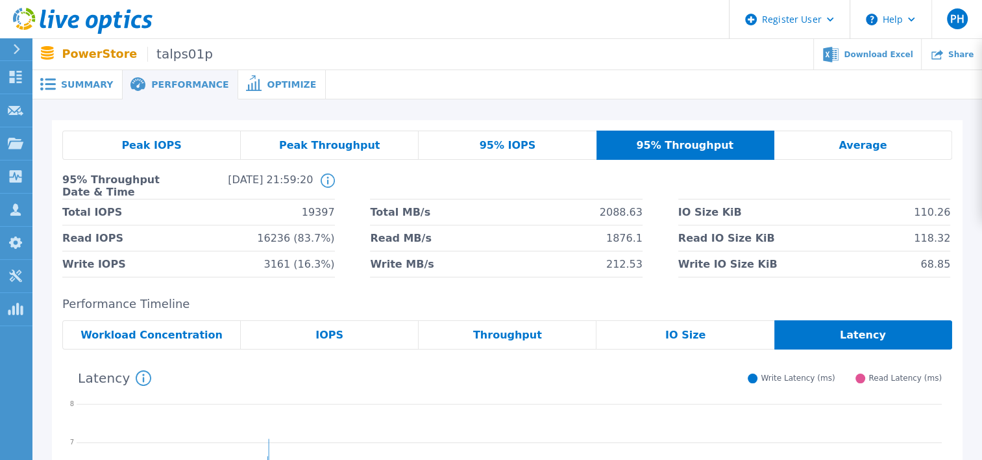
click at [871, 143] on span "Average" at bounding box center [863, 145] width 48 height 10
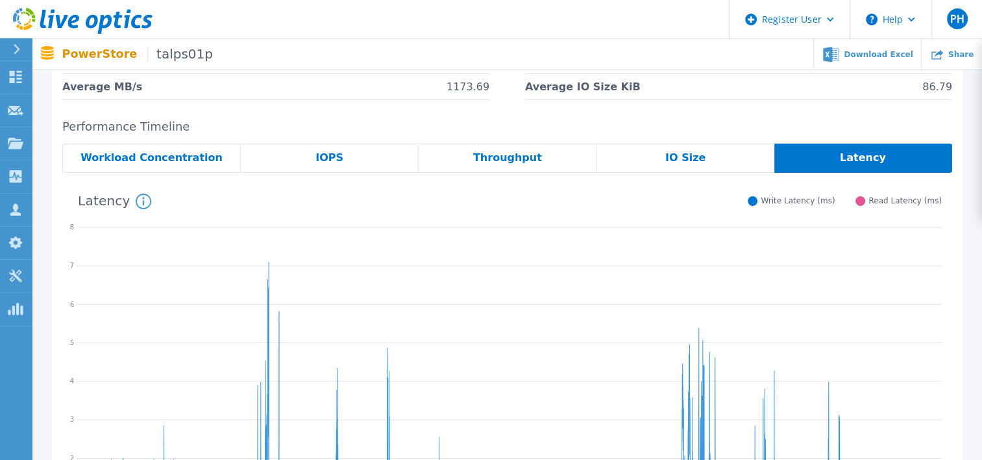
scroll to position [117, 0]
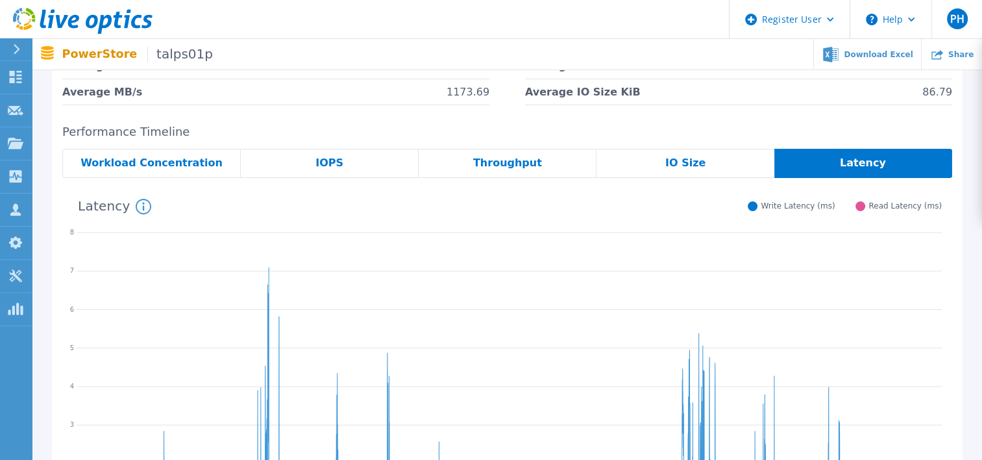
click at [689, 158] on span "IO Size" at bounding box center [685, 163] width 40 height 10
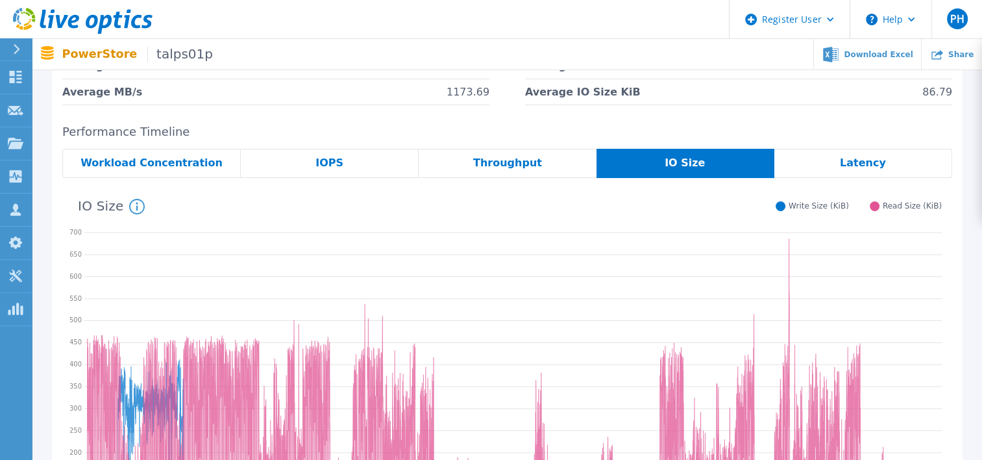
click at [512, 164] on span "Throughput" at bounding box center [507, 163] width 69 height 10
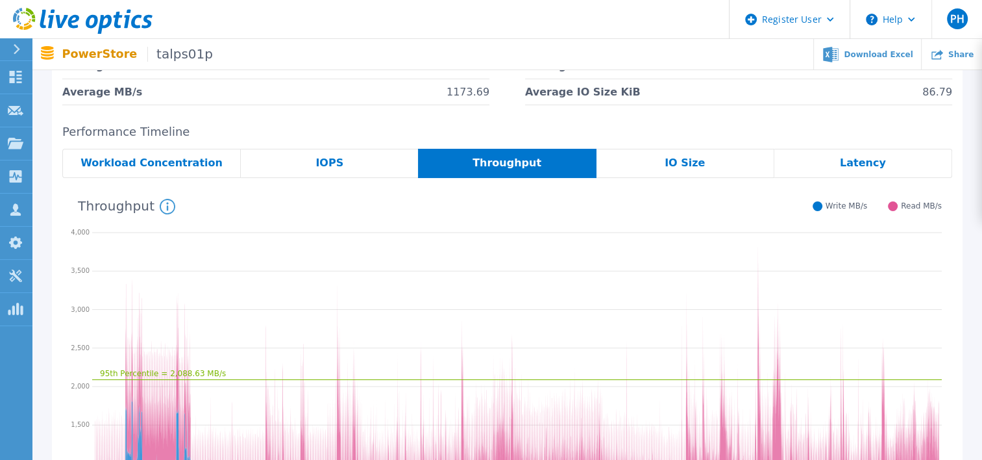
click at [334, 164] on span "IOPS" at bounding box center [329, 163] width 28 height 10
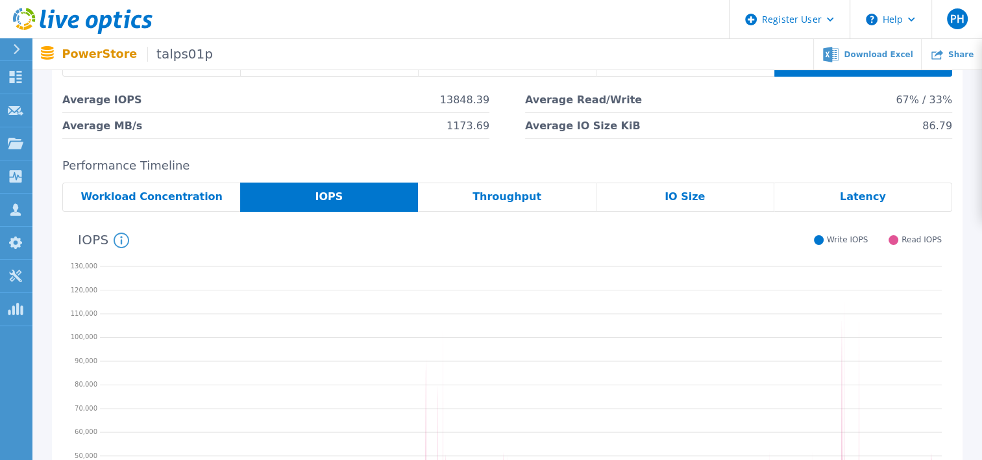
scroll to position [80, 0]
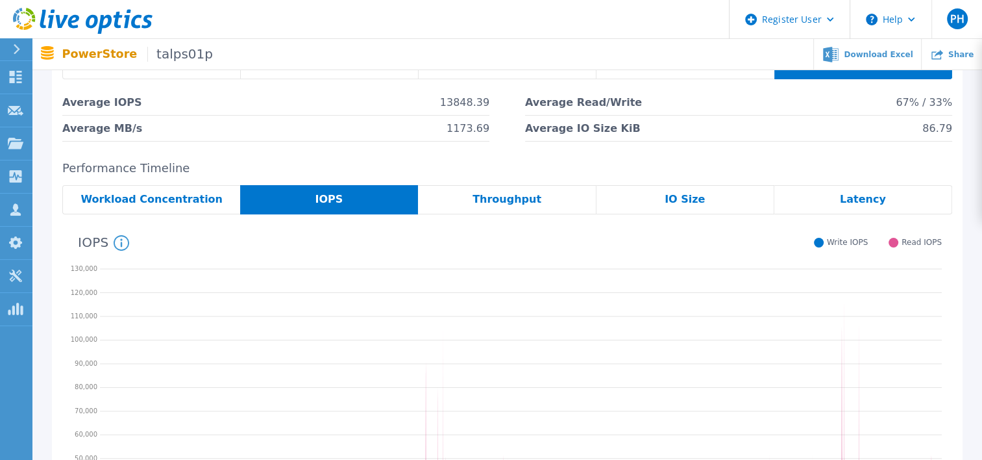
click at [179, 196] on span "Workload Concentration" at bounding box center [151, 199] width 142 height 10
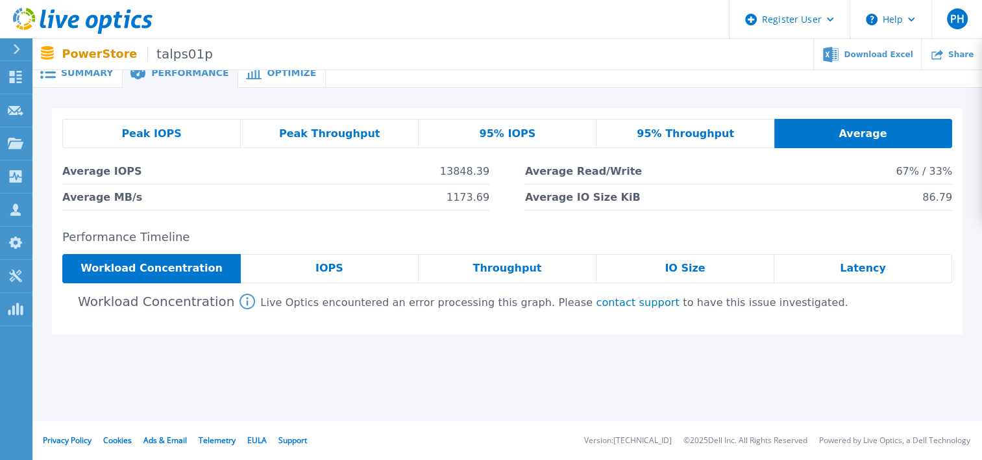
scroll to position [0, 0]
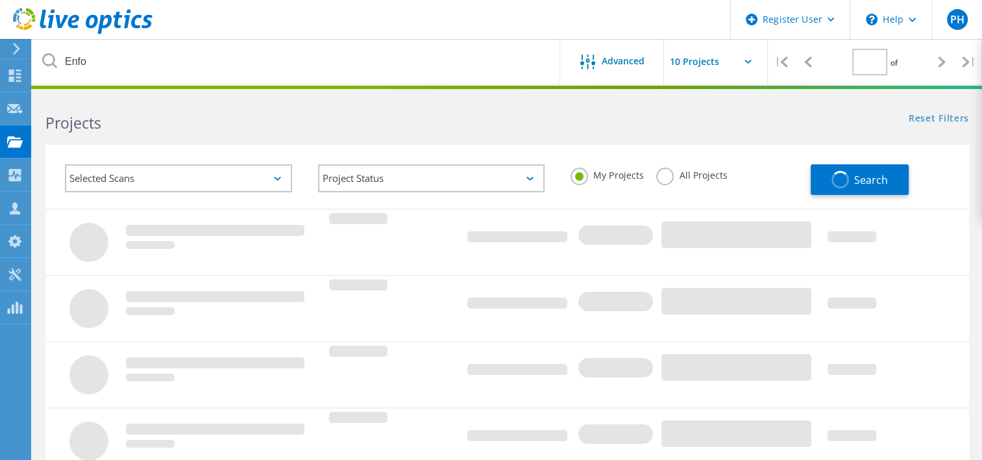
type input "1"
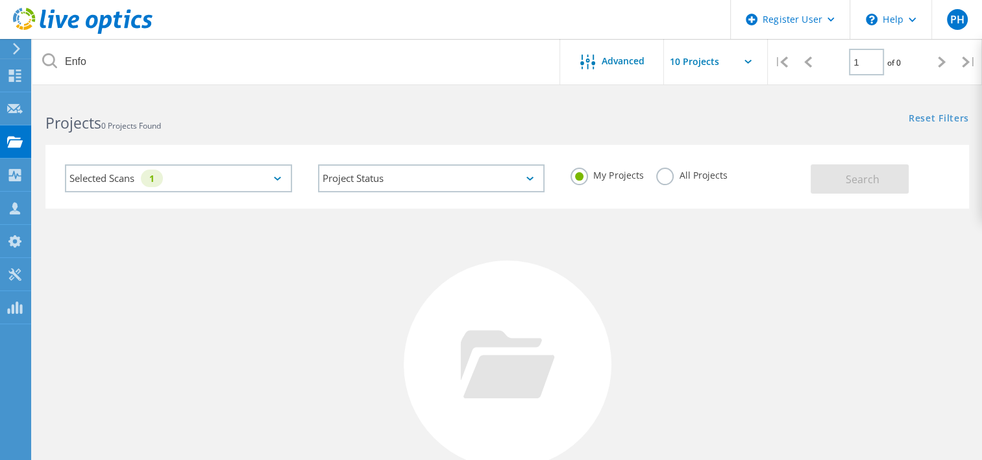
click at [668, 177] on label "All Projects" at bounding box center [691, 173] width 71 height 12
click at [0, 0] on input "All Projects" at bounding box center [0, 0] width 0 height 0
click at [846, 179] on span "Search" at bounding box center [863, 179] width 34 height 14
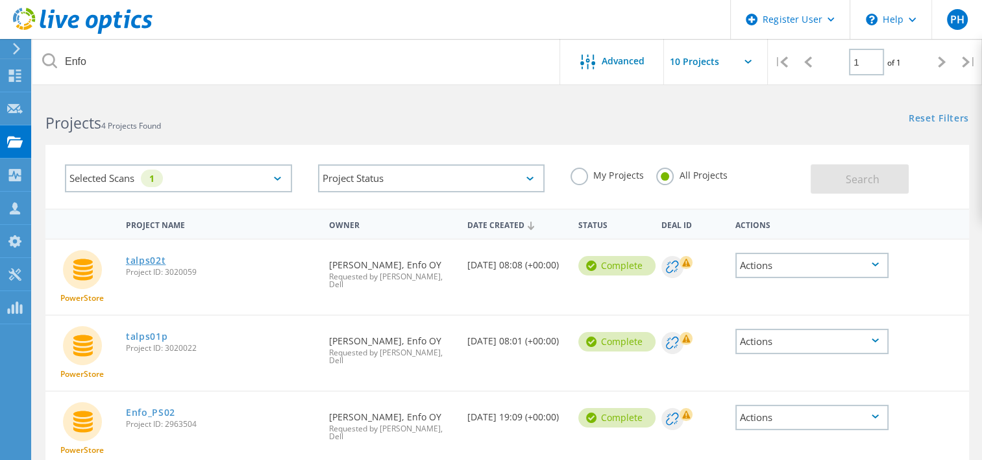
click at [137, 256] on link "talps02t" at bounding box center [146, 260] width 40 height 9
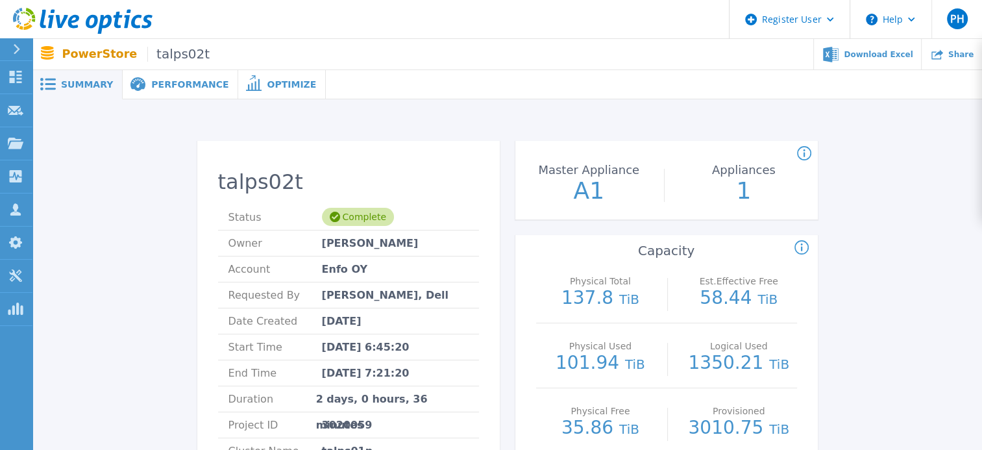
click at [166, 87] on span "Performance" at bounding box center [189, 84] width 77 height 9
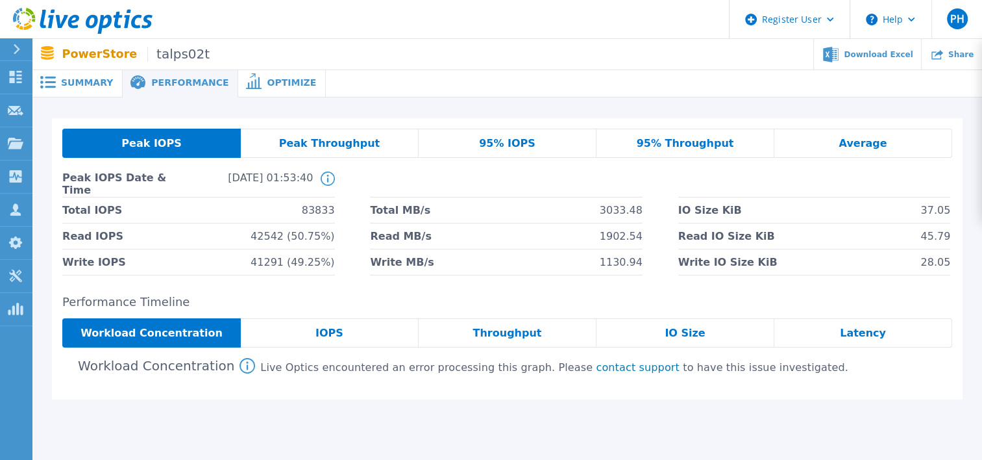
scroll to position [2, 0]
click at [349, 148] on span "Peak Throughput" at bounding box center [329, 143] width 101 height 10
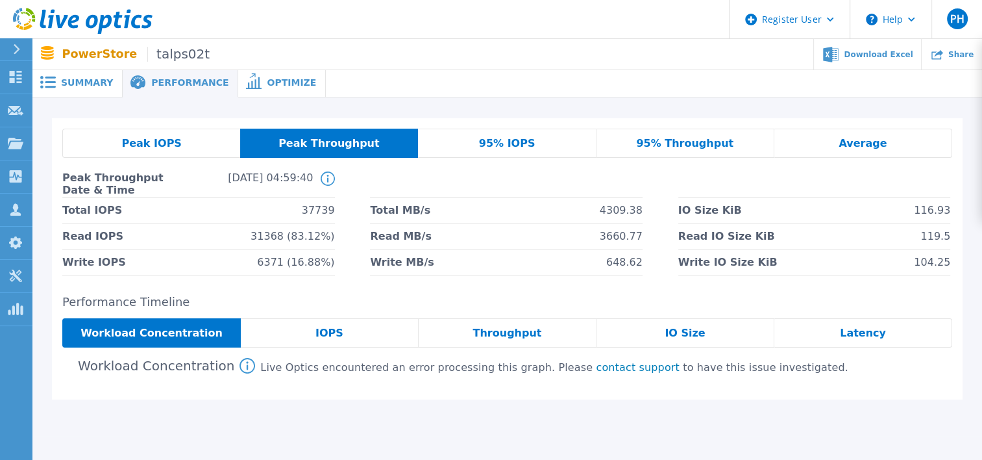
click at [530, 137] on div "95% IOPS" at bounding box center [507, 143] width 178 height 29
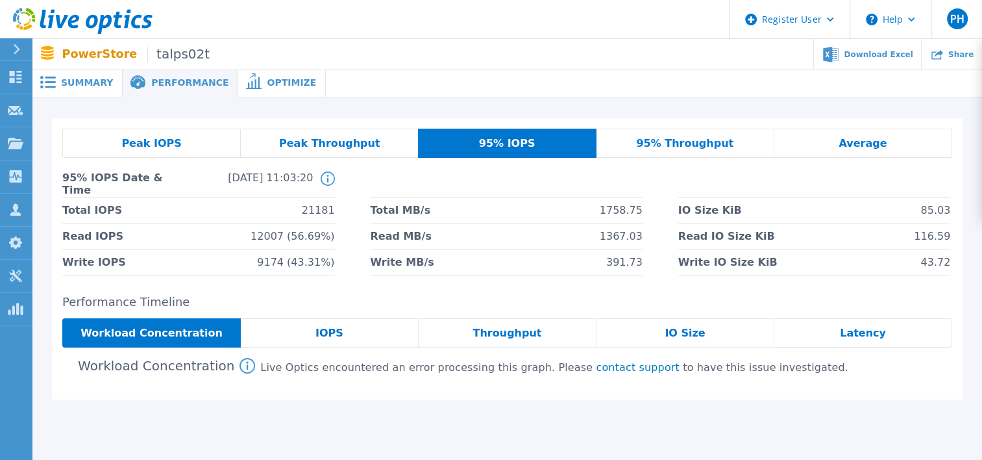
click at [729, 142] on div "95% Throughput" at bounding box center [686, 143] width 178 height 29
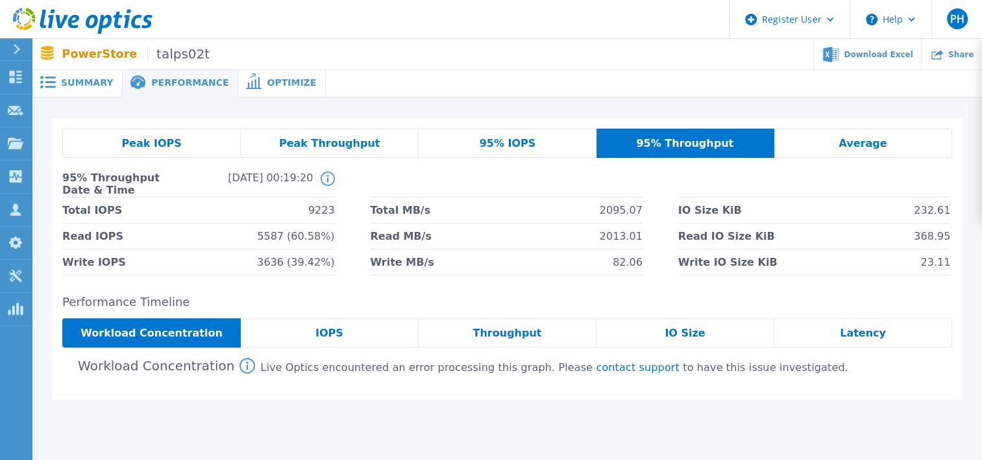
click at [872, 144] on span "Average" at bounding box center [863, 143] width 48 height 10
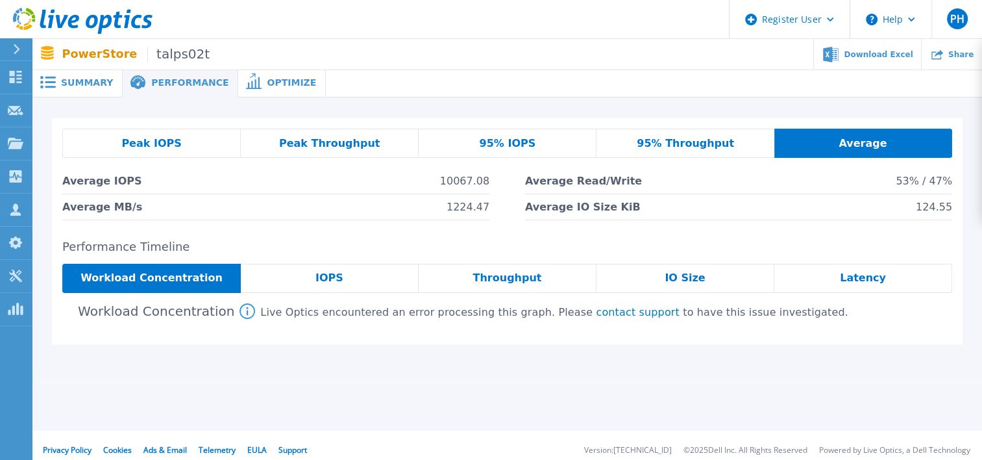
click at [347, 278] on div "IOPS" at bounding box center [330, 278] width 178 height 29
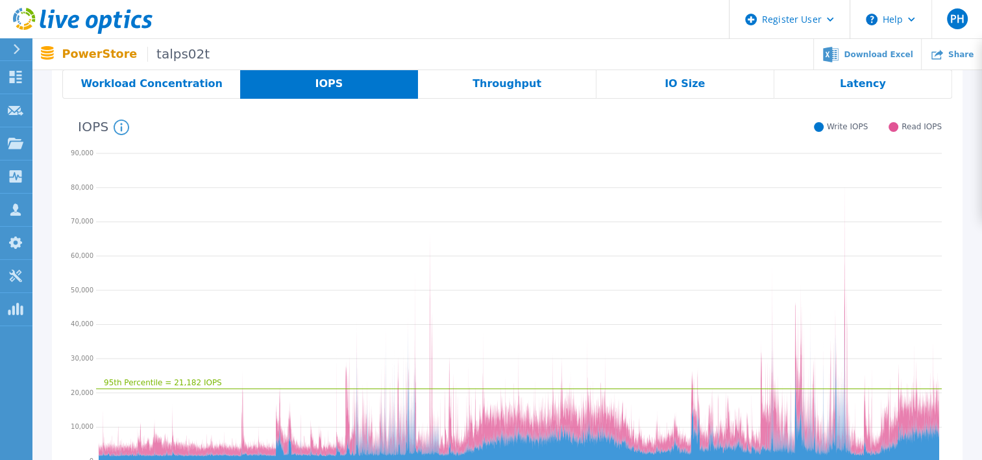
scroll to position [179, 0]
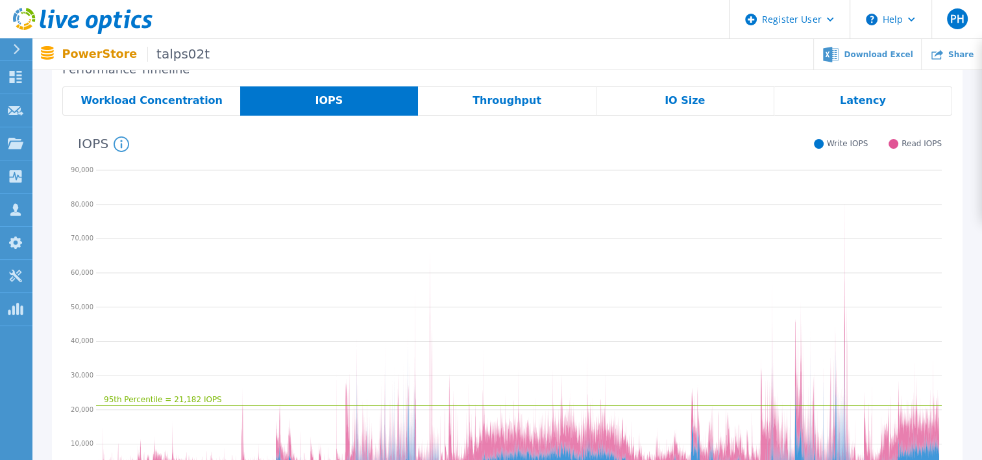
click at [522, 100] on span "Throughput" at bounding box center [507, 100] width 69 height 10
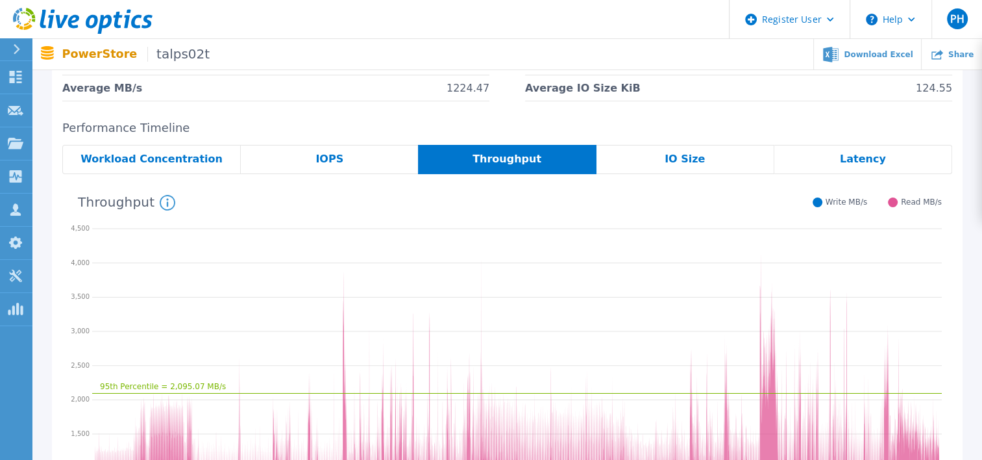
scroll to position [96, 0]
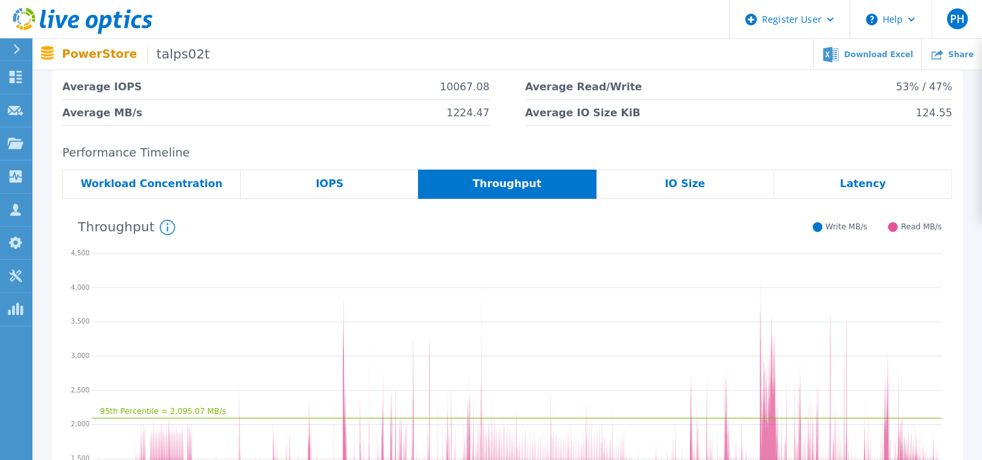
click at [688, 182] on span "IO Size" at bounding box center [685, 184] width 40 height 10
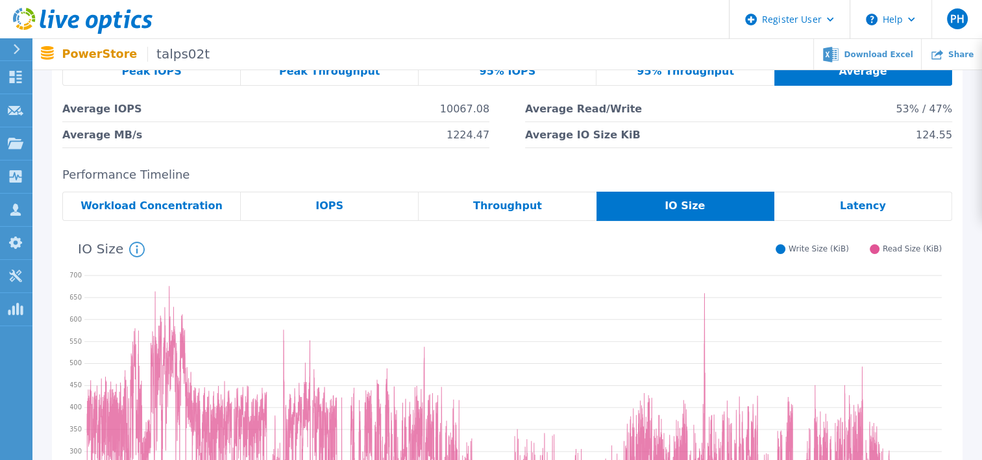
scroll to position [69, 0]
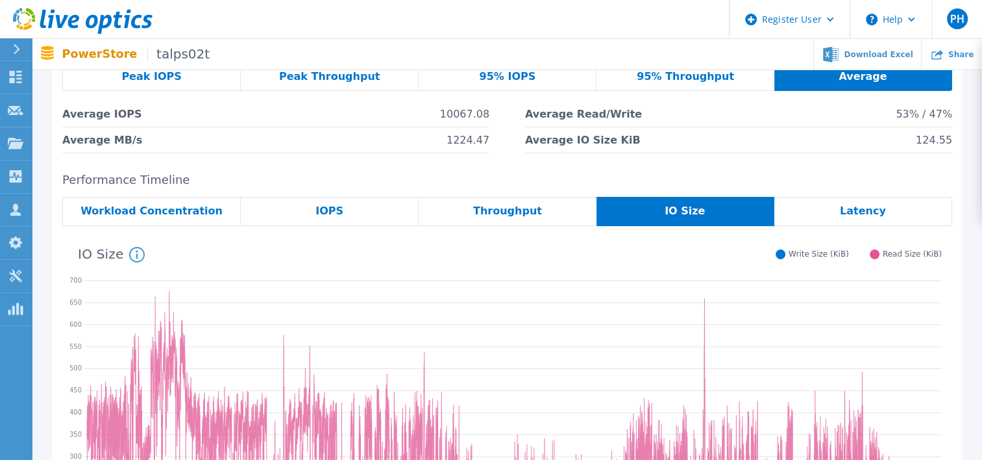
click at [808, 213] on div "Latency" at bounding box center [863, 211] width 178 height 29
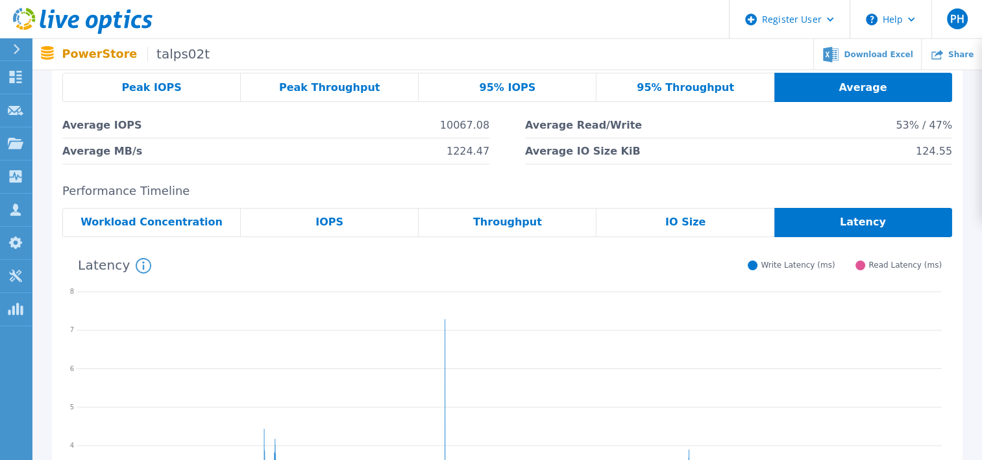
scroll to position [0, 0]
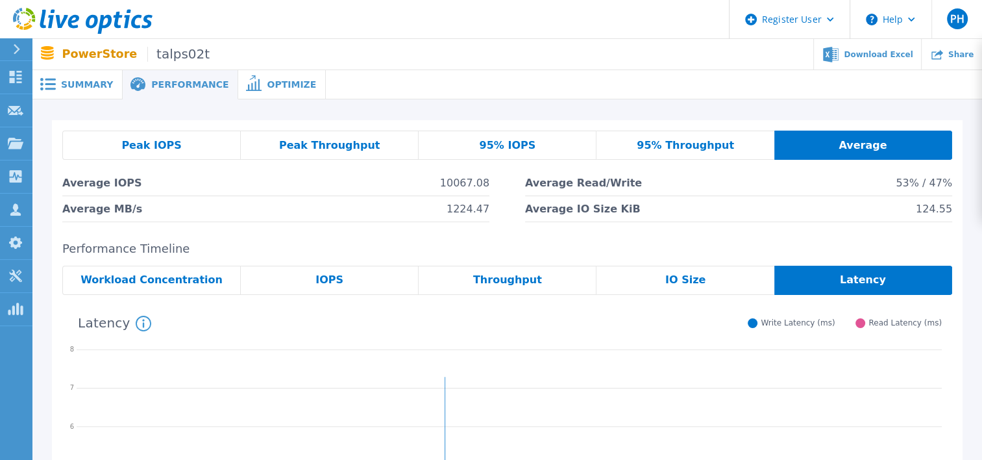
click at [169, 145] on span "Peak IOPS" at bounding box center [151, 145] width 60 height 10
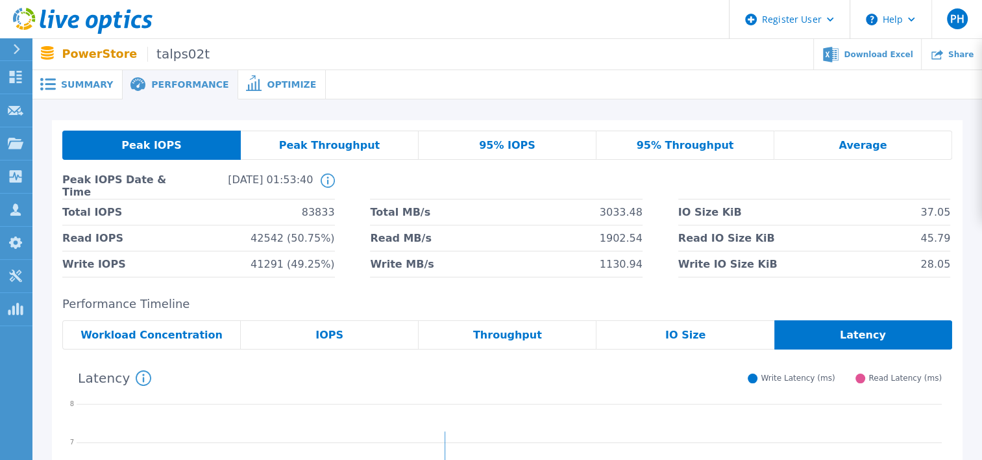
click at [65, 91] on div "Summary" at bounding box center [77, 84] width 90 height 29
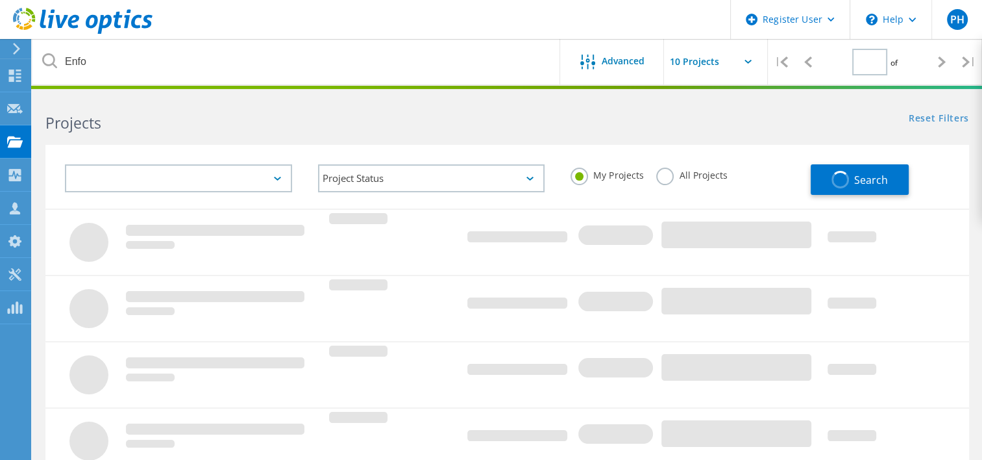
type input "1"
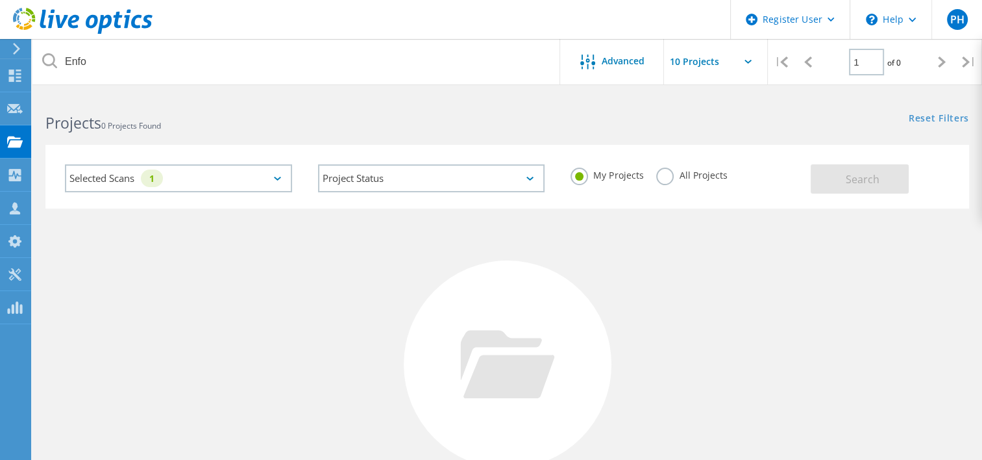
click at [282, 179] on div "Selected Scans 1" at bounding box center [178, 178] width 227 height 28
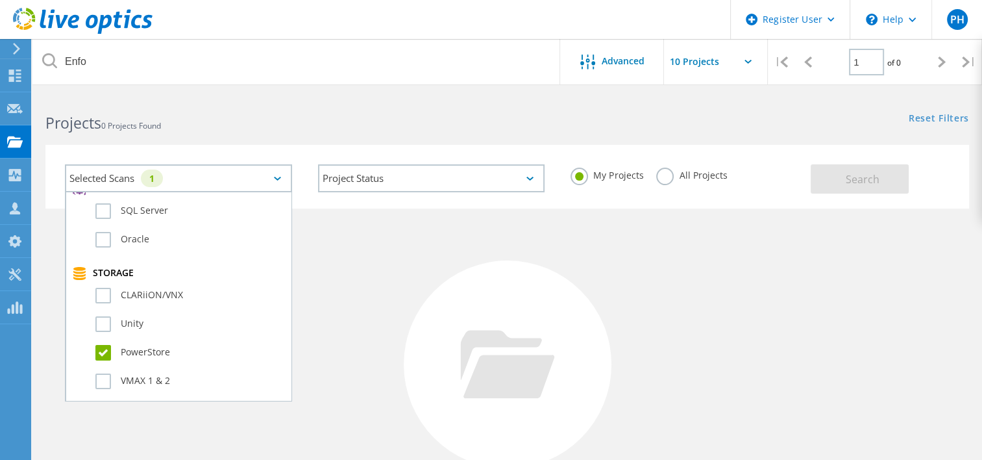
scroll to position [226, 0]
click at [666, 172] on label "All Projects" at bounding box center [691, 173] width 71 height 12
click at [0, 0] on input "All Projects" at bounding box center [0, 0] width 0 height 0
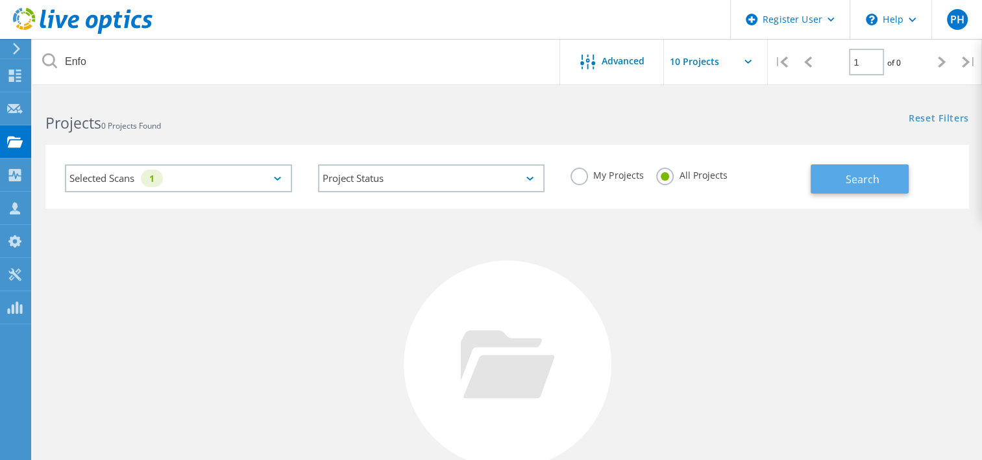
click at [886, 174] on button "Search" at bounding box center [860, 178] width 98 height 29
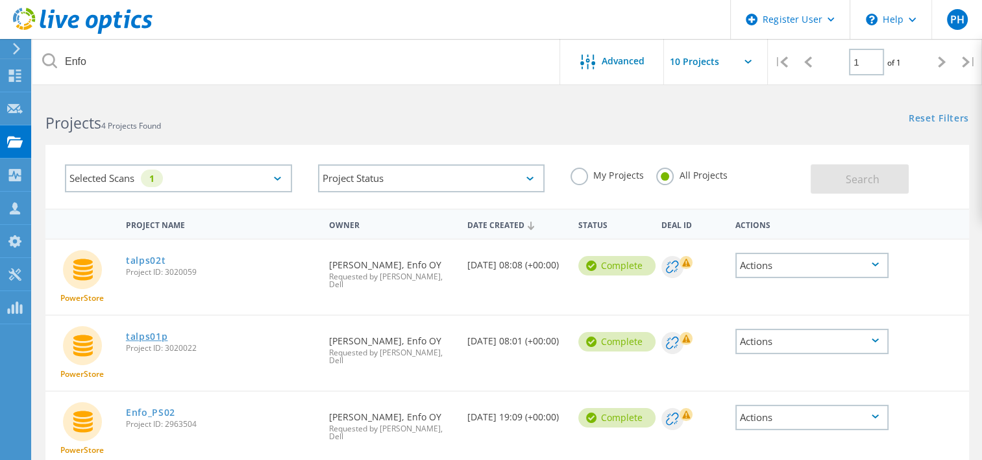
click at [143, 335] on link "talps01p" at bounding box center [147, 336] width 42 height 9
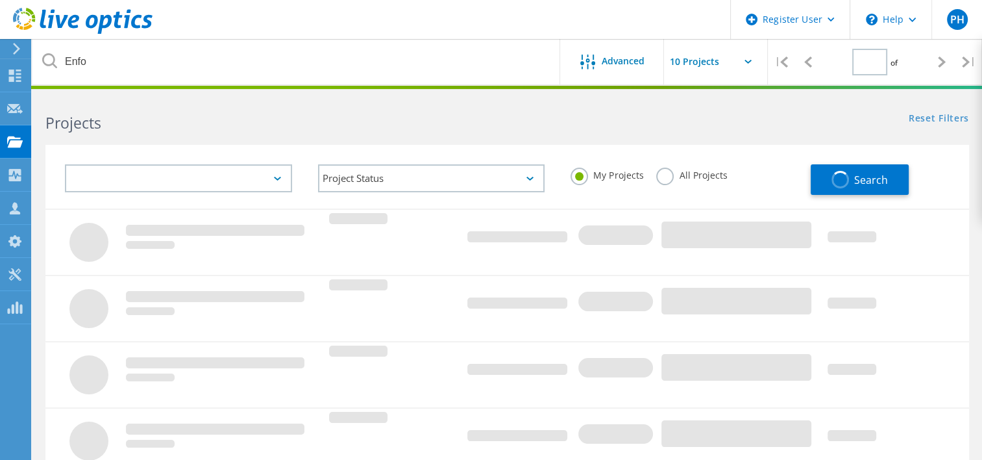
type input "1"
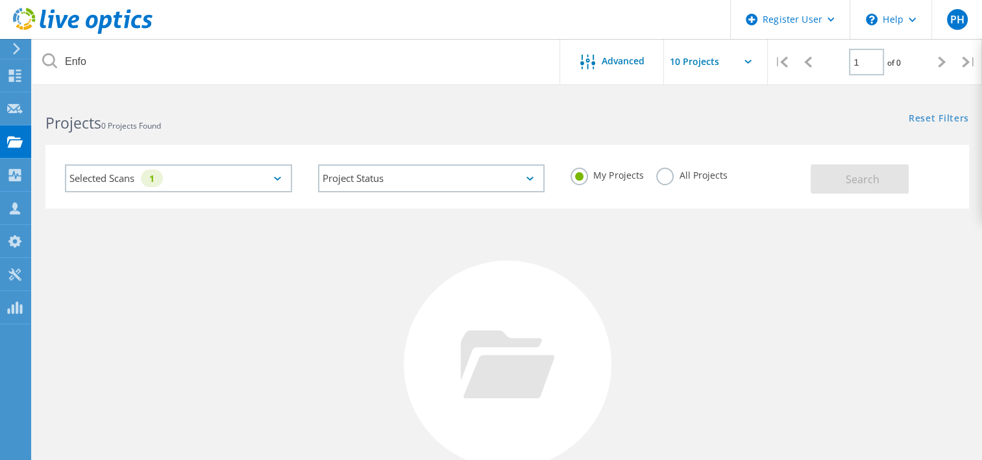
click at [667, 178] on label "All Projects" at bounding box center [691, 173] width 71 height 12
click at [0, 0] on input "All Projects" at bounding box center [0, 0] width 0 height 0
click at [858, 177] on span "Search" at bounding box center [863, 179] width 34 height 14
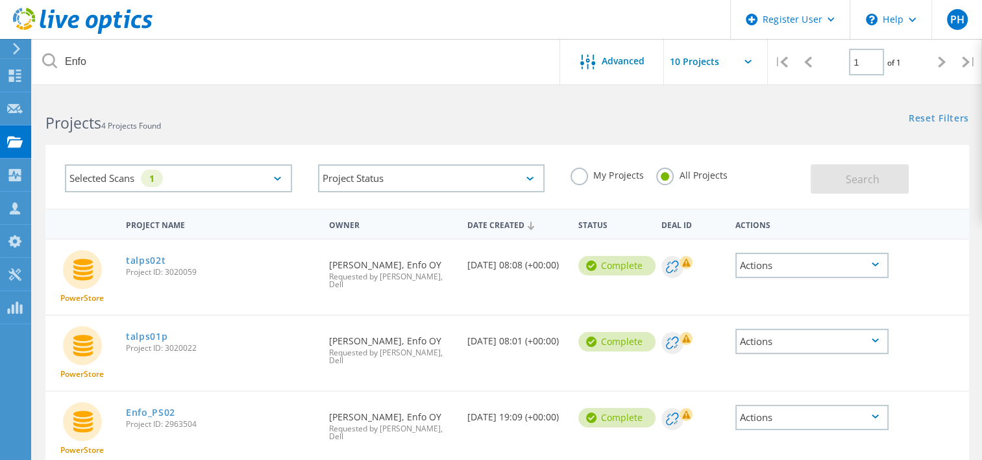
click at [280, 174] on div "Selected Scans 1" at bounding box center [178, 178] width 227 height 28
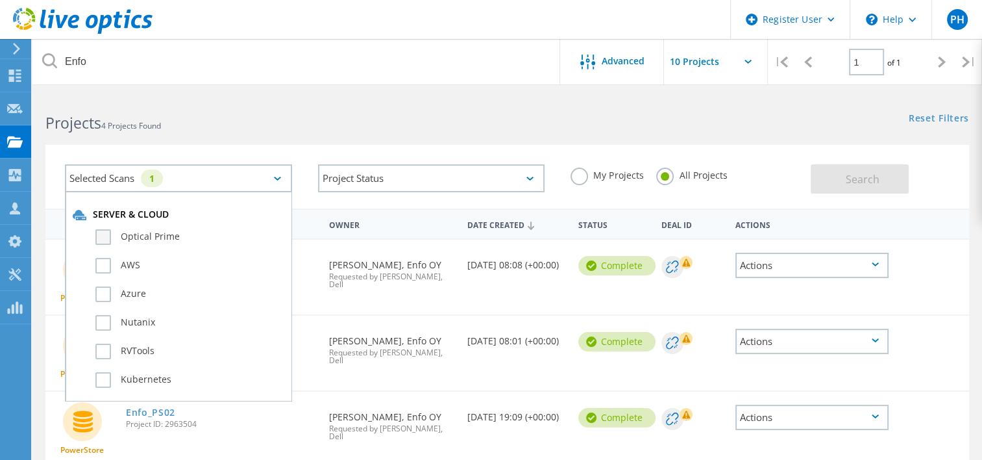
click at [140, 239] on label "Optical Prime" at bounding box center [189, 237] width 189 height 16
click at [0, 0] on input "Optical Prime" at bounding box center [0, 0] width 0 height 0
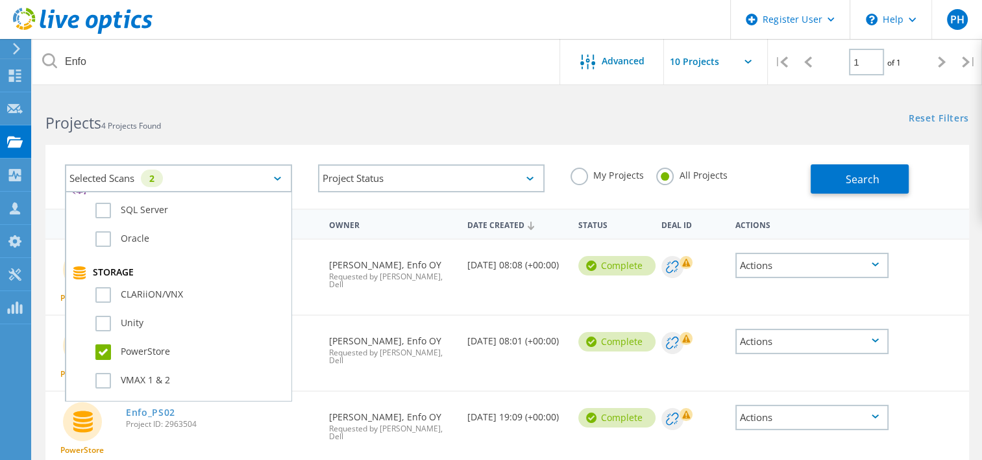
scroll to position [244, 0]
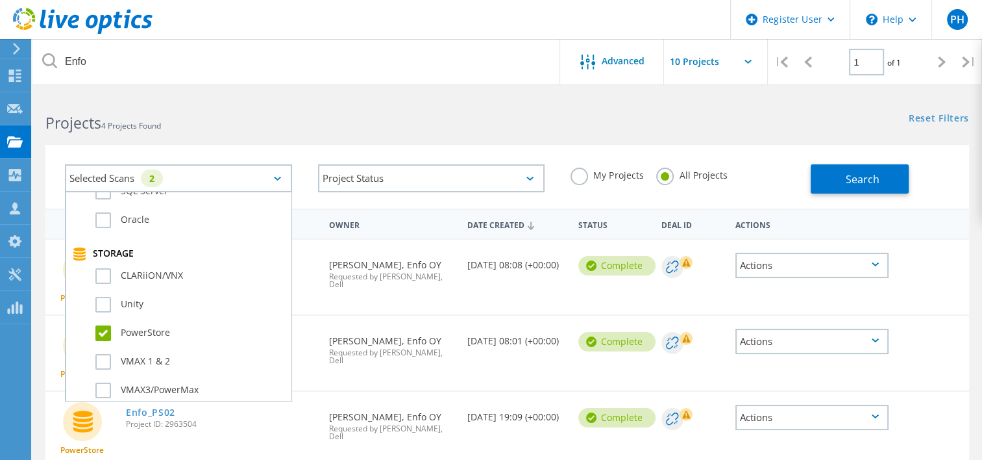
click at [102, 327] on label "PowerStore" at bounding box center [189, 333] width 189 height 16
click at [0, 0] on input "PowerStore" at bounding box center [0, 0] width 0 height 0
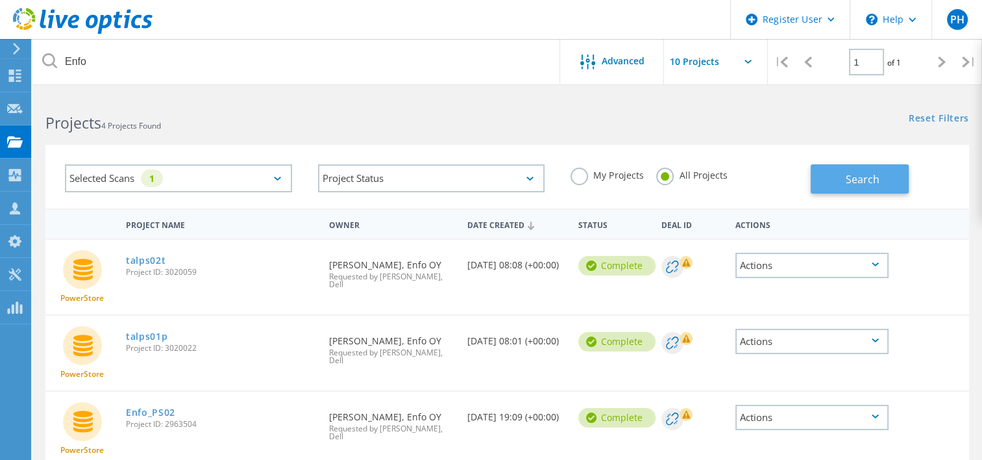
click at [858, 179] on span "Search" at bounding box center [863, 179] width 34 height 14
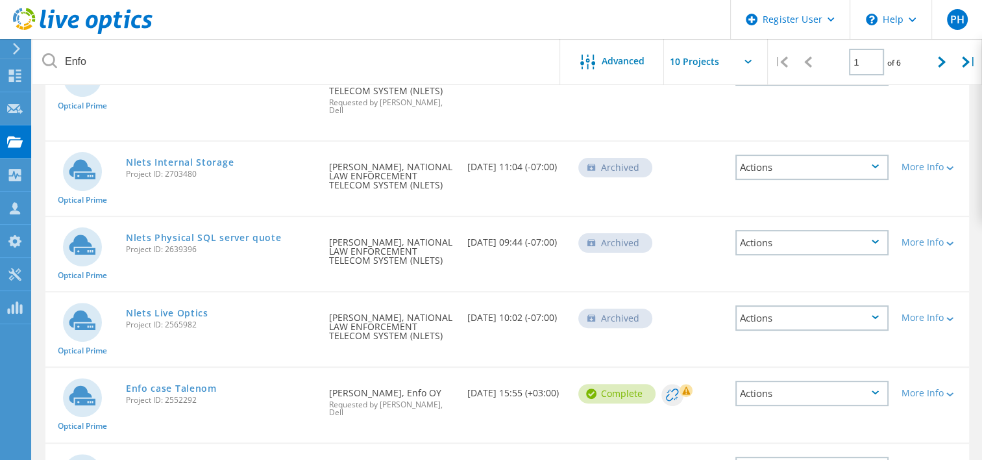
scroll to position [354, 0]
click at [202, 382] on link "Enfo case Talenom" at bounding box center [171, 386] width 91 height 9
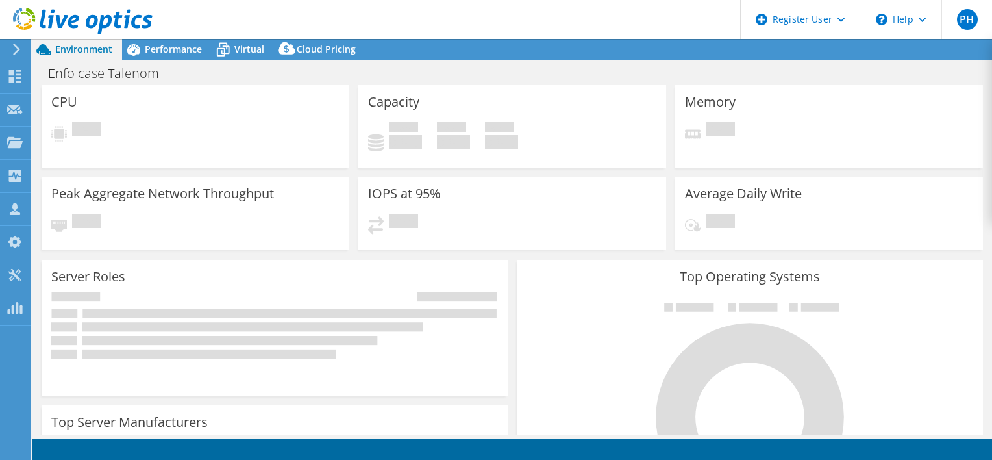
select select "USD"
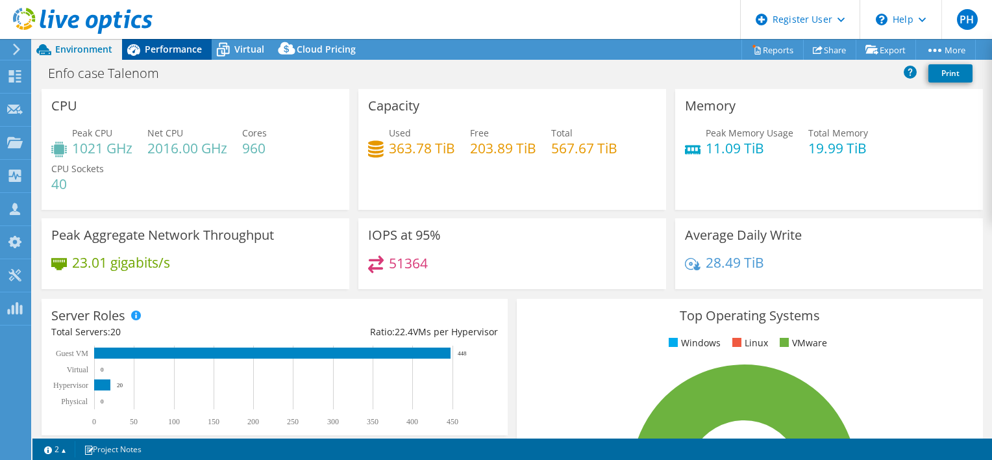
click at [175, 51] on span "Performance" at bounding box center [173, 49] width 57 height 12
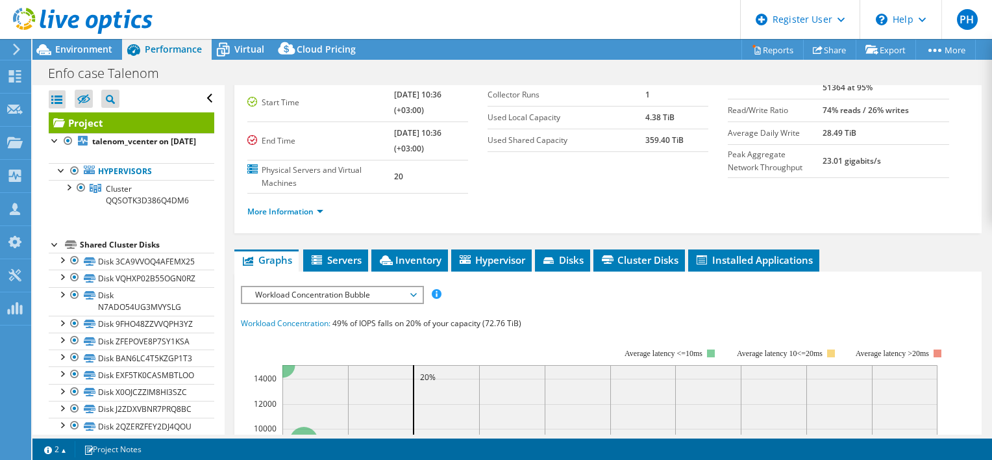
scroll to position [109, 0]
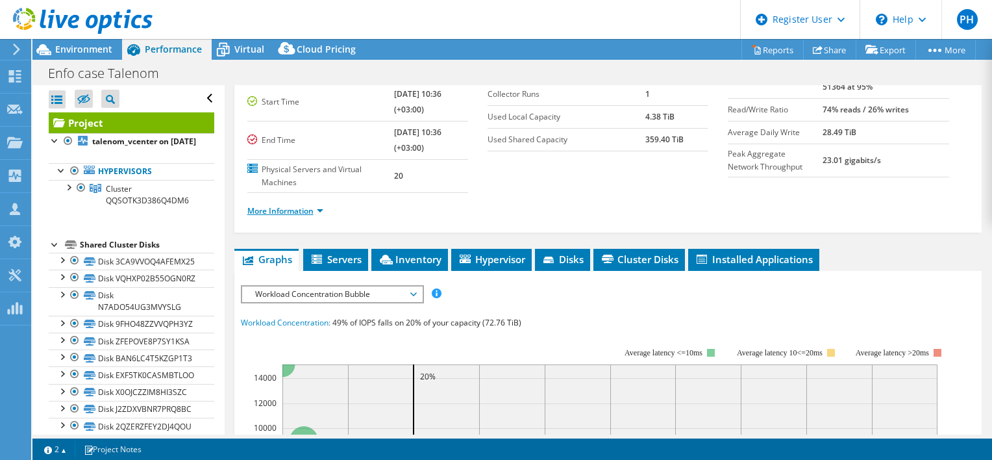
click at [316, 212] on link "More Information" at bounding box center [285, 210] width 76 height 11
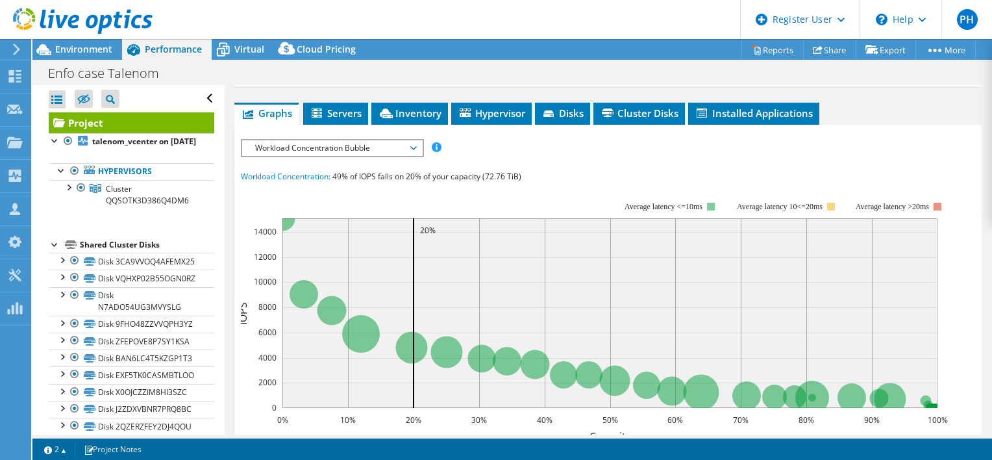
scroll to position [479, 0]
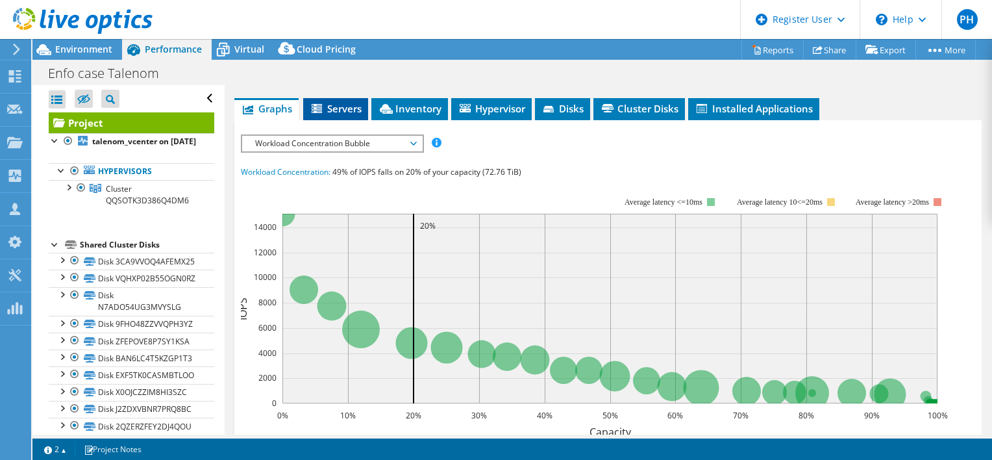
click at [355, 115] on span "Servers" at bounding box center [336, 108] width 52 height 13
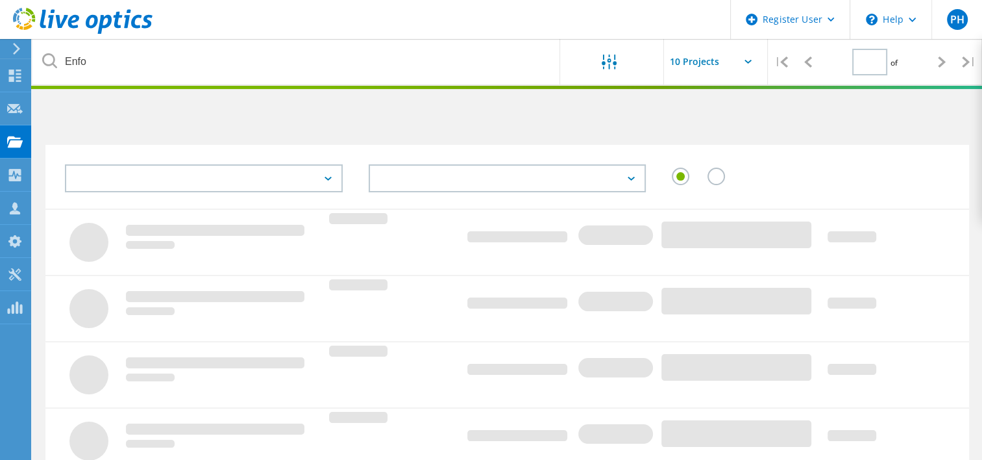
type input "1"
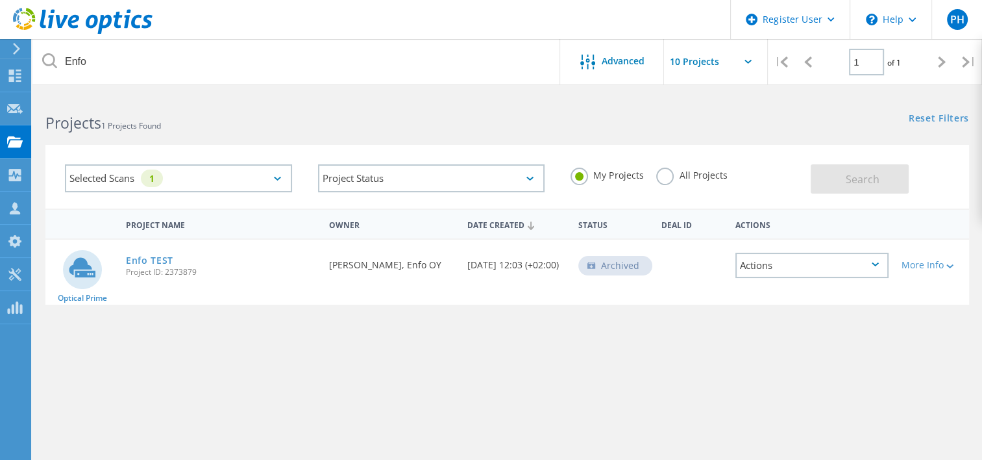
click at [670, 177] on label "All Projects" at bounding box center [691, 173] width 71 height 12
click at [0, 0] on input "All Projects" at bounding box center [0, 0] width 0 height 0
click at [874, 172] on span "Search" at bounding box center [863, 179] width 34 height 14
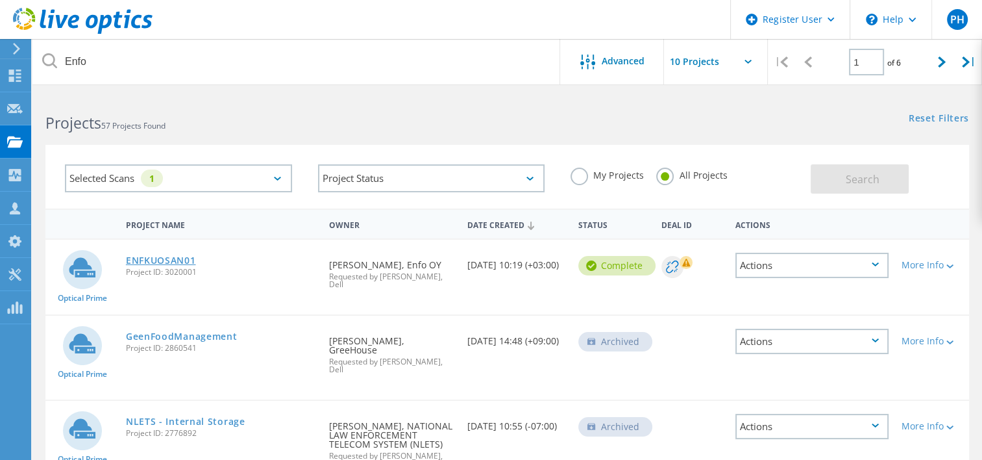
click at [174, 256] on link "ENFKUOSAN01" at bounding box center [161, 260] width 70 height 9
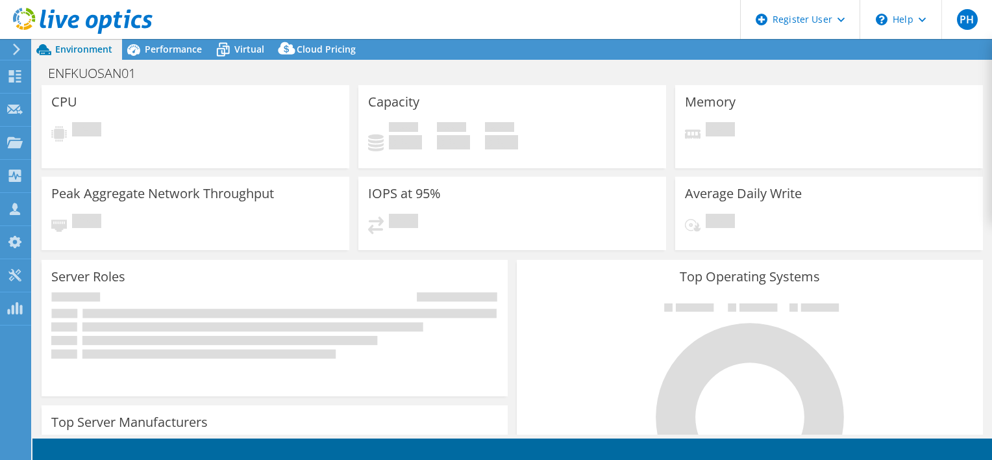
select select "EUFrankfurt"
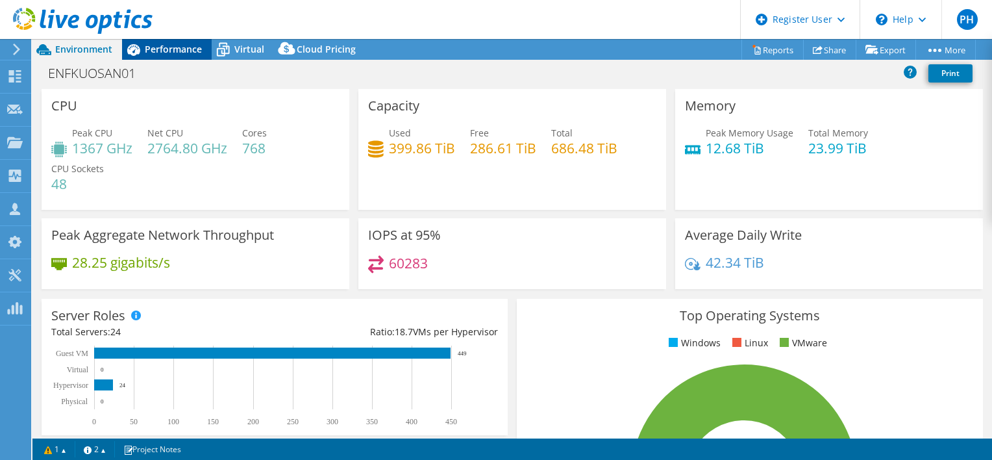
click at [190, 51] on span "Performance" at bounding box center [173, 49] width 57 height 12
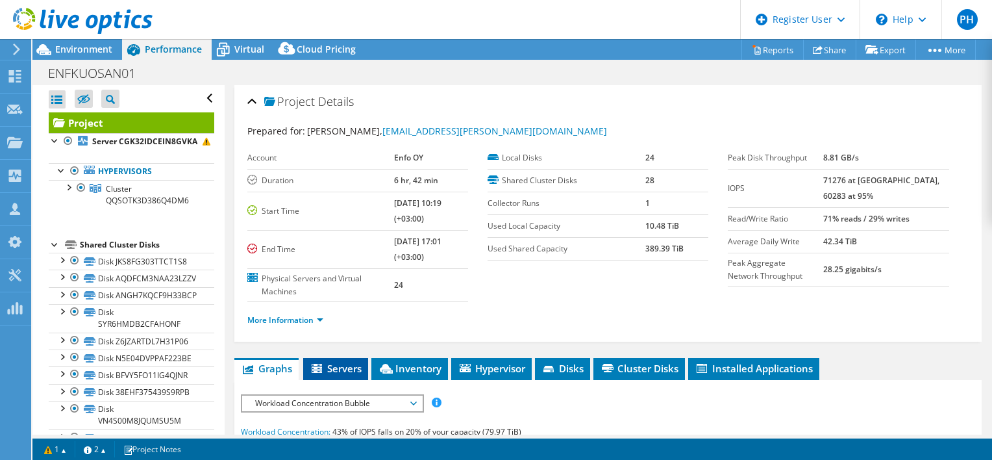
click at [345, 366] on span "Servers" at bounding box center [336, 368] width 52 height 13
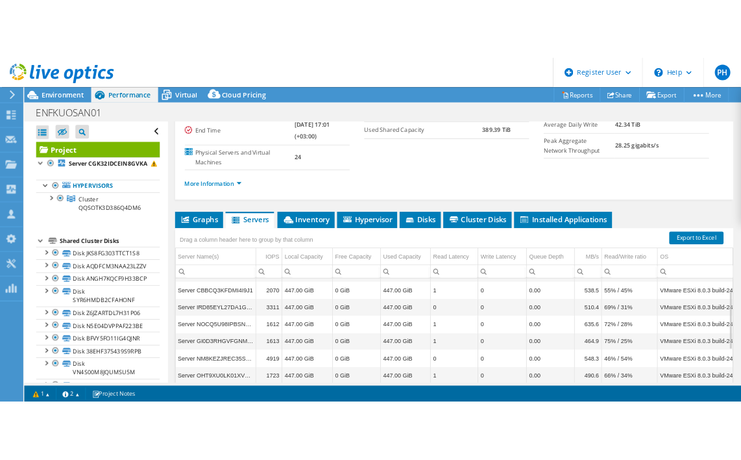
scroll to position [42, 0]
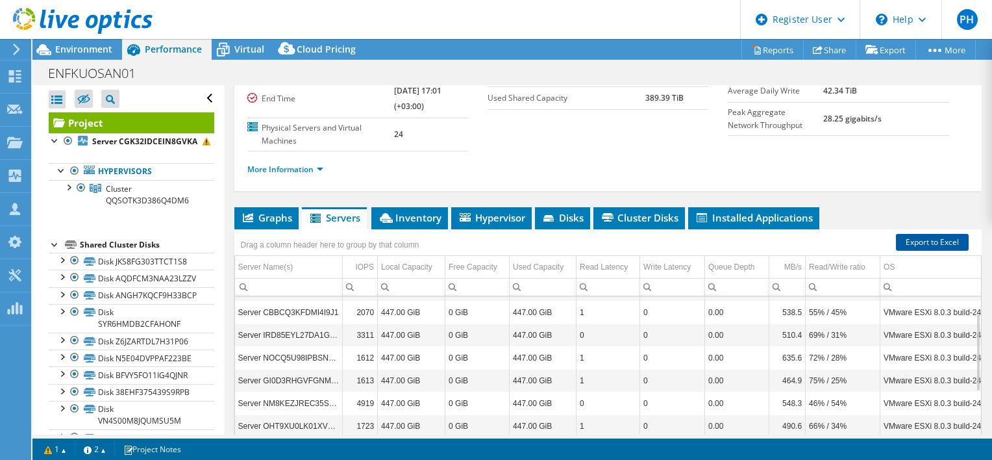
click at [932, 237] on link "Export to Excel" at bounding box center [932, 242] width 73 height 17
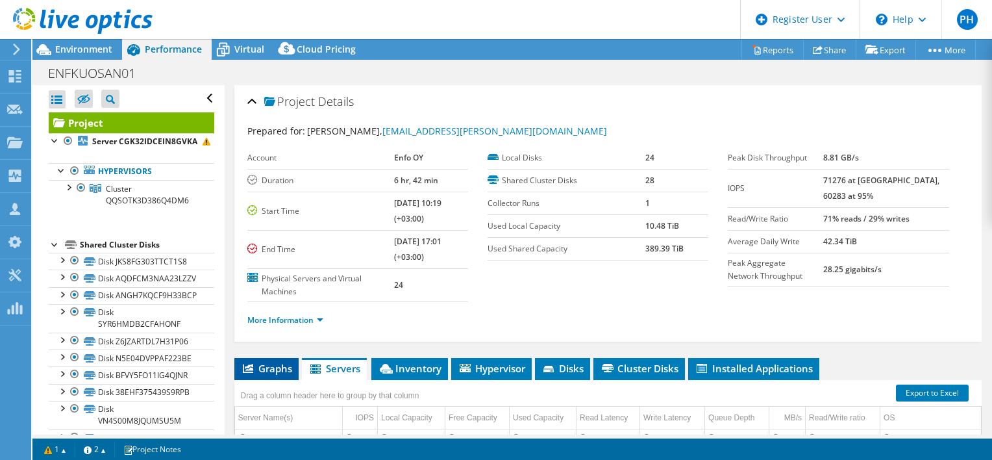
click at [267, 366] on span "Graphs" at bounding box center [266, 368] width 51 height 13
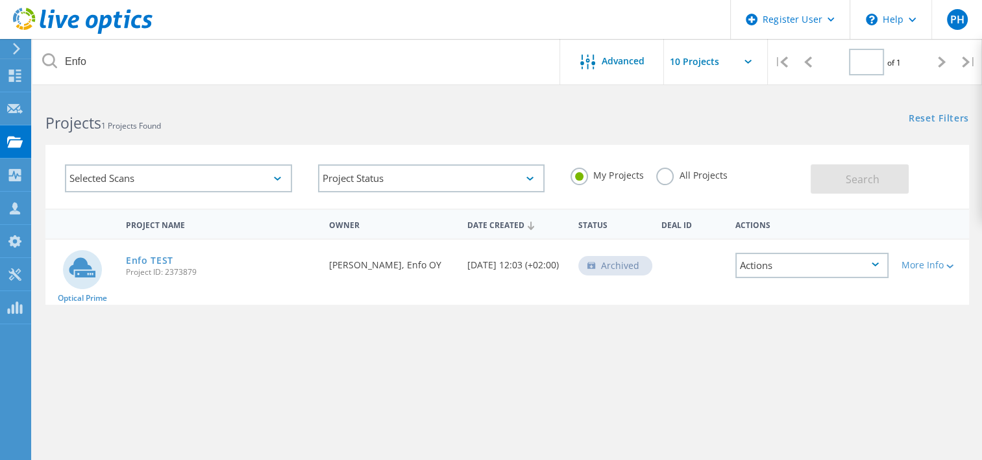
type input "1"
click at [277, 178] on icon at bounding box center [277, 179] width 7 height 4
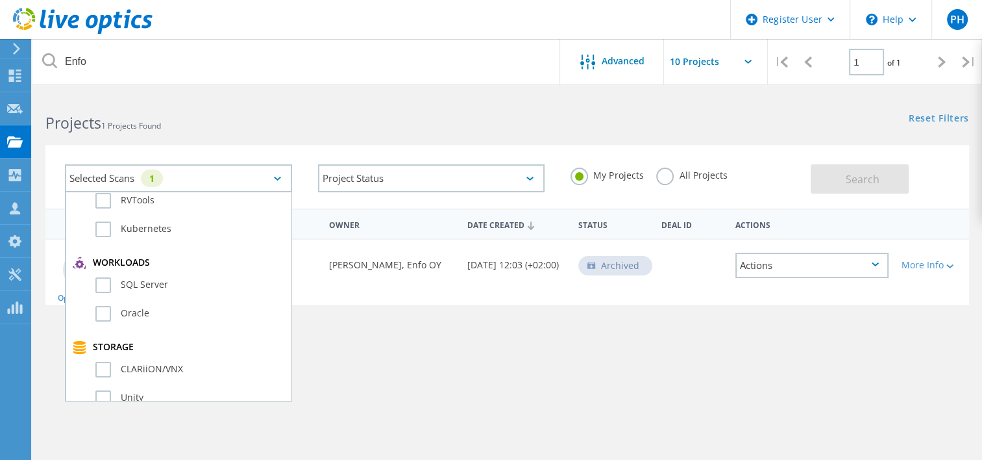
scroll to position [161, 0]
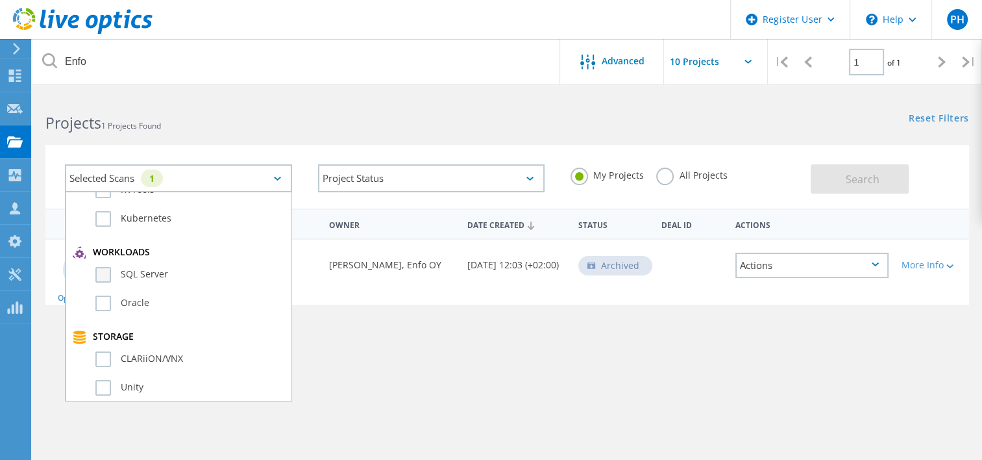
click at [147, 270] on label "SQL Server" at bounding box center [189, 275] width 189 height 16
click at [0, 0] on input "SQL Server" at bounding box center [0, 0] width 0 height 0
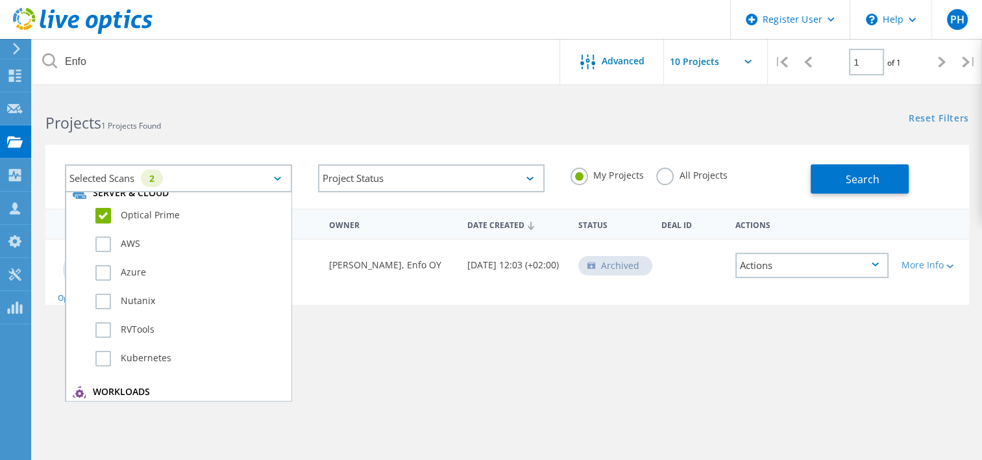
scroll to position [0, 0]
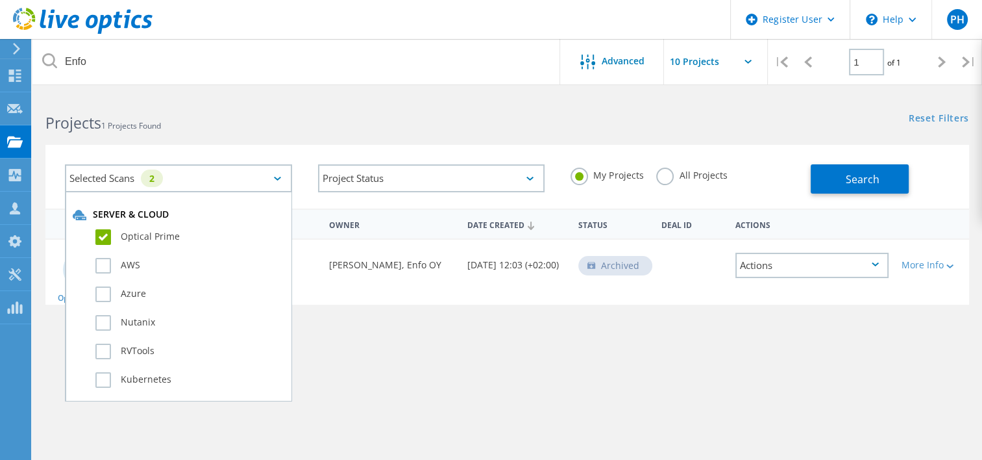
click at [100, 234] on label "Optical Prime" at bounding box center [189, 237] width 189 height 16
click at [0, 0] on input "Optical Prime" at bounding box center [0, 0] width 0 height 0
click at [876, 184] on span "Search" at bounding box center [863, 179] width 34 height 14
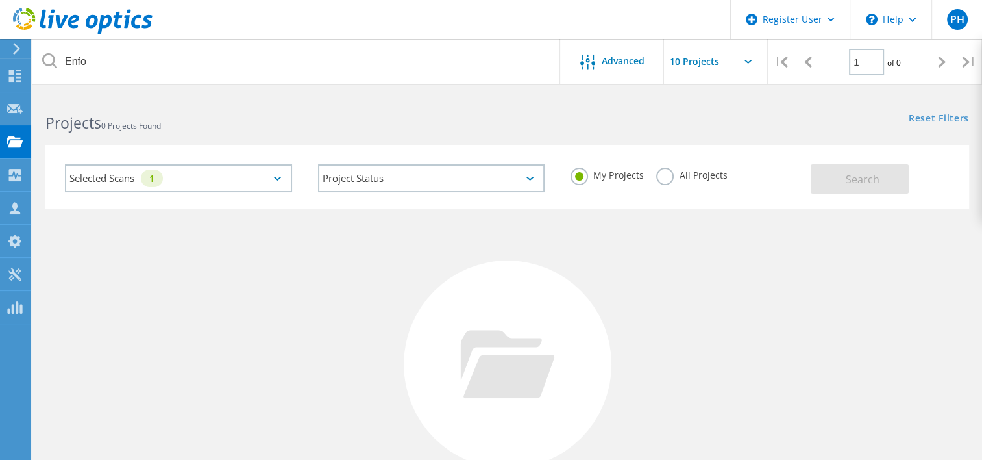
click at [666, 175] on label "All Projects" at bounding box center [691, 173] width 71 height 12
click at [0, 0] on input "All Projects" at bounding box center [0, 0] width 0 height 0
click at [876, 173] on span "Search" at bounding box center [863, 179] width 34 height 14
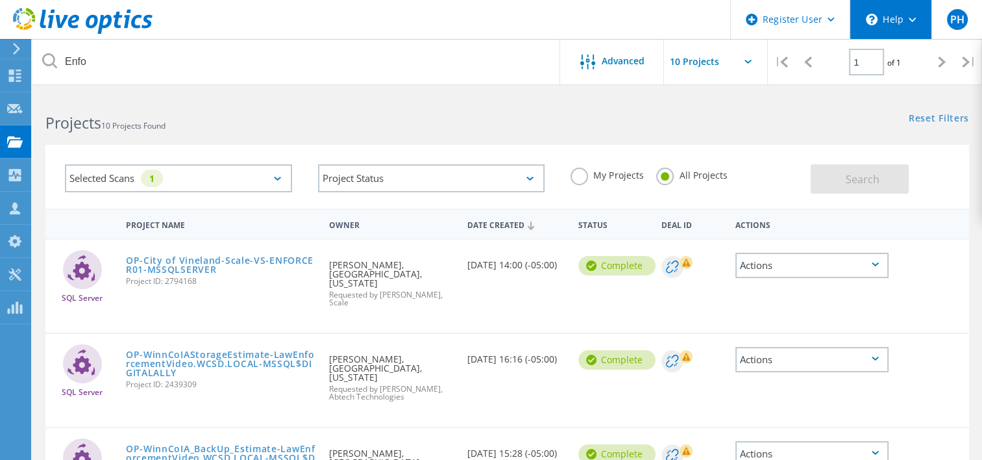
click at [913, 21] on icon at bounding box center [912, 20] width 7 height 5
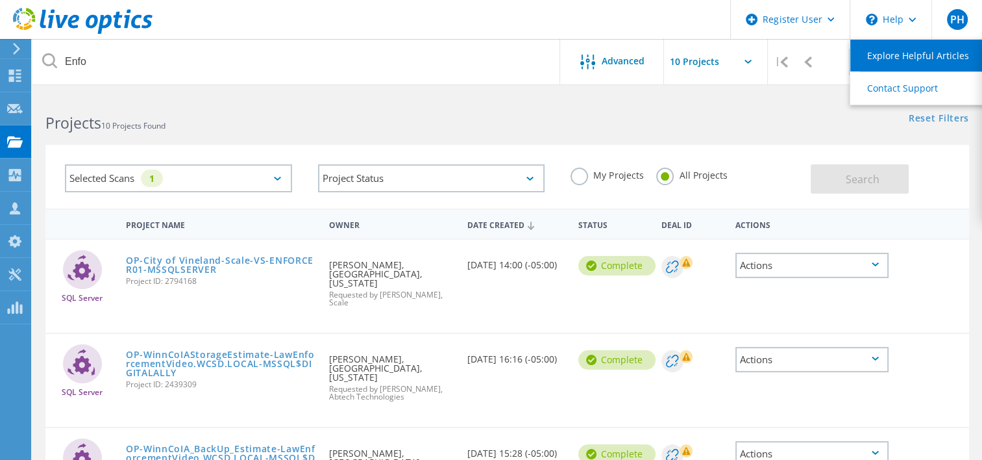
click at [920, 49] on link "Explore Helpful Articles" at bounding box center [922, 56] width 145 height 32
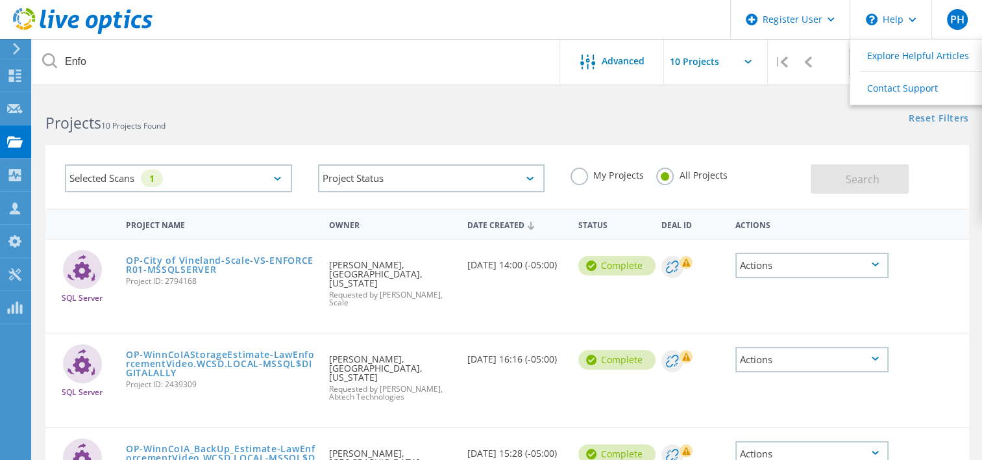
click at [270, 174] on div "Selected Scans 1" at bounding box center [178, 178] width 227 height 28
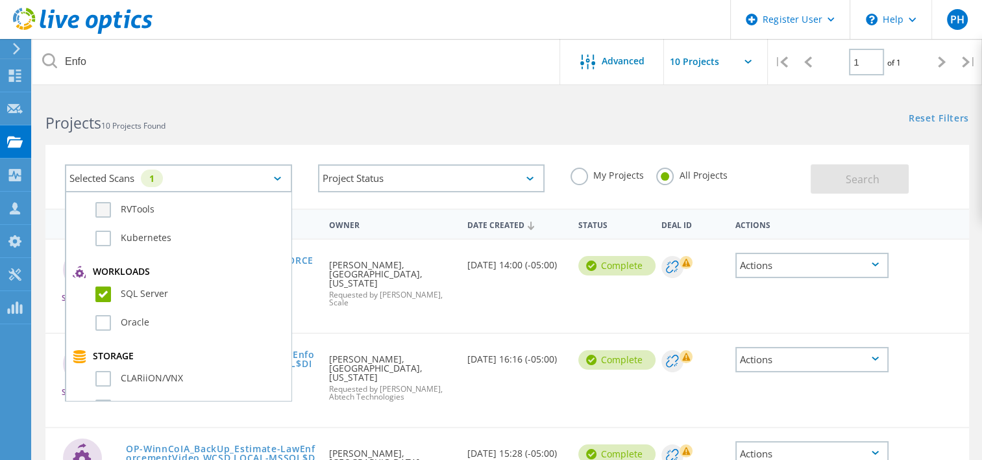
scroll to position [142, 0]
